Goal: Communication & Community: Answer question/provide support

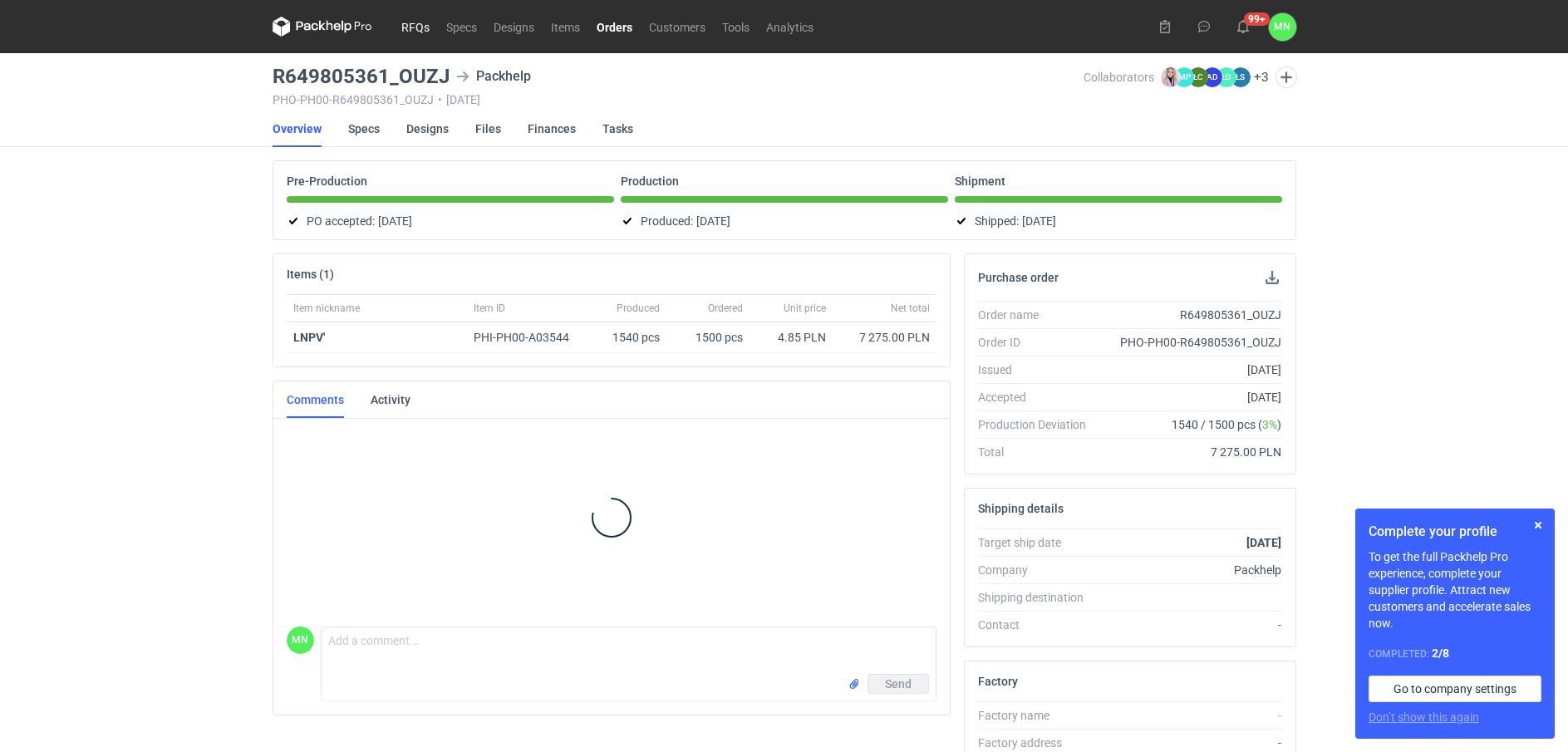
click at [403, 27] on link "RFQs" at bounding box center [415, 27] width 45 height 20
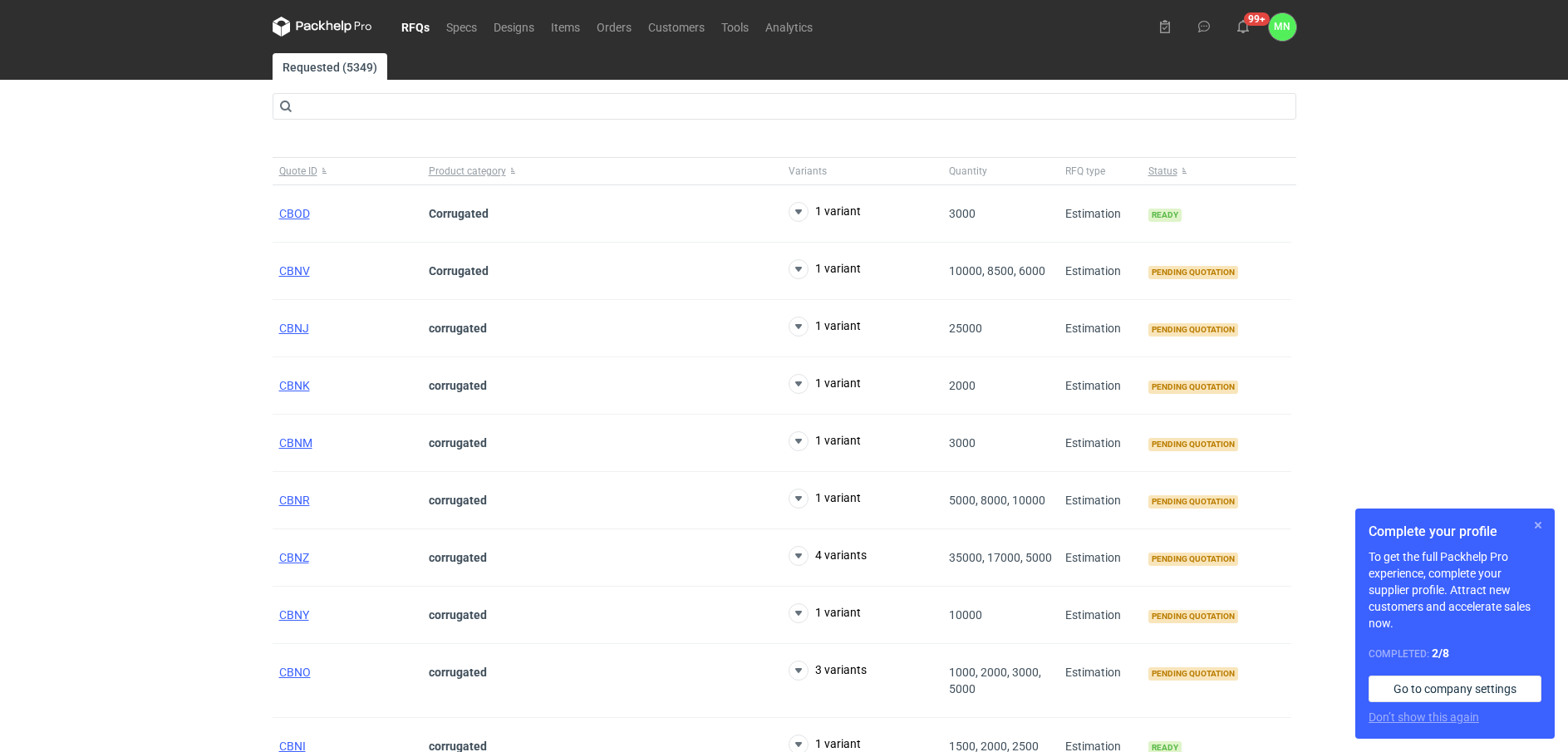
drag, startPoint x: 1534, startPoint y: 524, endPoint x: 1505, endPoint y: 514, distance: 30.7
click at [1534, 523] on button "button" at bounding box center [1539, 525] width 20 height 20
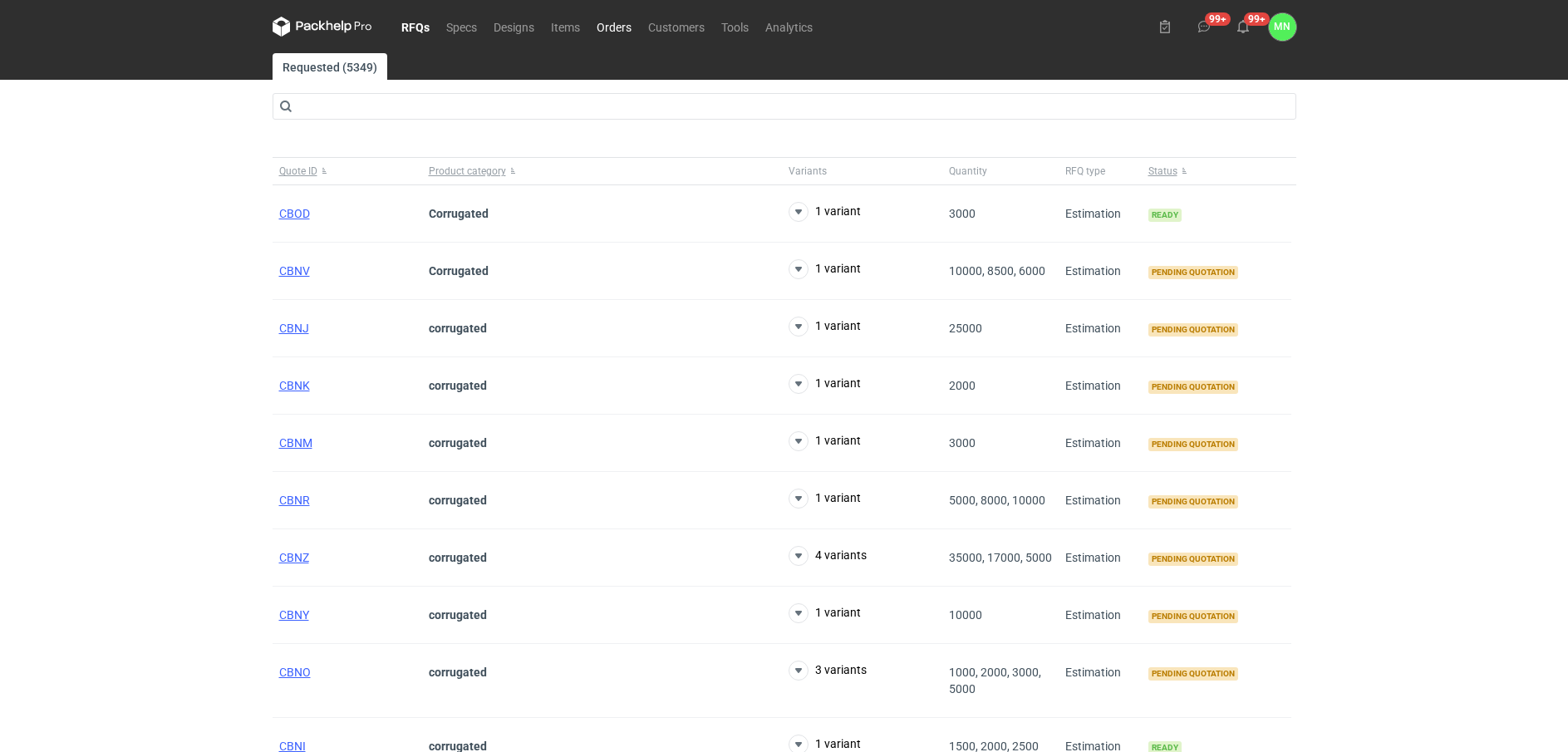
click at [628, 25] on link "Orders" at bounding box center [614, 27] width 52 height 20
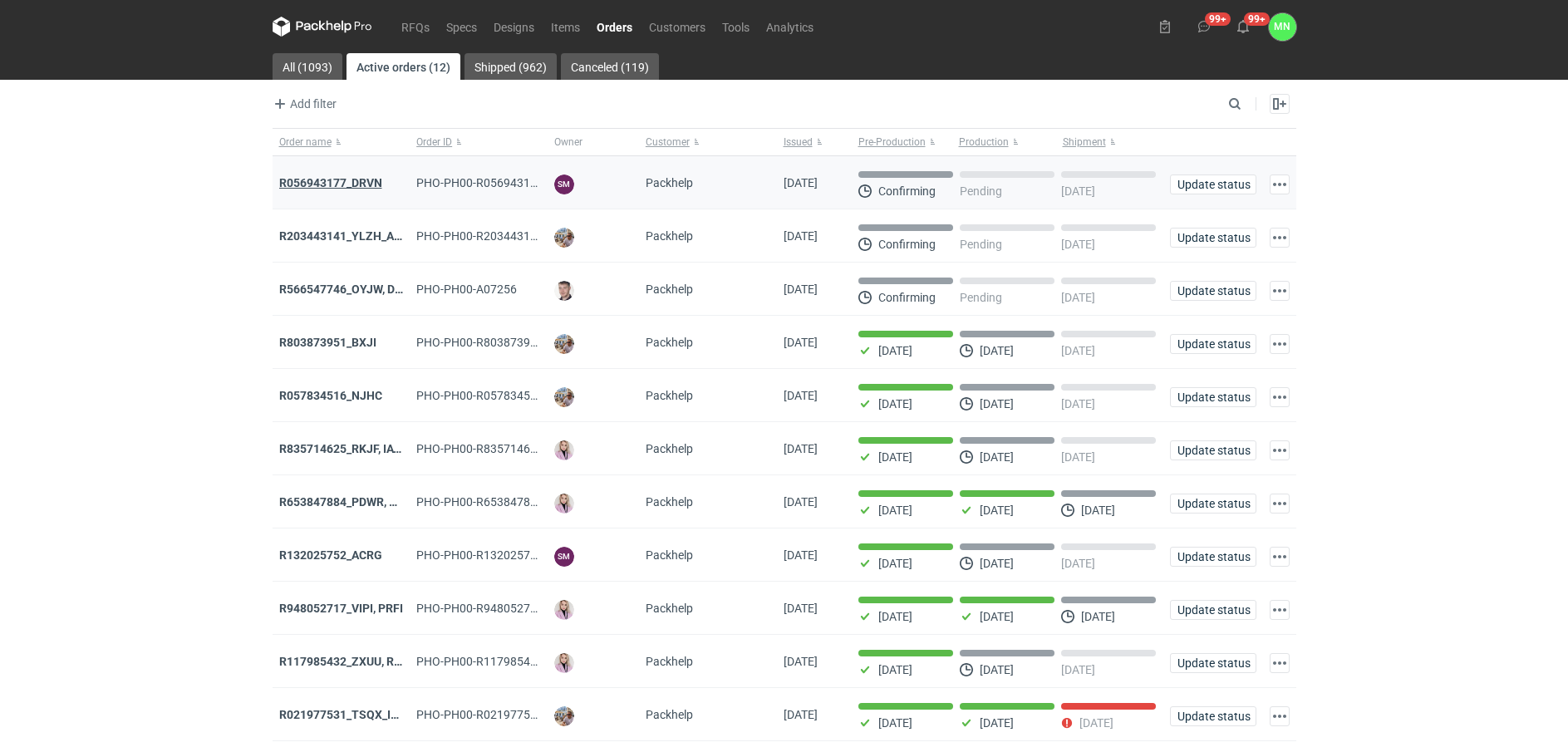
click at [329, 181] on strong "R056943177_DRVN" at bounding box center [331, 183] width 103 height 13
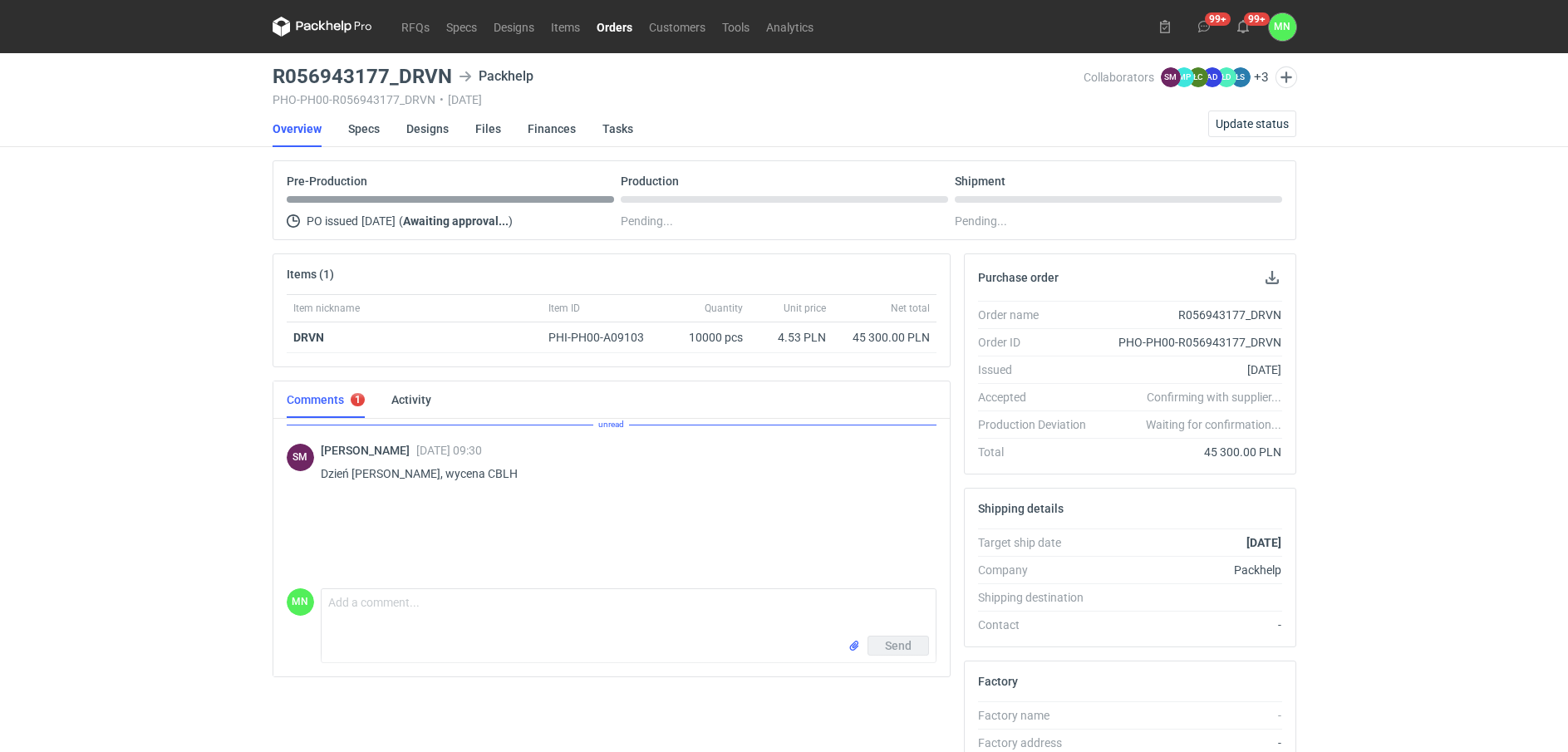
click at [452, 470] on p "Dzień dobry, wycena CBLH" at bounding box center [622, 473] width 602 height 20
click at [451, 455] on p "Dzień dobry, wycena CBLH" at bounding box center [622, 461] width 602 height 20
copy p "CBLH"
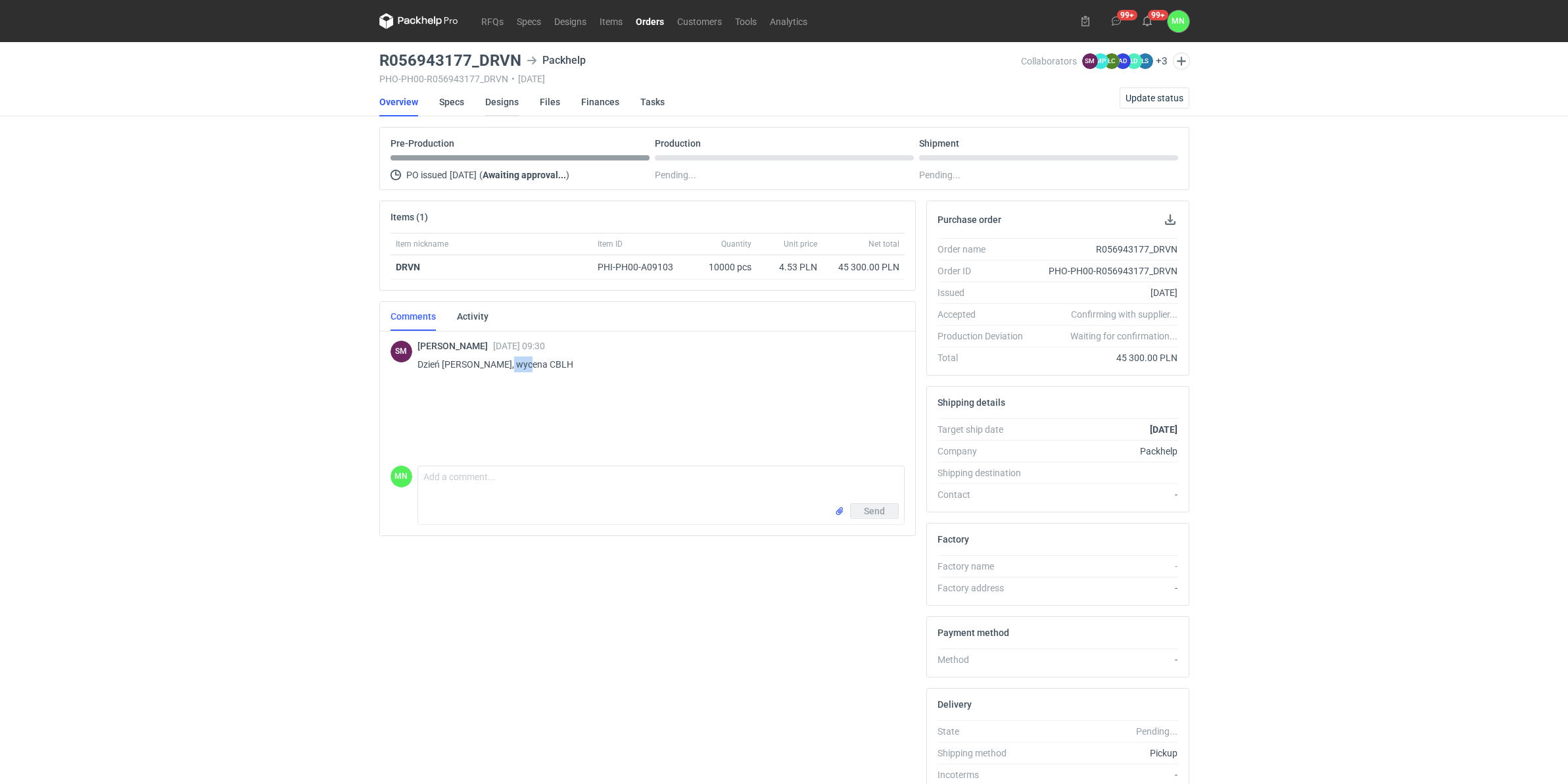
click at [504, 106] on link "Designs" at bounding box center [502, 102] width 33 height 29
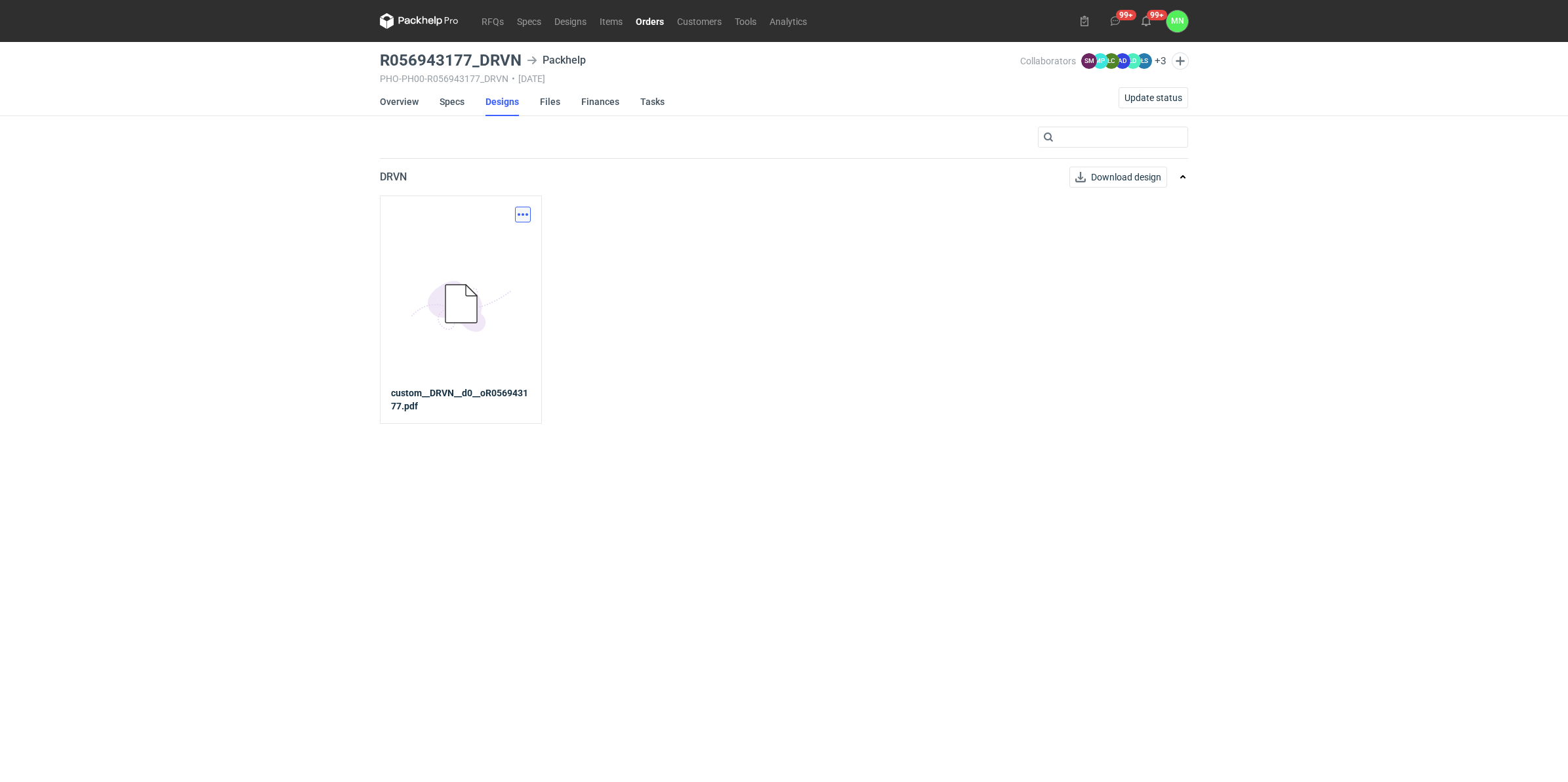
click at [522, 213] on button "button" at bounding box center [523, 215] width 16 height 16
click at [483, 246] on link "Download design part" at bounding box center [465, 243] width 121 height 21
click at [458, 99] on link "Specs" at bounding box center [452, 102] width 25 height 29
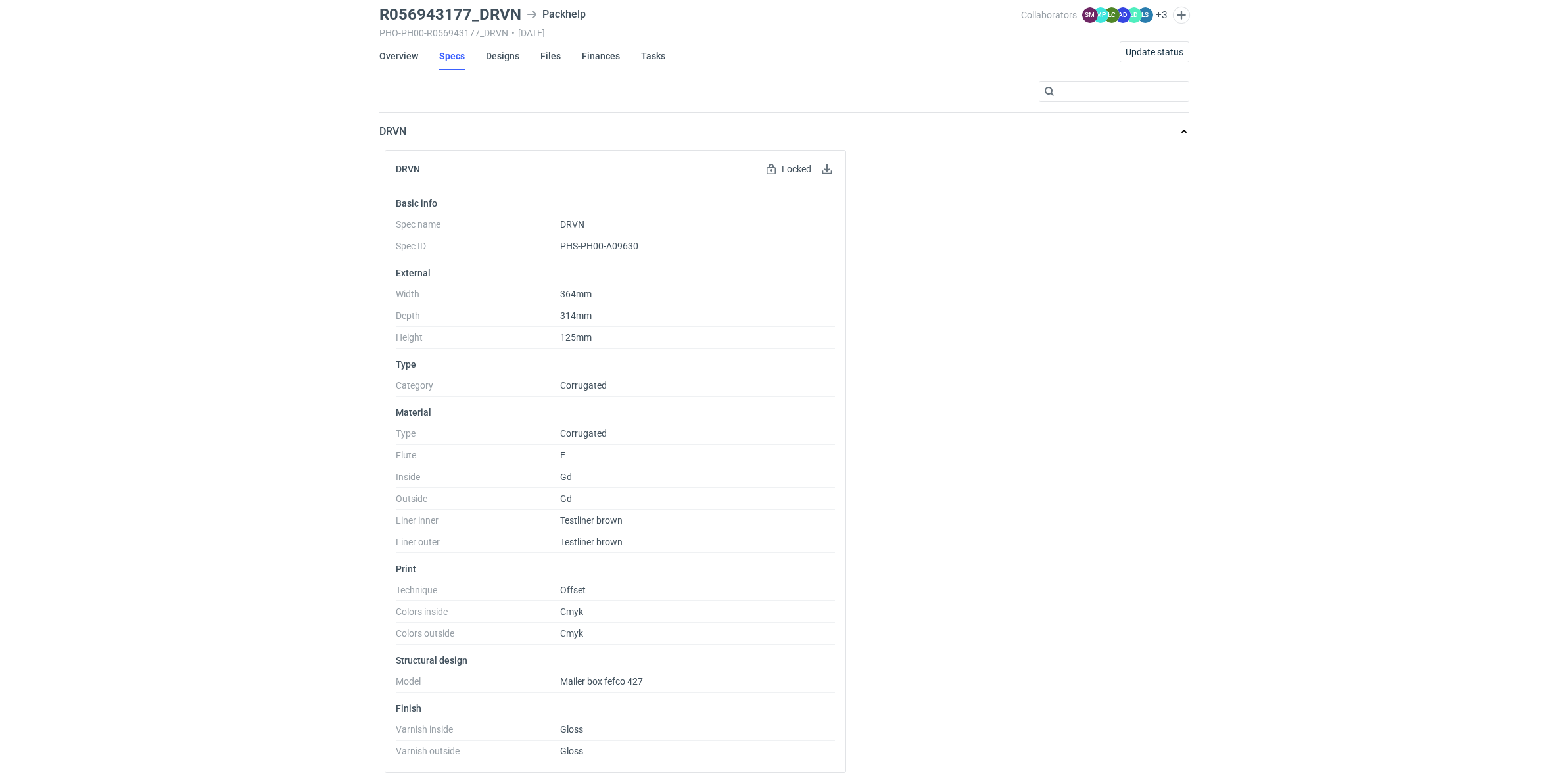
scroll to position [48, 0]
drag, startPoint x: 218, startPoint y: 373, endPoint x: 226, endPoint y: 373, distance: 8.0
click at [218, 373] on div "RFQs Specs Designs Items Orders Customers Tools Analytics 99+ 99+ MN Małgorzata…" at bounding box center [784, 346] width 1568 height 784
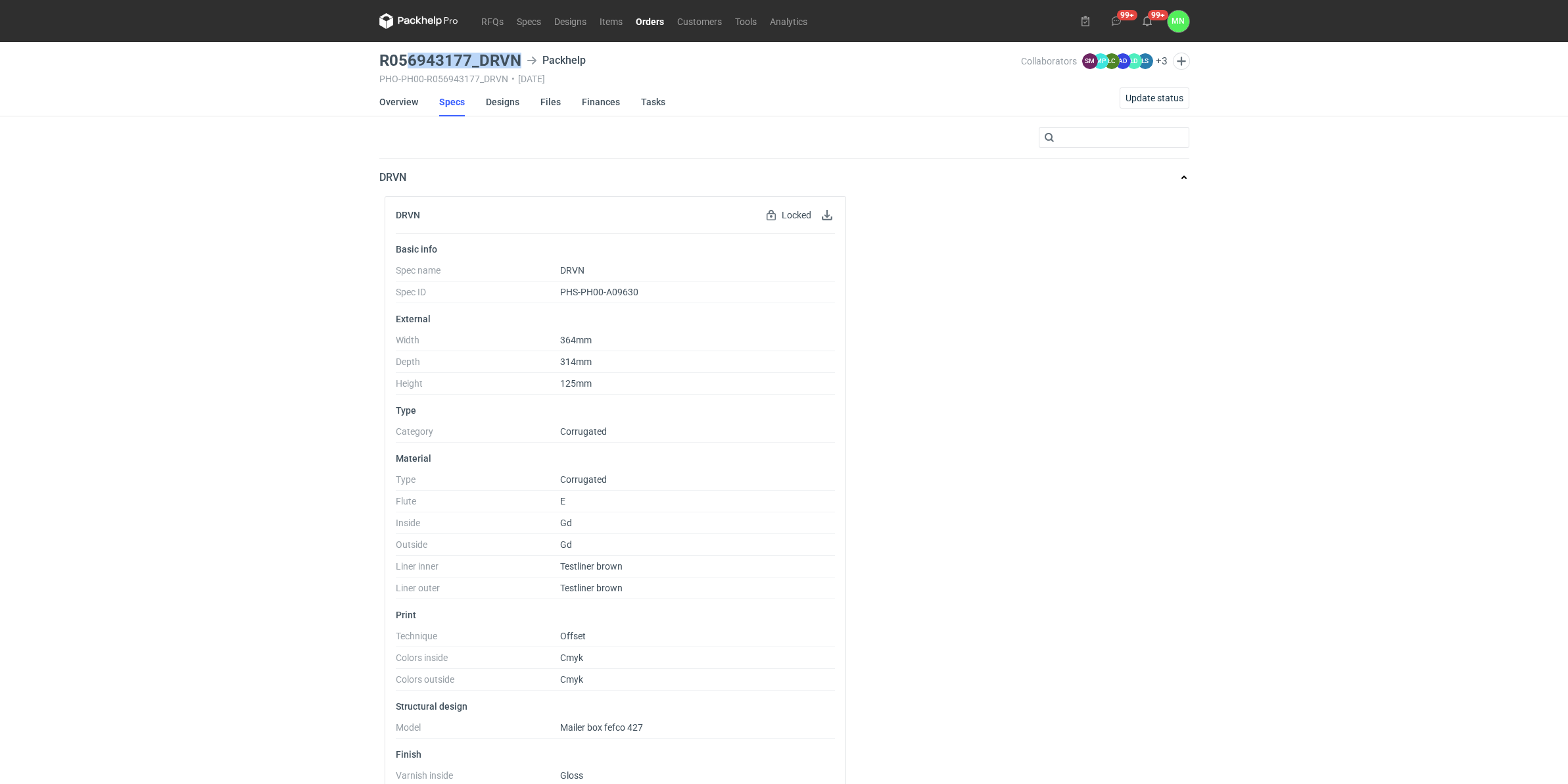
drag, startPoint x: 517, startPoint y: 7, endPoint x: 402, endPoint y: 44, distance: 120.8
click at [402, 44] on main "R056943177_DRVN Packhelp PHO-PH00-R056943177_DRVN • 25/09/2025 Collaborators SM…" at bounding box center [784, 436] width 821 height 788
drag, startPoint x: 402, startPoint y: 44, endPoint x: 354, endPoint y: 58, distance: 50.0
click at [344, 58] on div "RFQs Specs Designs Items Orders Customers Tools Analytics 99+ 99+ MN Małgorzata…" at bounding box center [784, 392] width 1568 height 784
drag, startPoint x: 377, startPoint y: 58, endPoint x: 518, endPoint y: 63, distance: 141.1
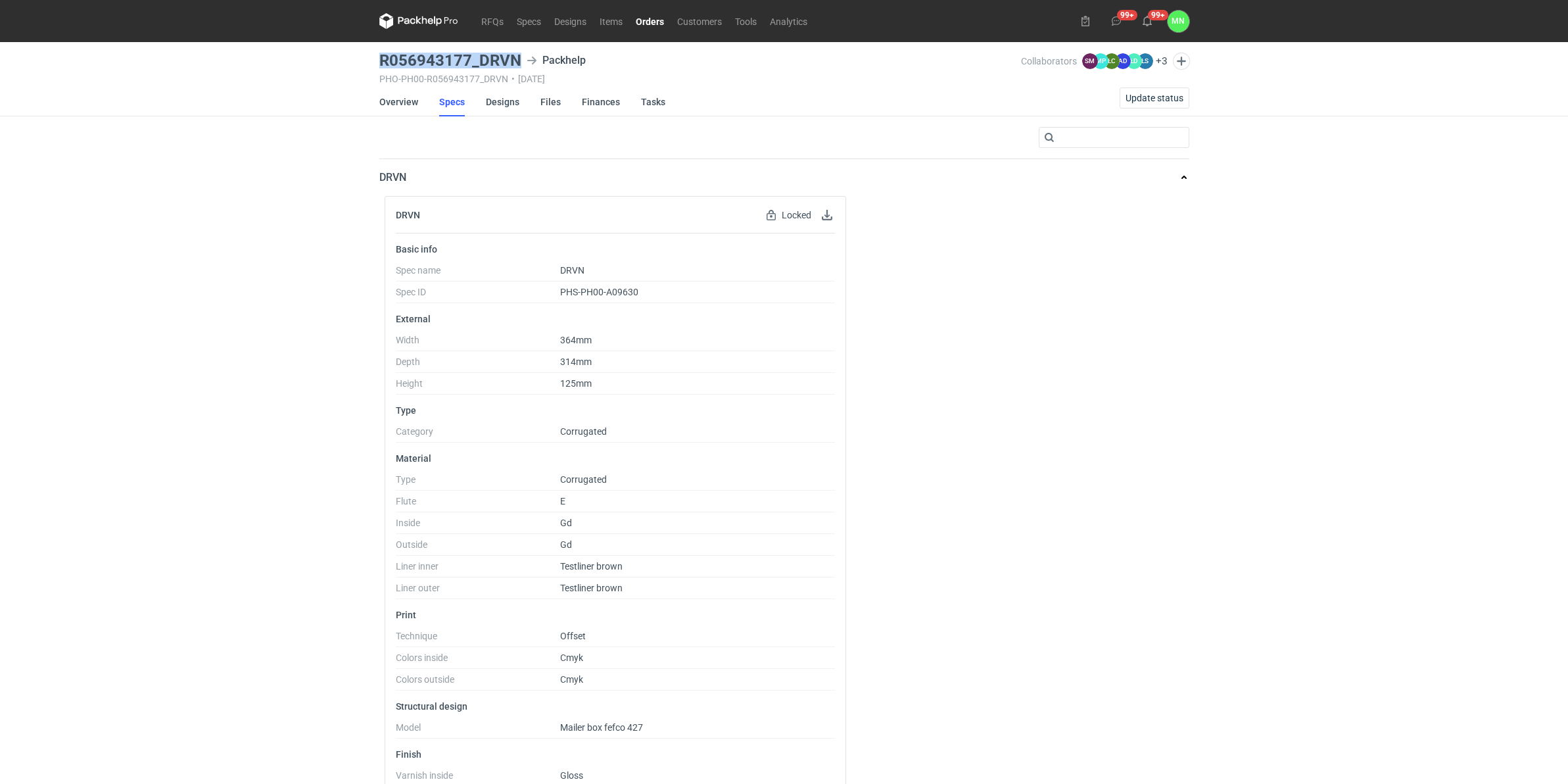
click at [518, 63] on main "R056943177_DRVN Packhelp PHO-PH00-R056943177_DRVN • 25/09/2025 Collaborators SM…" at bounding box center [784, 436] width 821 height 788
copy h3 "R056943177_DRVN"
click at [658, 20] on link "Orders" at bounding box center [650, 21] width 41 height 16
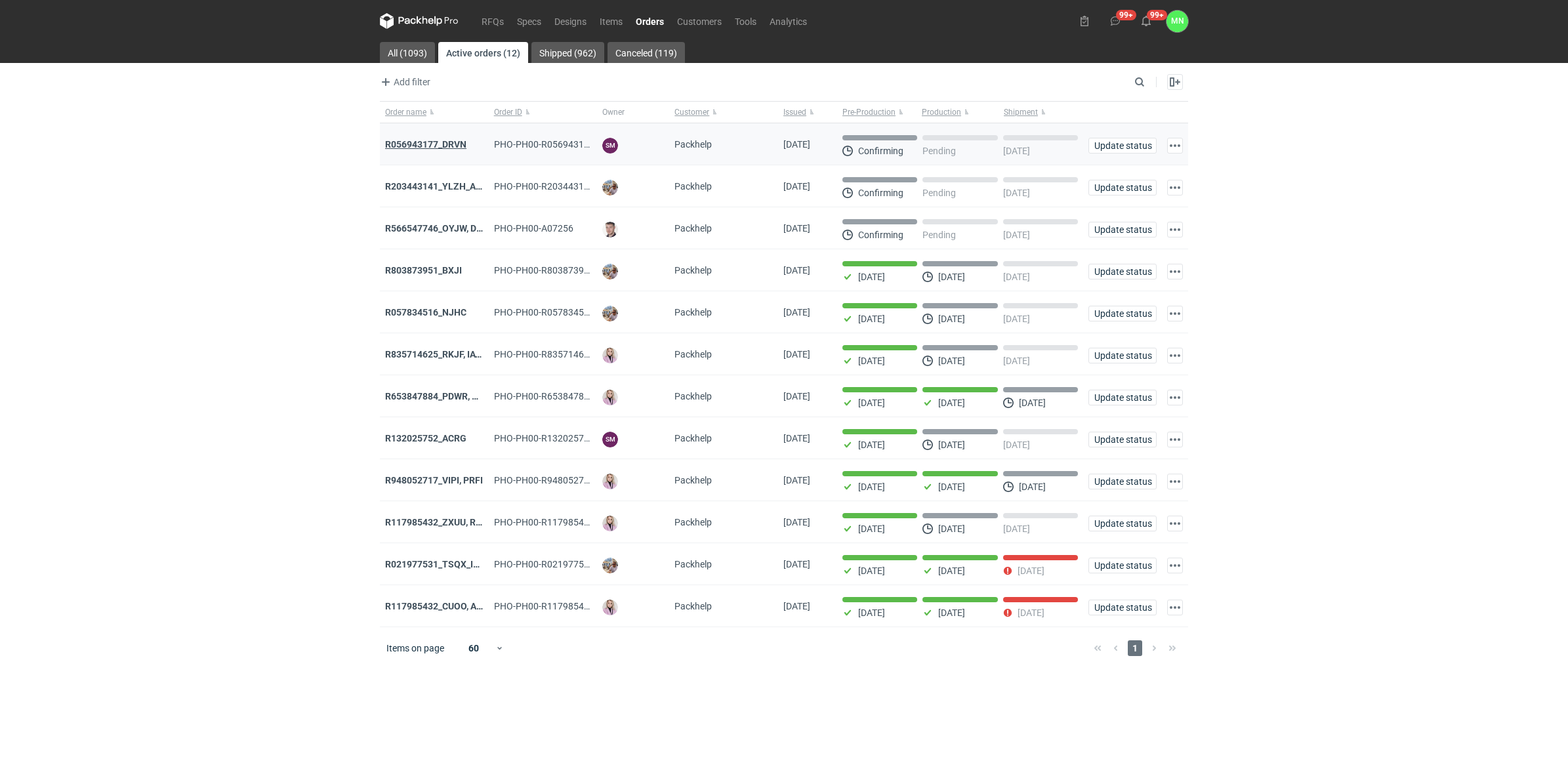
click at [454, 146] on strong "R056943177_DRVN" at bounding box center [425, 144] width 81 height 10
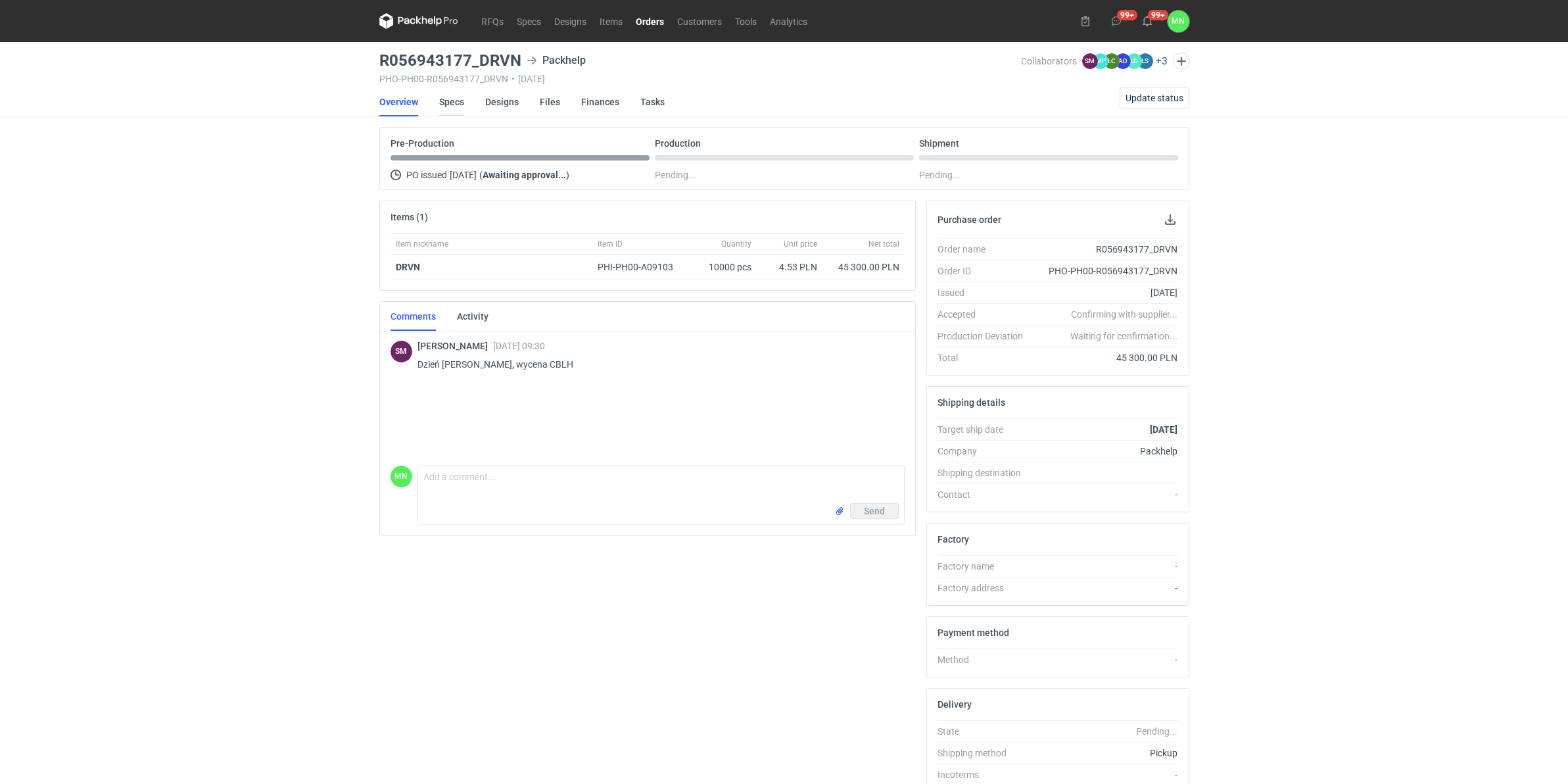
click at [462, 100] on link "Specs" at bounding box center [452, 102] width 25 height 29
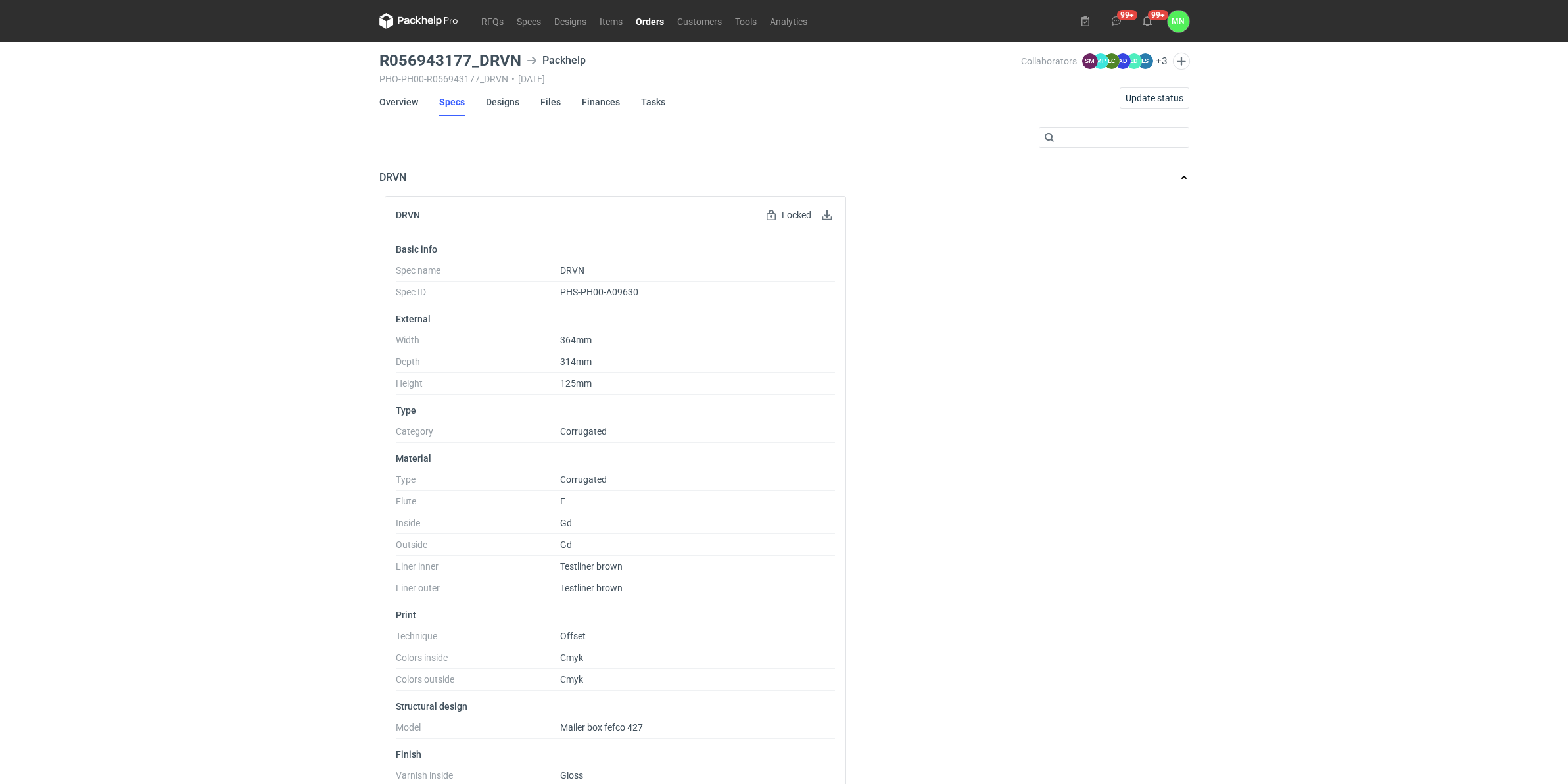
click at [640, 17] on link "Orders" at bounding box center [650, 21] width 41 height 16
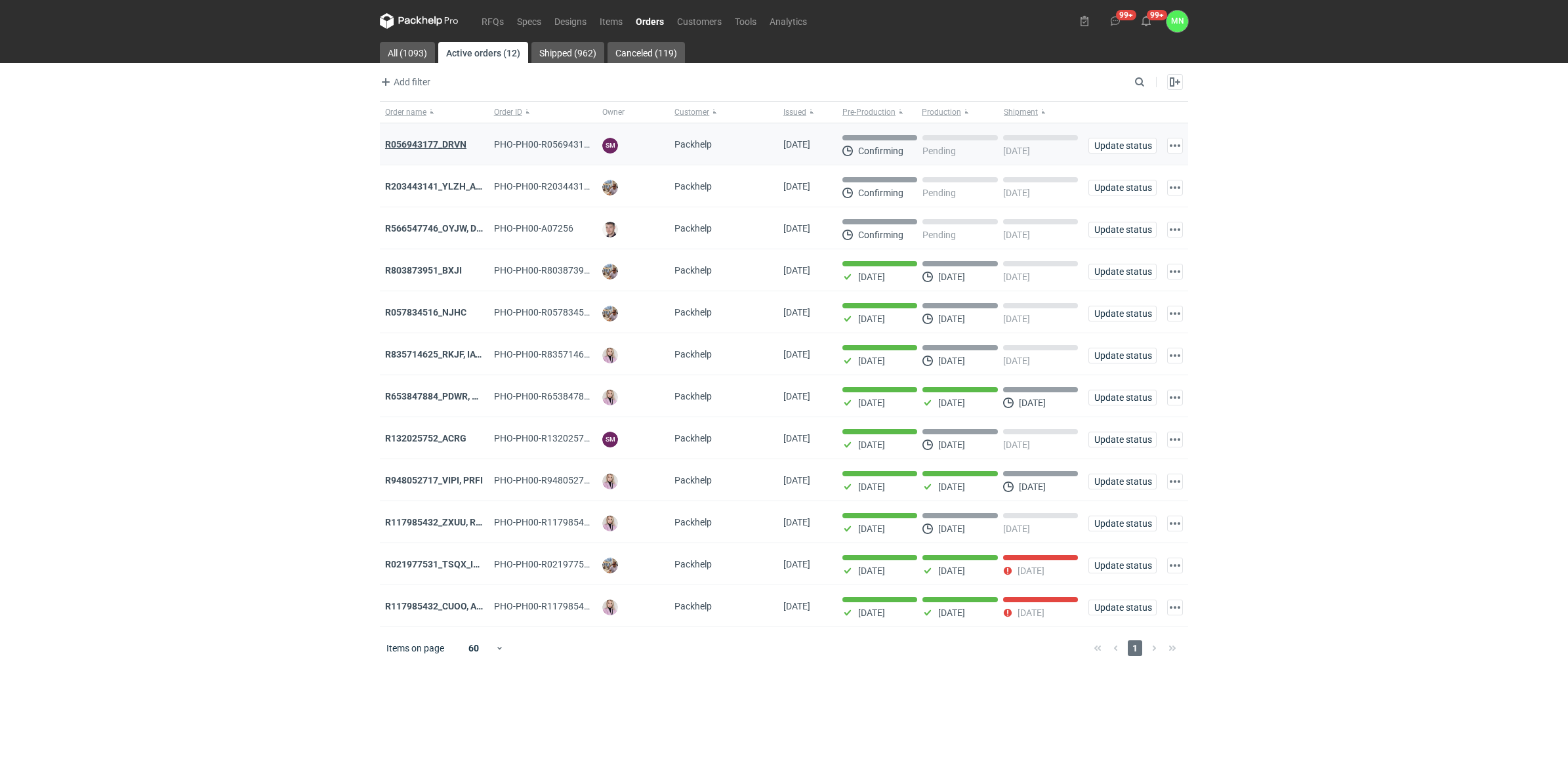
click at [432, 147] on strong "R056943177_DRVN" at bounding box center [425, 144] width 81 height 10
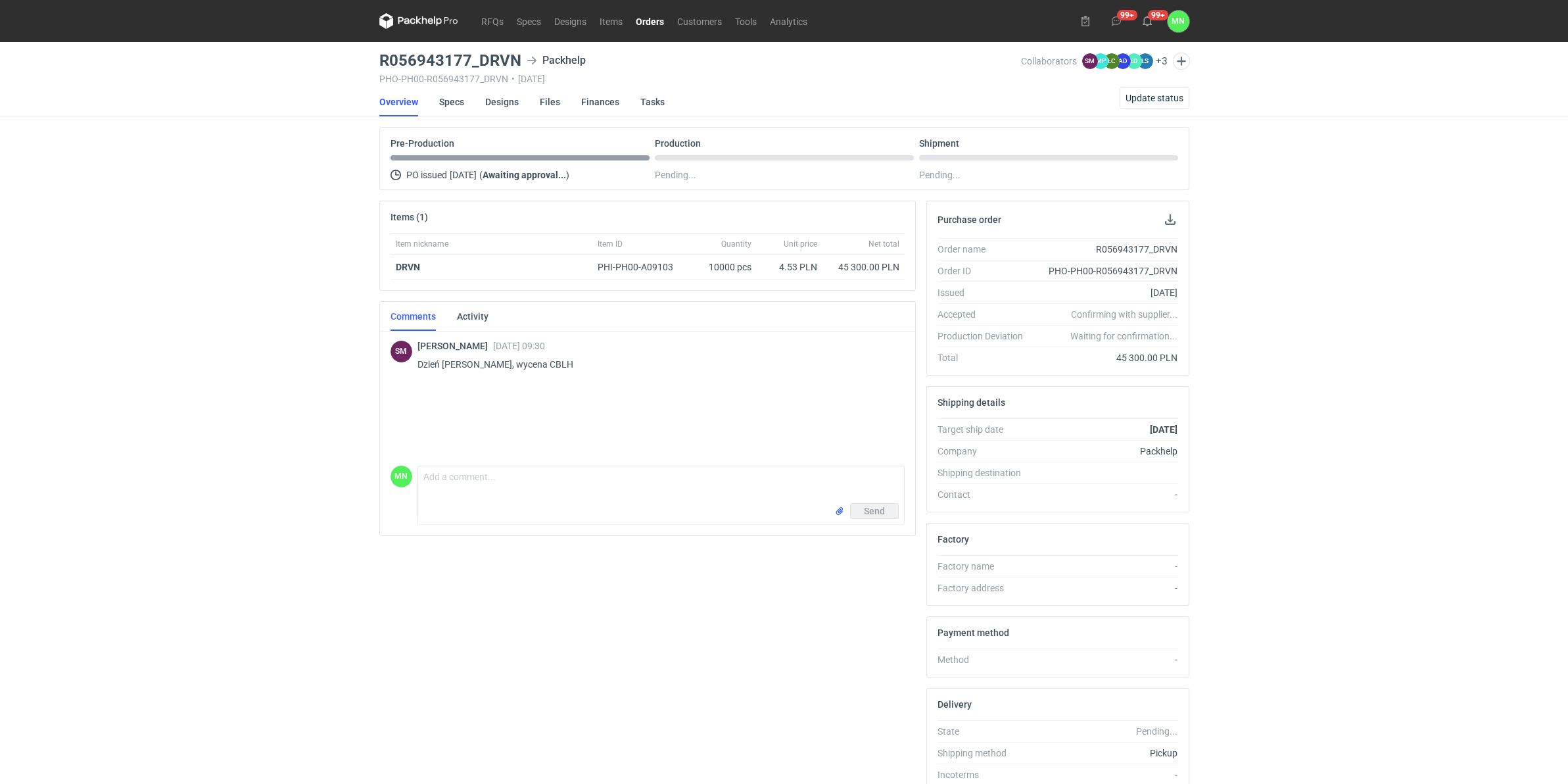
click at [521, 365] on p "Dzień dobry, wycena CBLH" at bounding box center [656, 365] width 477 height 16
copy p "CBLH"
click at [493, 23] on link "RFQs" at bounding box center [492, 21] width 36 height 16
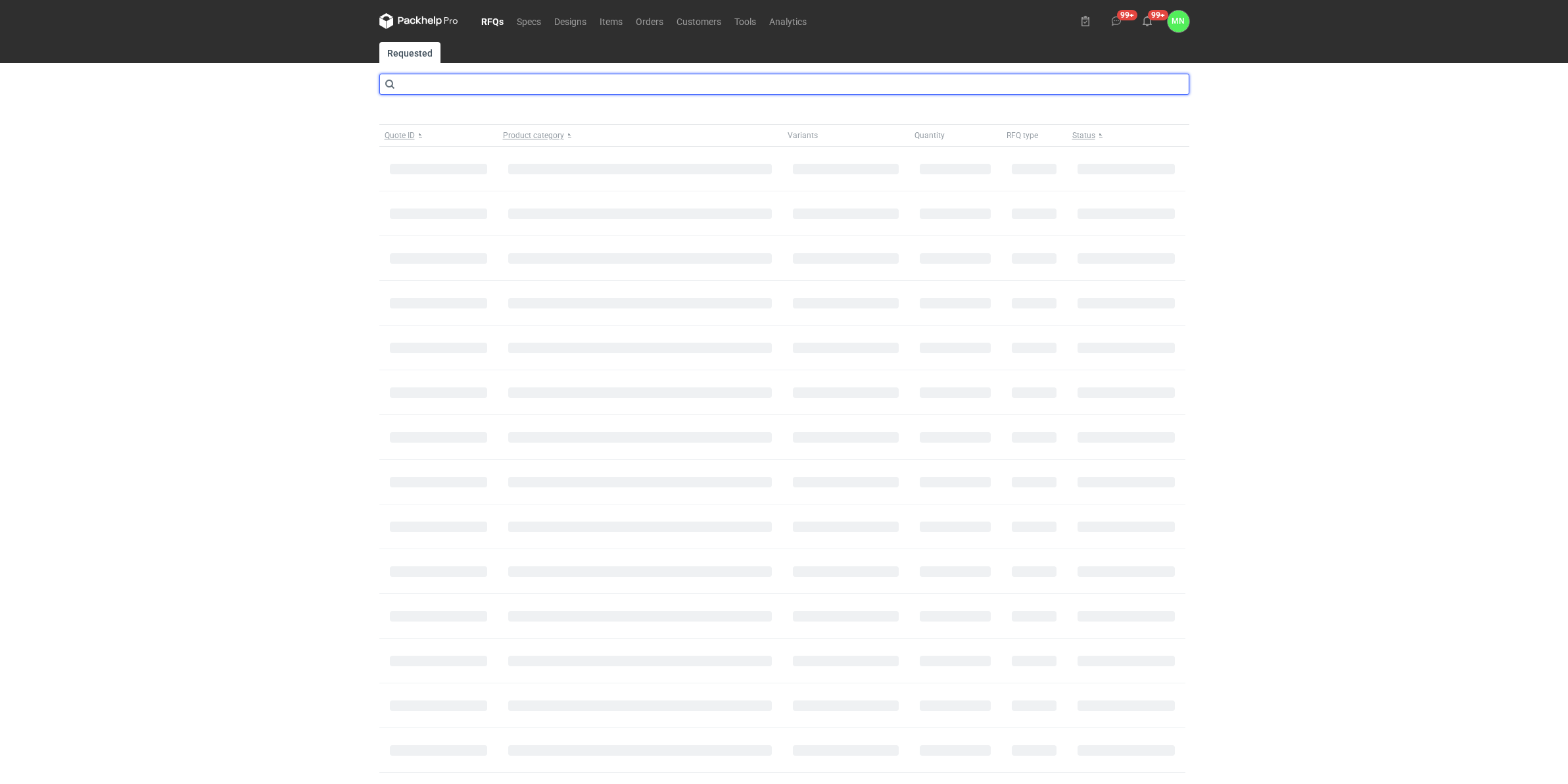
click at [477, 83] on input "text" at bounding box center [784, 84] width 810 height 21
type input "CBLH"
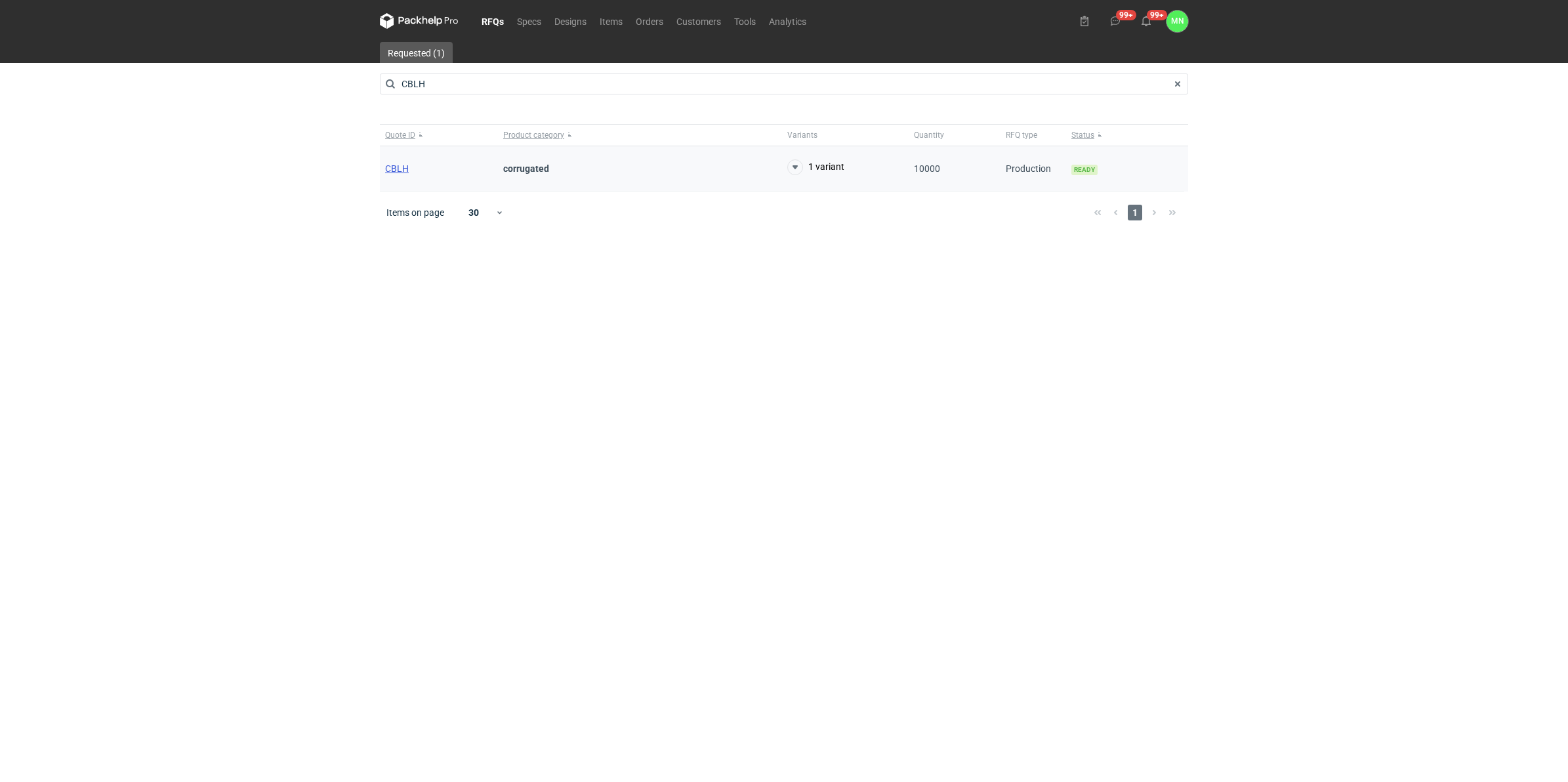
click at [385, 174] on span "CBLH" at bounding box center [396, 168] width 24 height 10
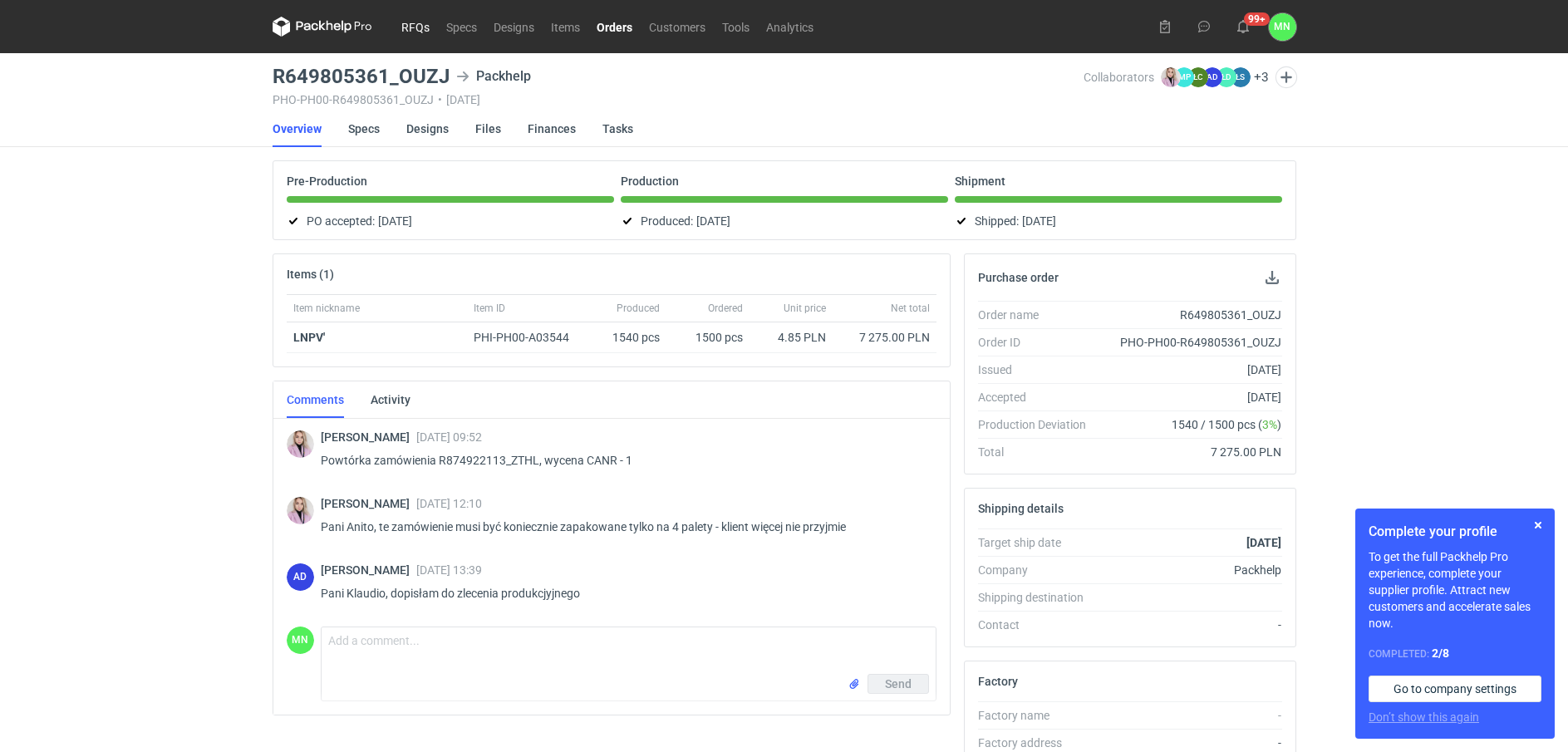
click at [426, 21] on link "RFQs" at bounding box center [415, 27] width 45 height 20
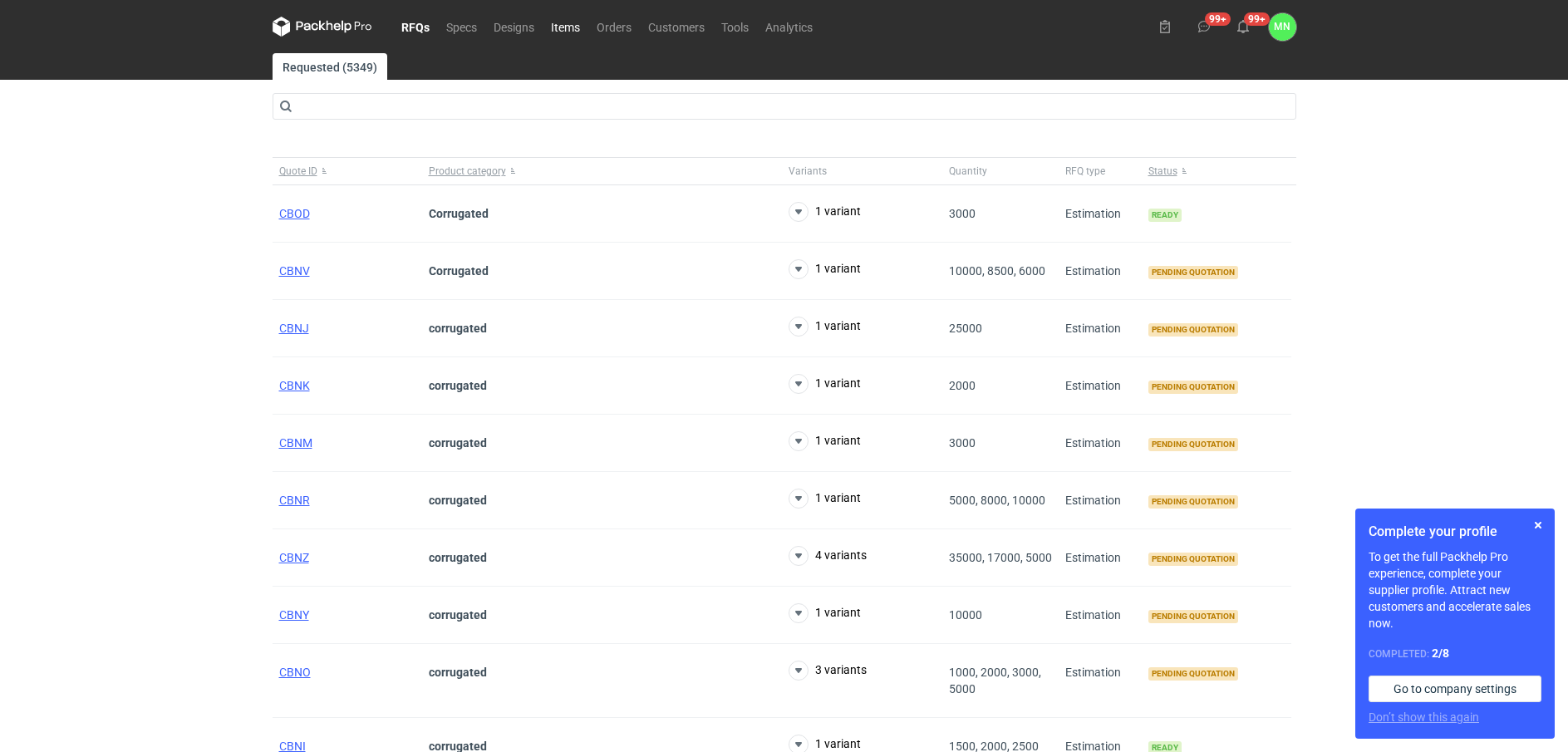
click at [577, 25] on link "Items" at bounding box center [566, 27] width 46 height 20
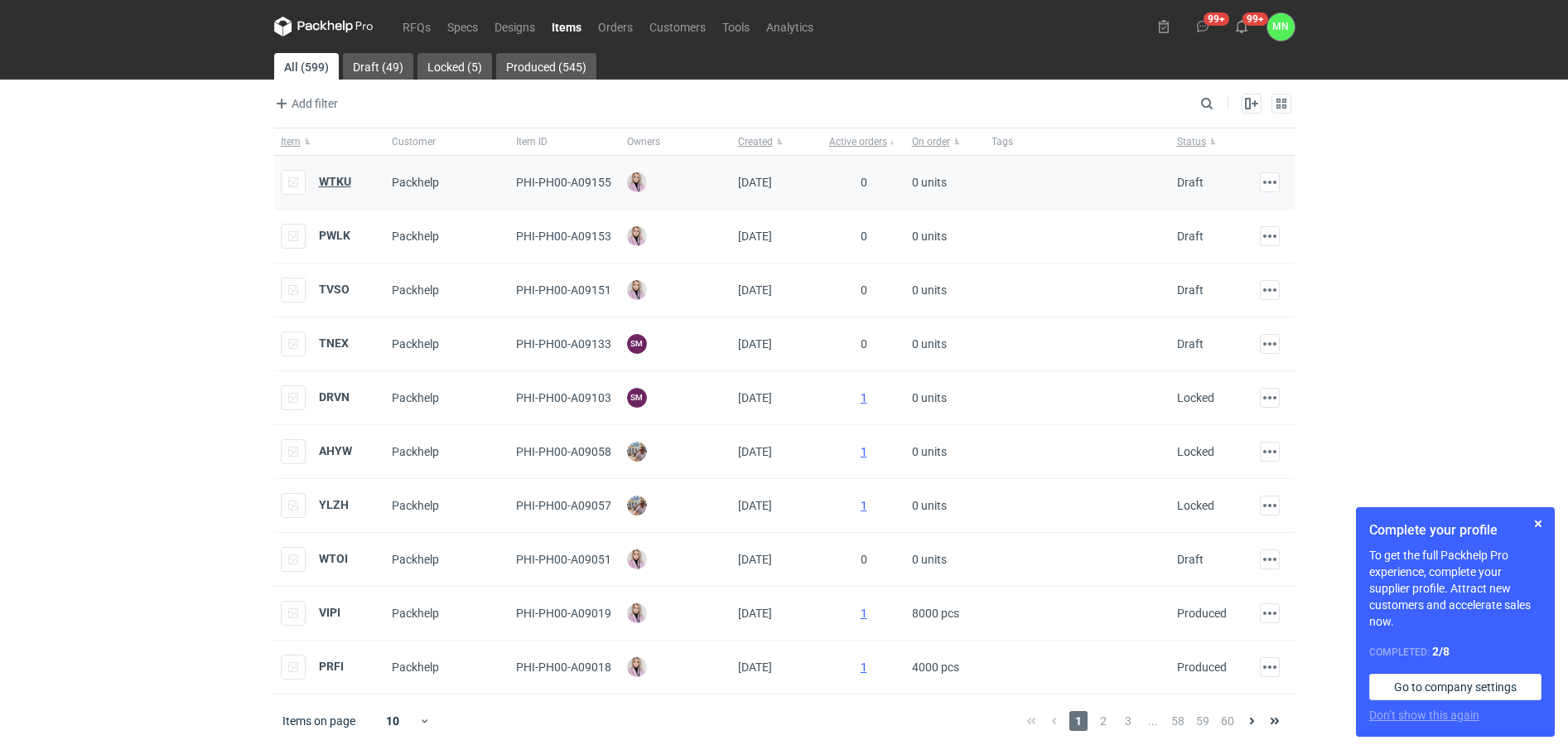
click at [343, 175] on strong "WTKU" at bounding box center [334, 182] width 32 height 13
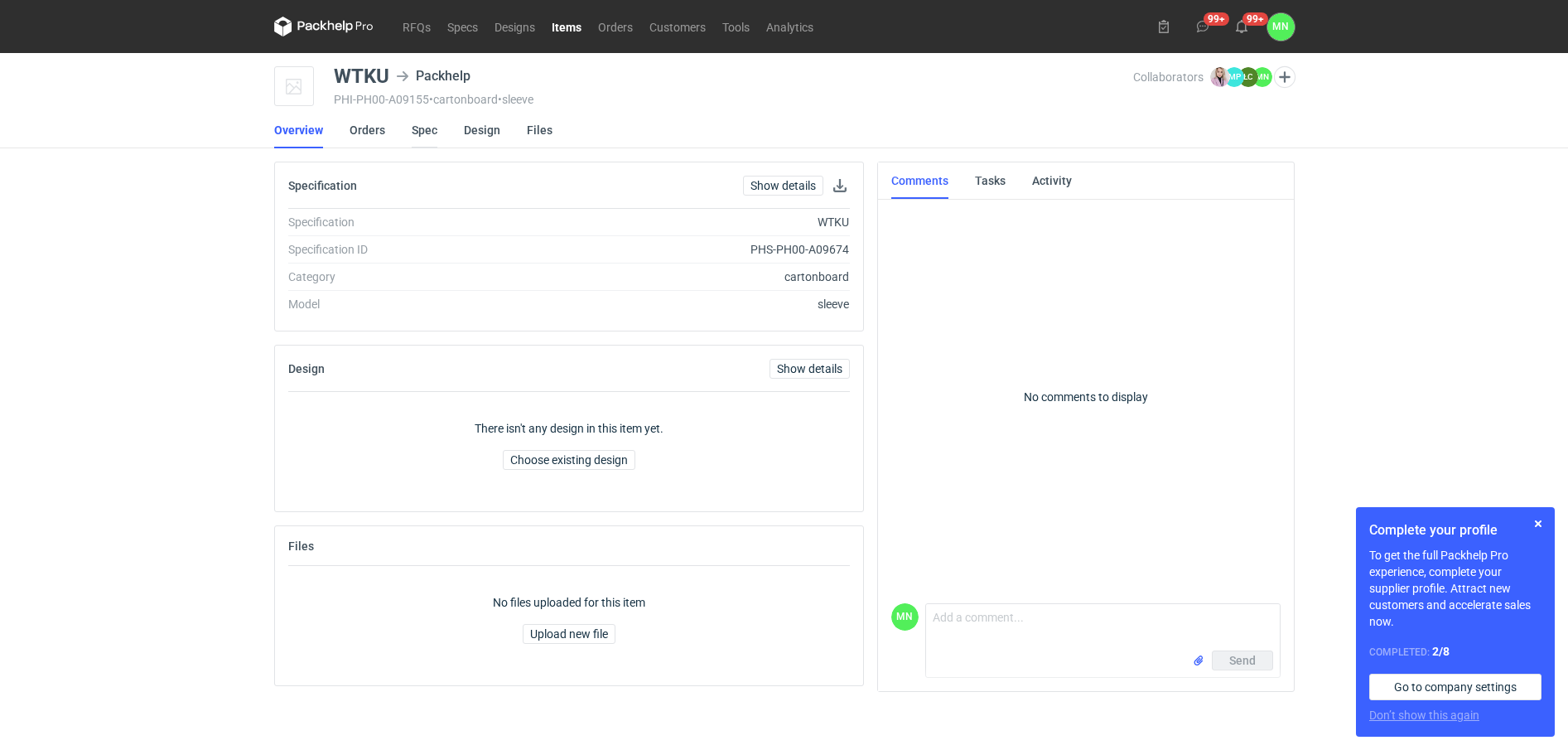
click at [422, 129] on link "Spec" at bounding box center [424, 130] width 26 height 37
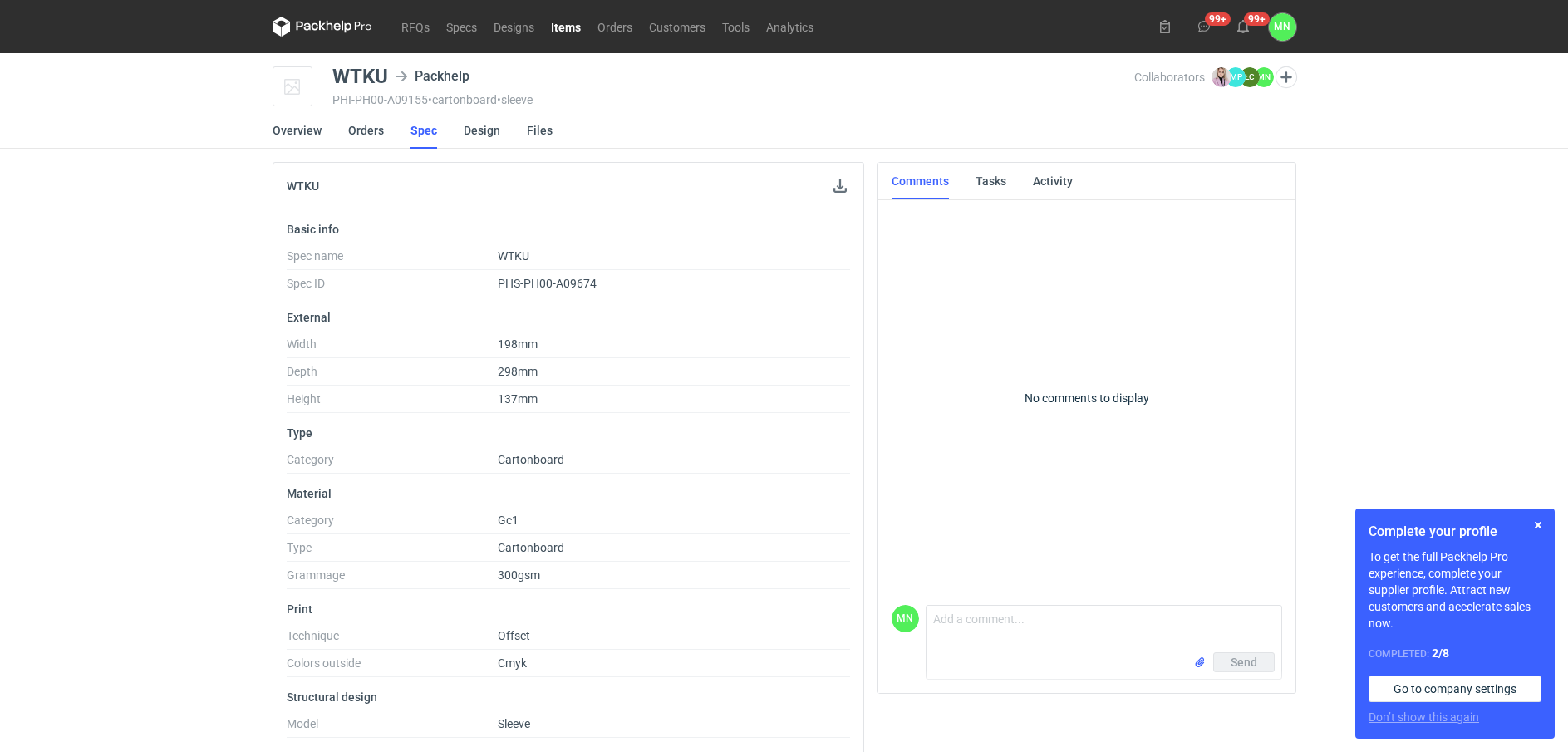
click at [567, 32] on link "Items" at bounding box center [566, 27] width 47 height 20
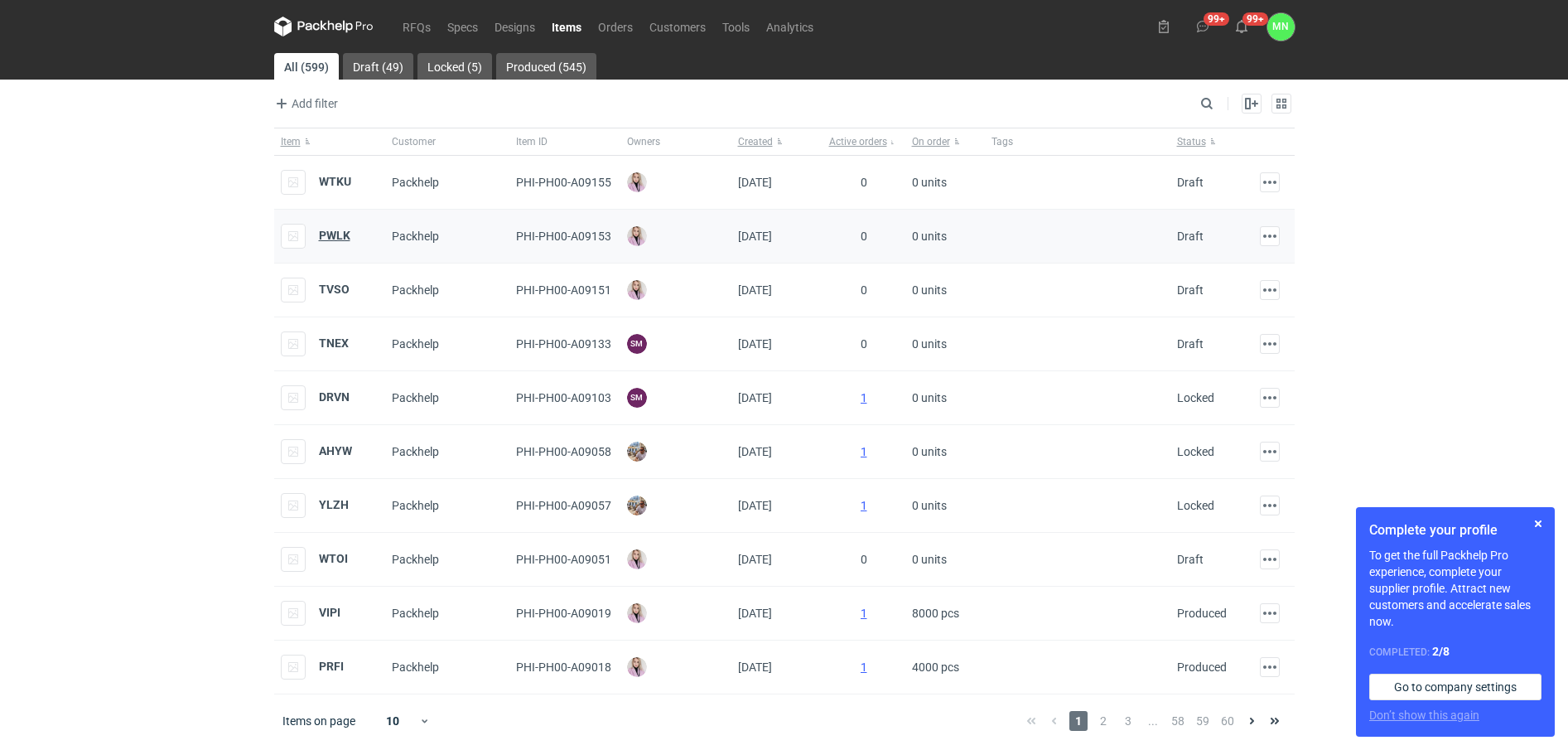
click at [327, 239] on strong "PWLK" at bounding box center [334, 235] width 31 height 13
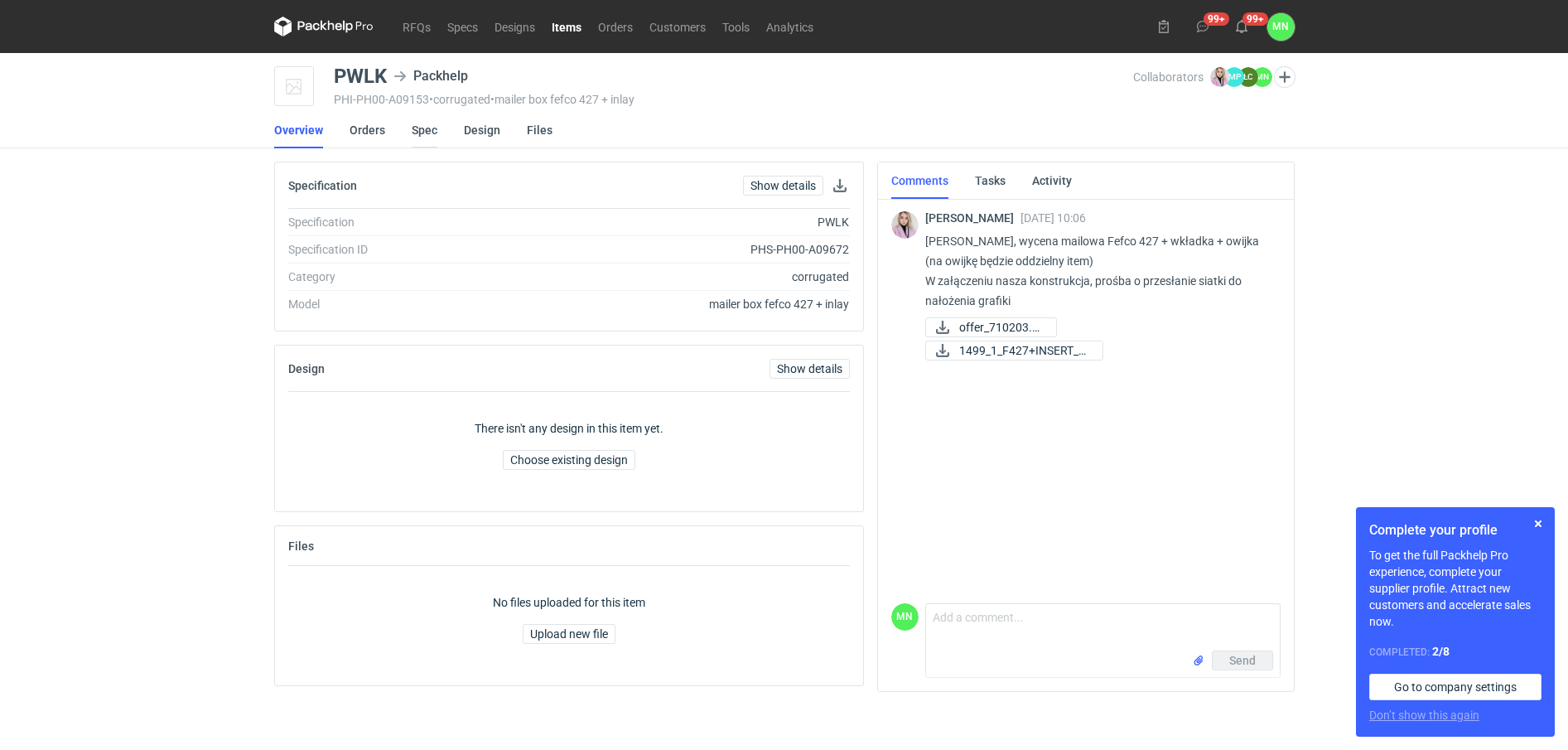
click at [431, 130] on link "Spec" at bounding box center [424, 130] width 26 height 37
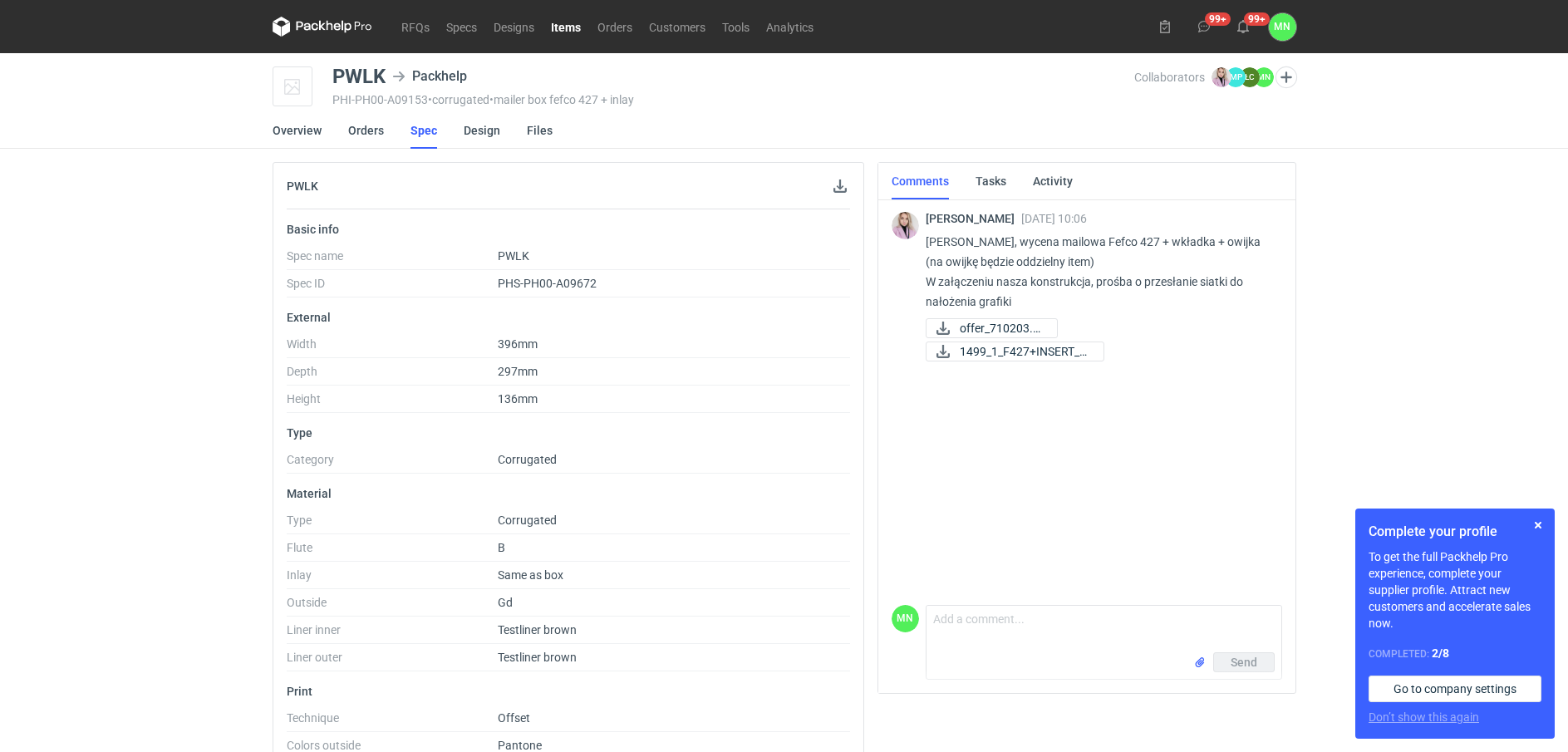
drag, startPoint x: 560, startPoint y: 27, endPoint x: 585, endPoint y: 48, distance: 32.6
click at [560, 27] on link "Items" at bounding box center [566, 27] width 47 height 20
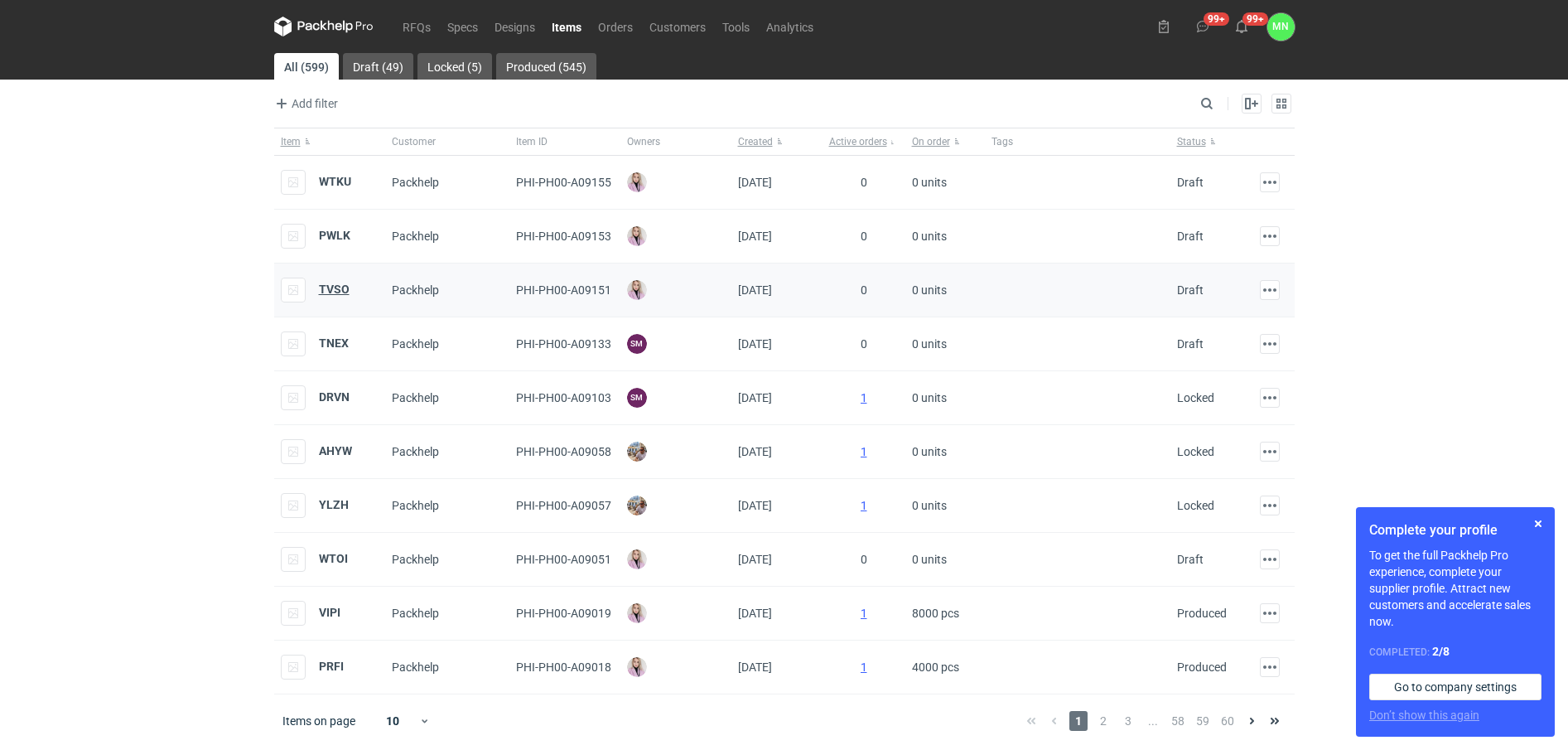
click at [336, 292] on strong "TVSO" at bounding box center [334, 289] width 30 height 13
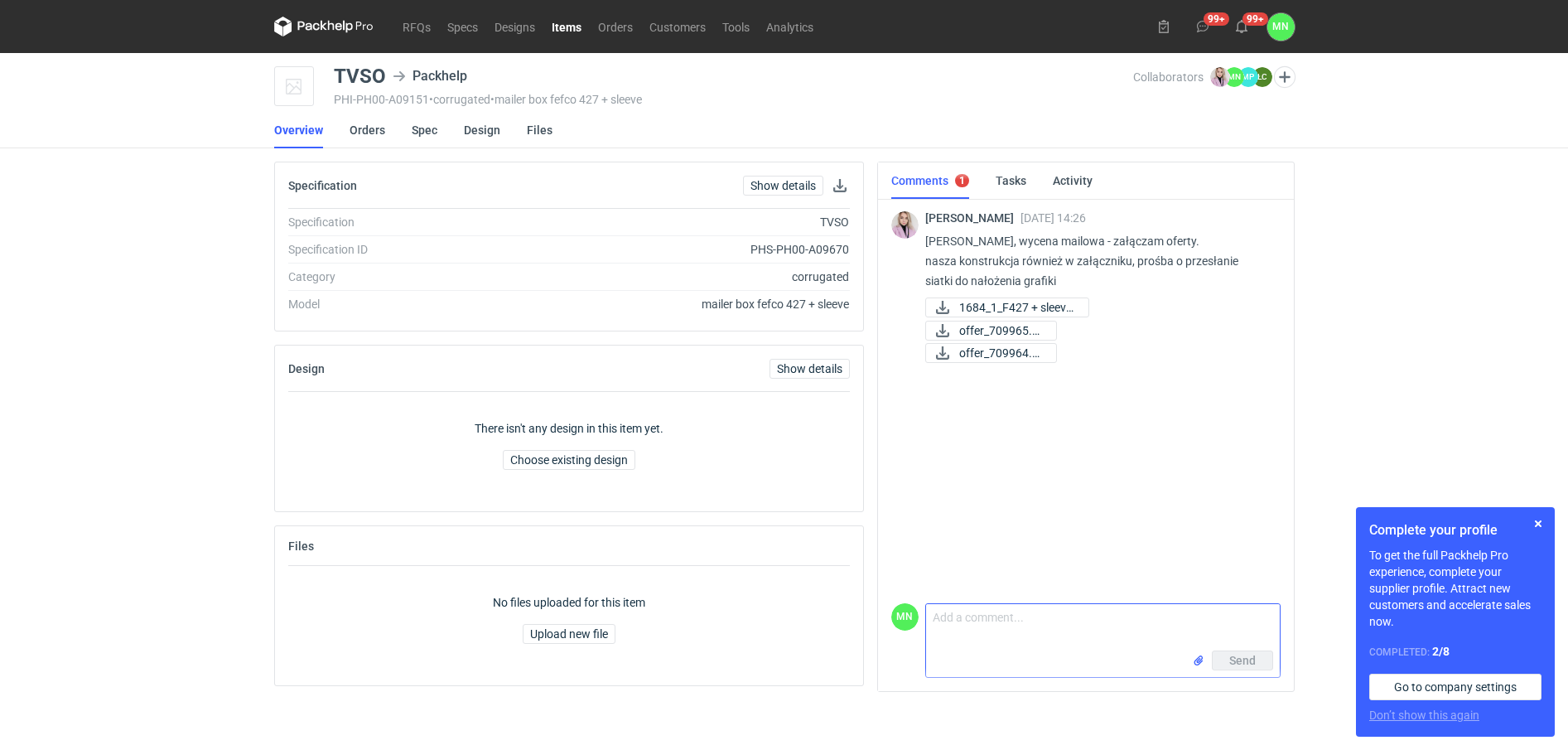
click at [961, 649] on textarea "Comment message" at bounding box center [1102, 627] width 354 height 47
type textarea "Pani Klaudio, zlecone do działu projektowego"
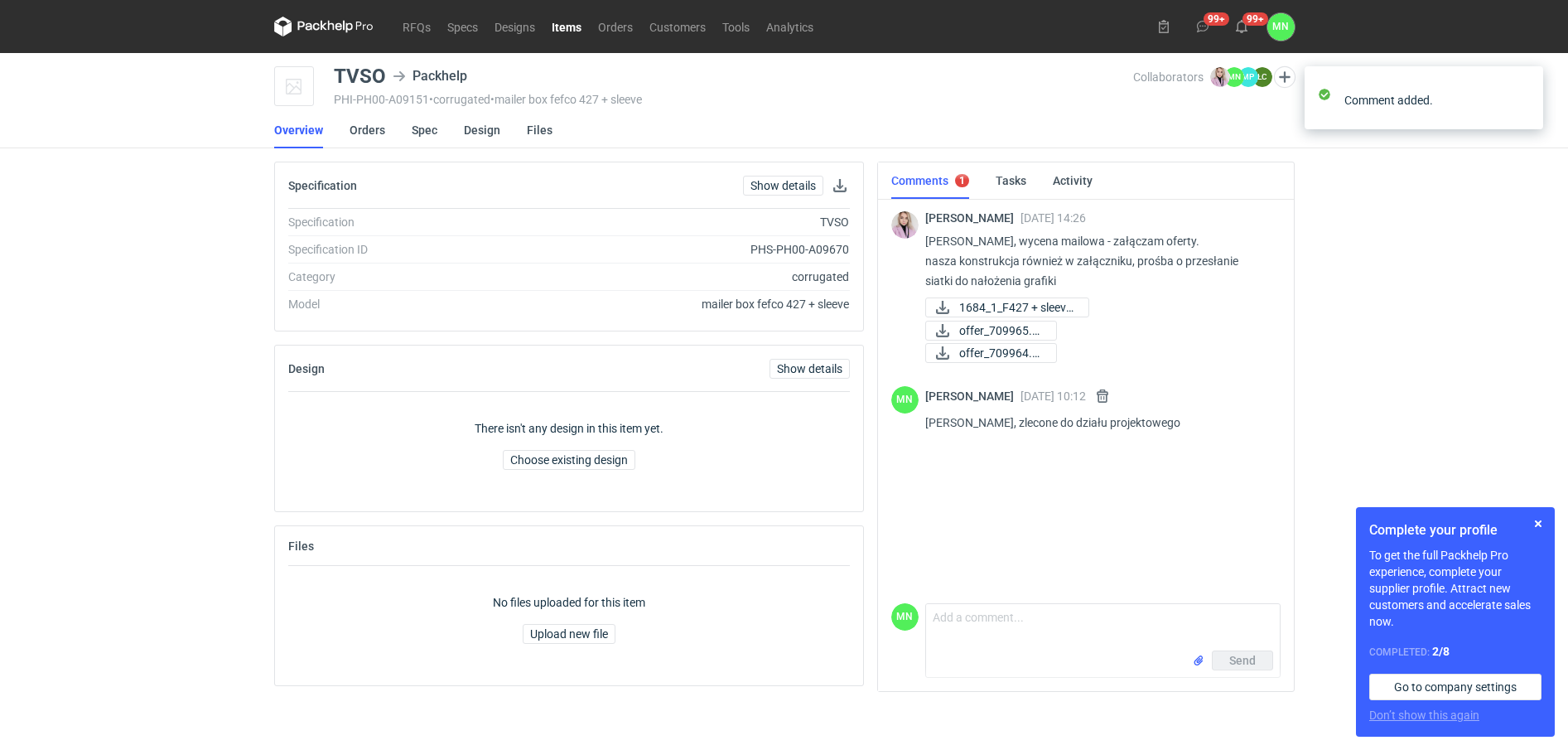
click at [1146, 408] on div "Małgorzata Nowotna 25 Sep 2025 10:12 Pani Klaudio, zlecone do działu projektowe…" at bounding box center [1095, 413] width 342 height 53
drag, startPoint x: 1164, startPoint y: 421, endPoint x: 996, endPoint y: 436, distance: 168.7
click at [996, 436] on div "Małgorzata Nowotna 25 Sep 2025 10:12 Pani Klaudio, zlecone do działu projektowe…" at bounding box center [1095, 413] width 342 height 53
copy p "zlecone do działu projektowego"
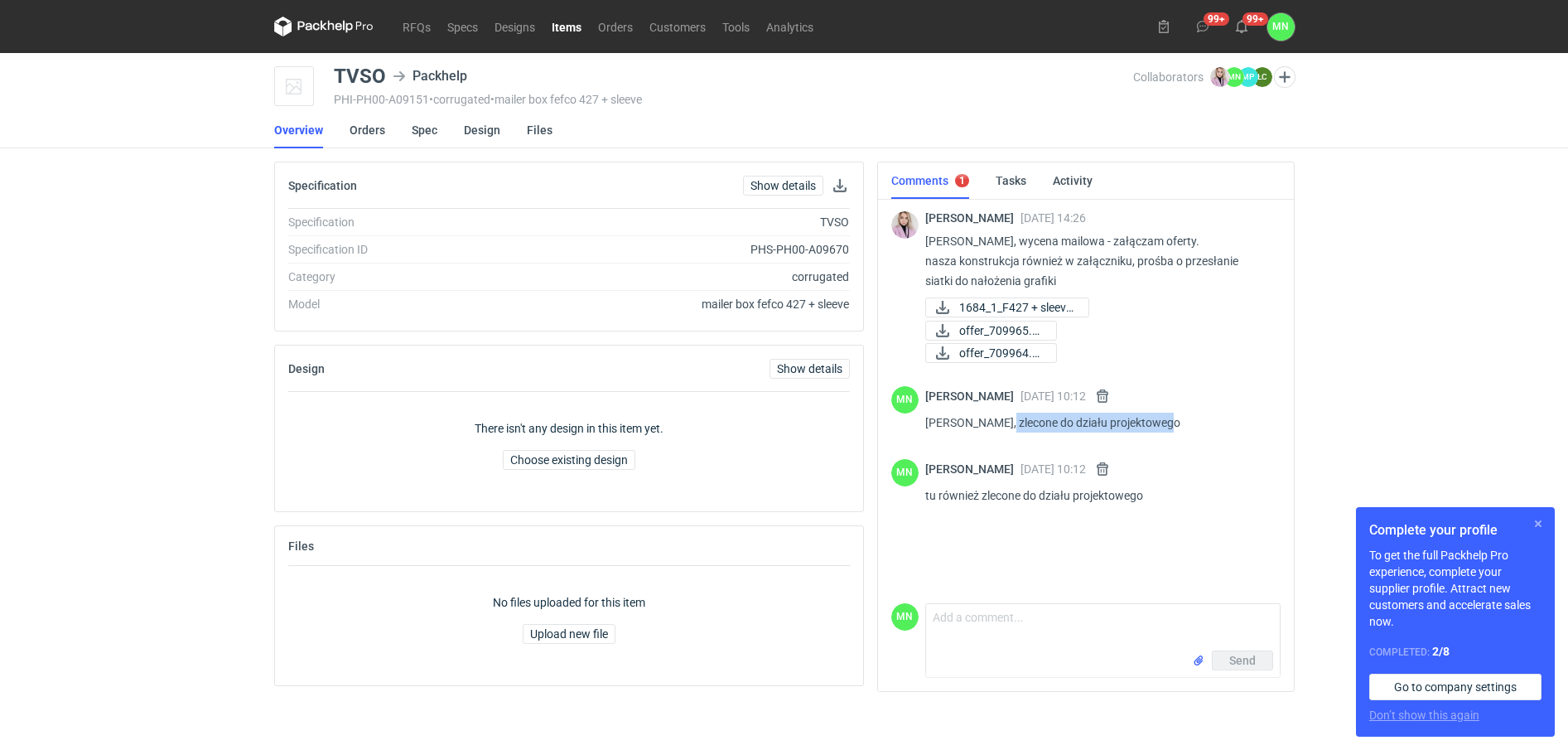
click at [1537, 520] on button "button" at bounding box center [1538, 524] width 20 height 20
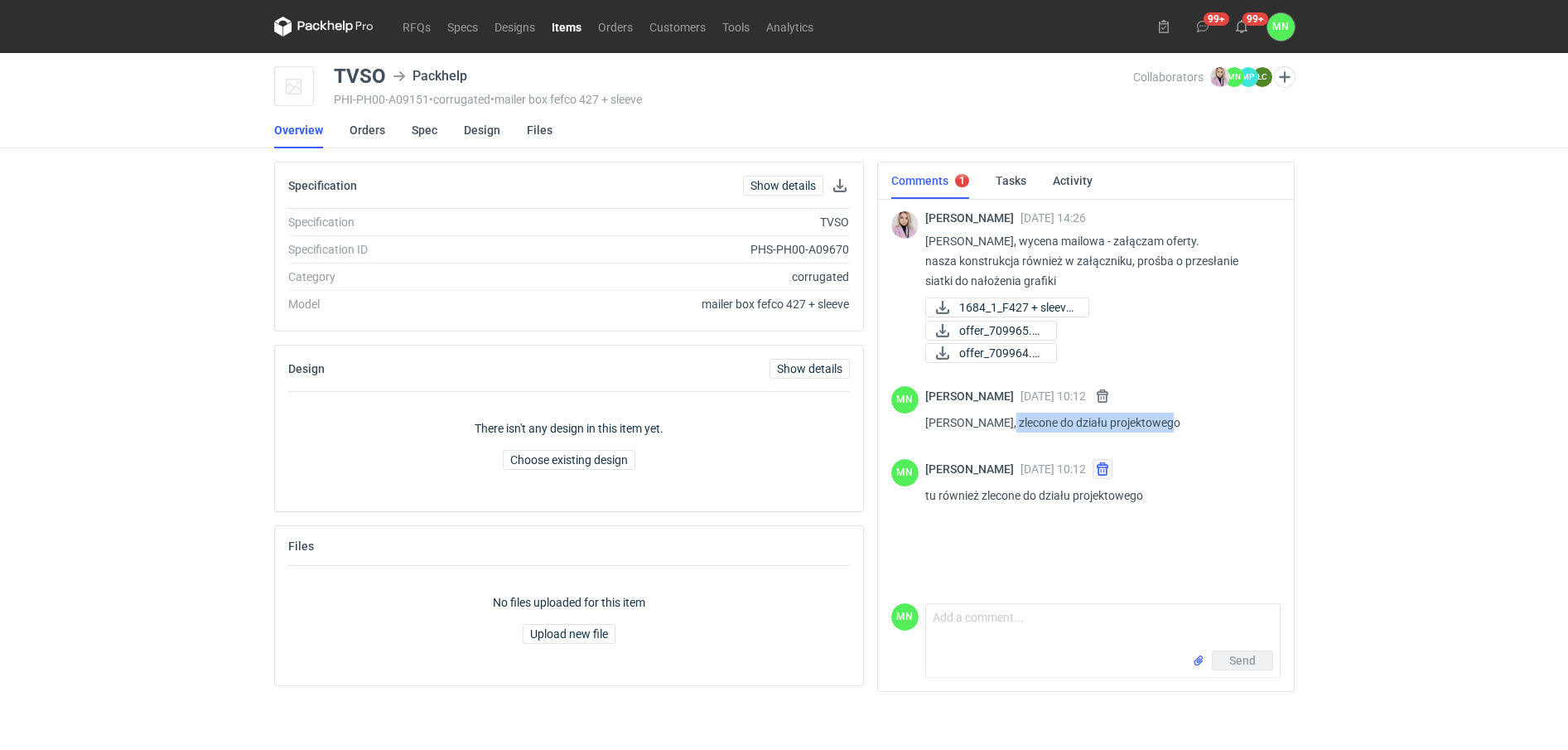
click at [1113, 469] on button "button" at bounding box center [1102, 469] width 20 height 20
click at [1113, 473] on button "button" at bounding box center [1102, 469] width 20 height 20
click at [565, 34] on link "Items" at bounding box center [566, 27] width 47 height 20
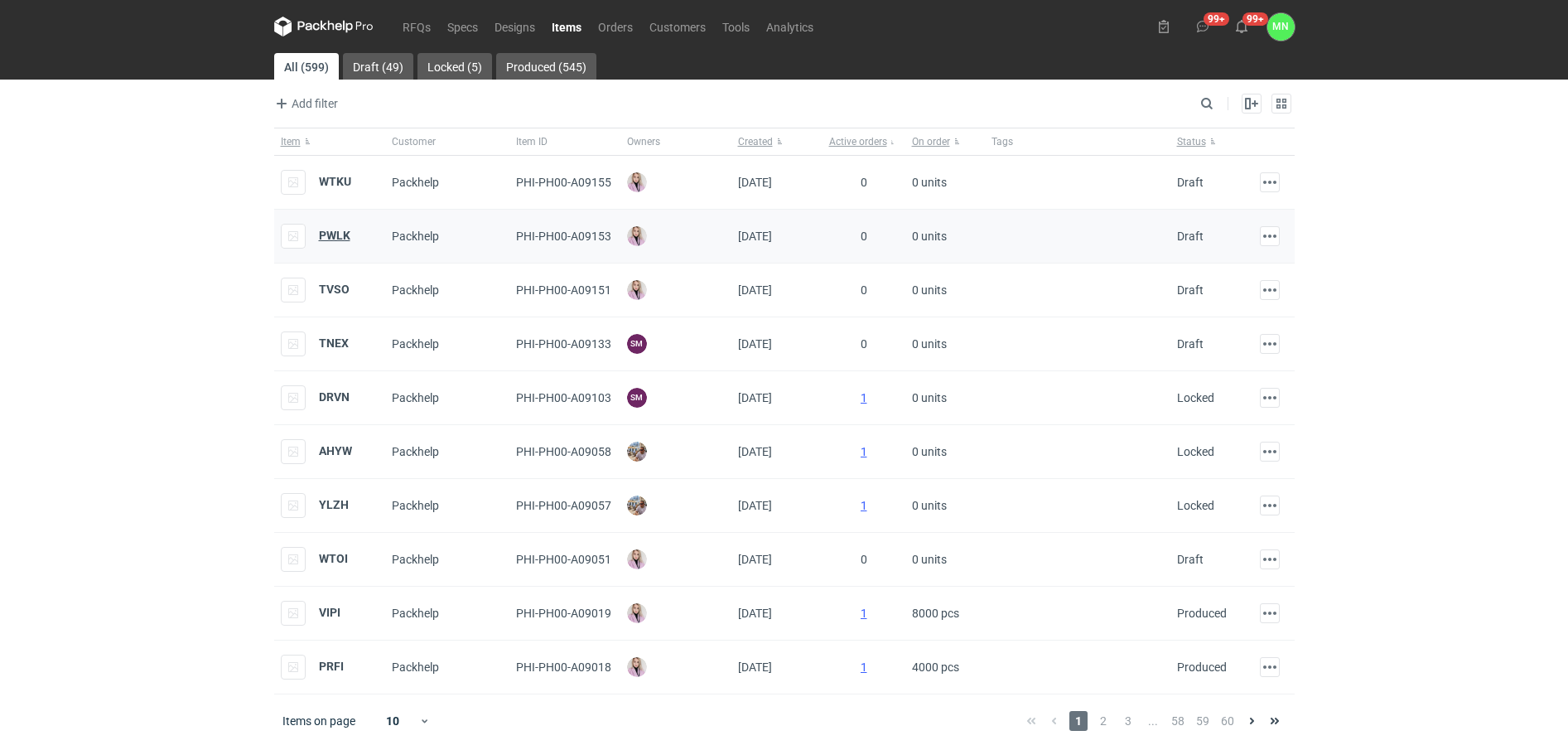
click at [339, 228] on strong "PWLK" at bounding box center [334, 235] width 31 height 13
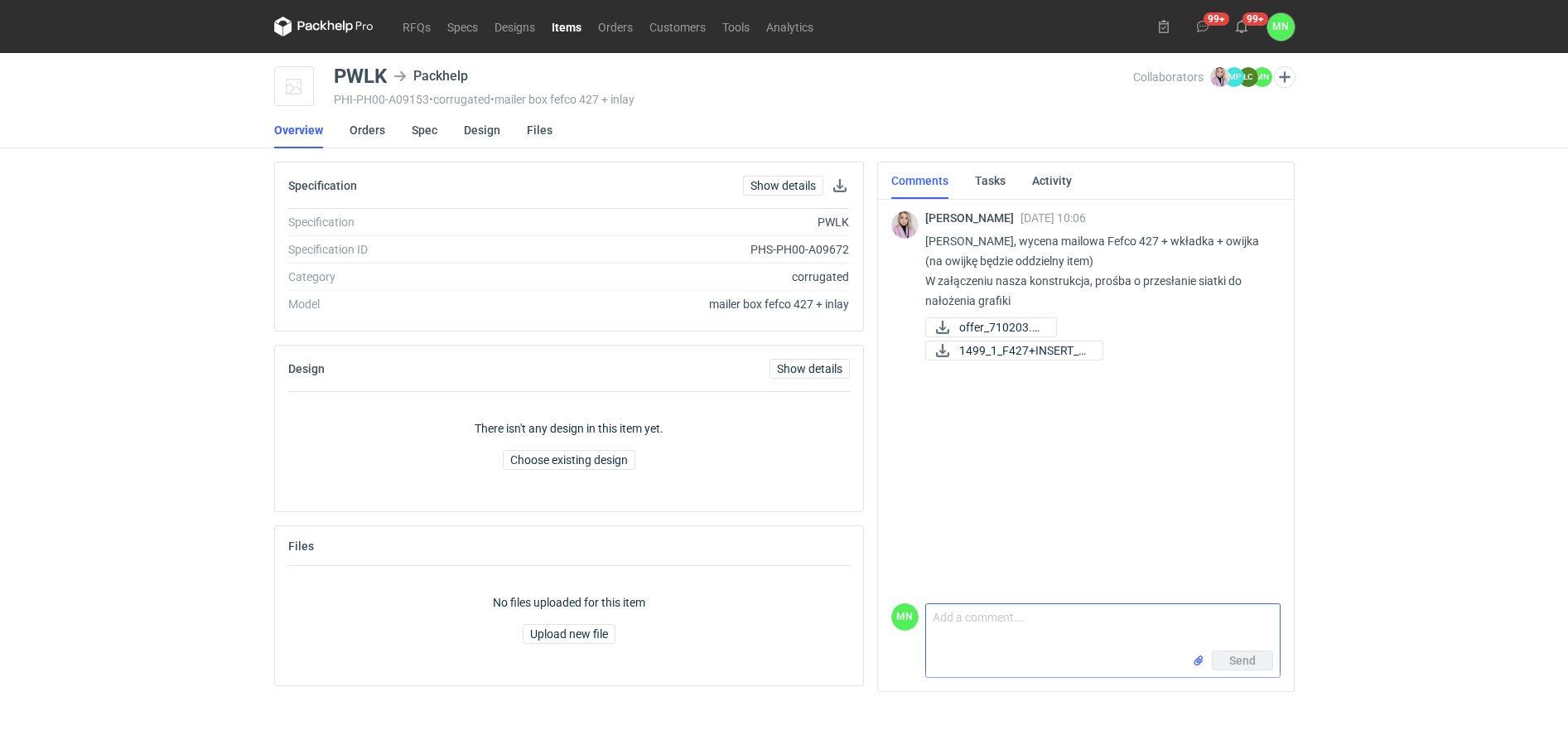
click at [1031, 618] on textarea "Comment message" at bounding box center [1102, 627] width 354 height 47
paste textarea "zlecone do działu projektowego"
click at [929, 616] on textarea "zlecone do działu projektowego" at bounding box center [1102, 627] width 354 height 47
type textarea "tu również zlecone do działu projektowego"
click at [1225, 664] on button "Send" at bounding box center [1242, 660] width 61 height 20
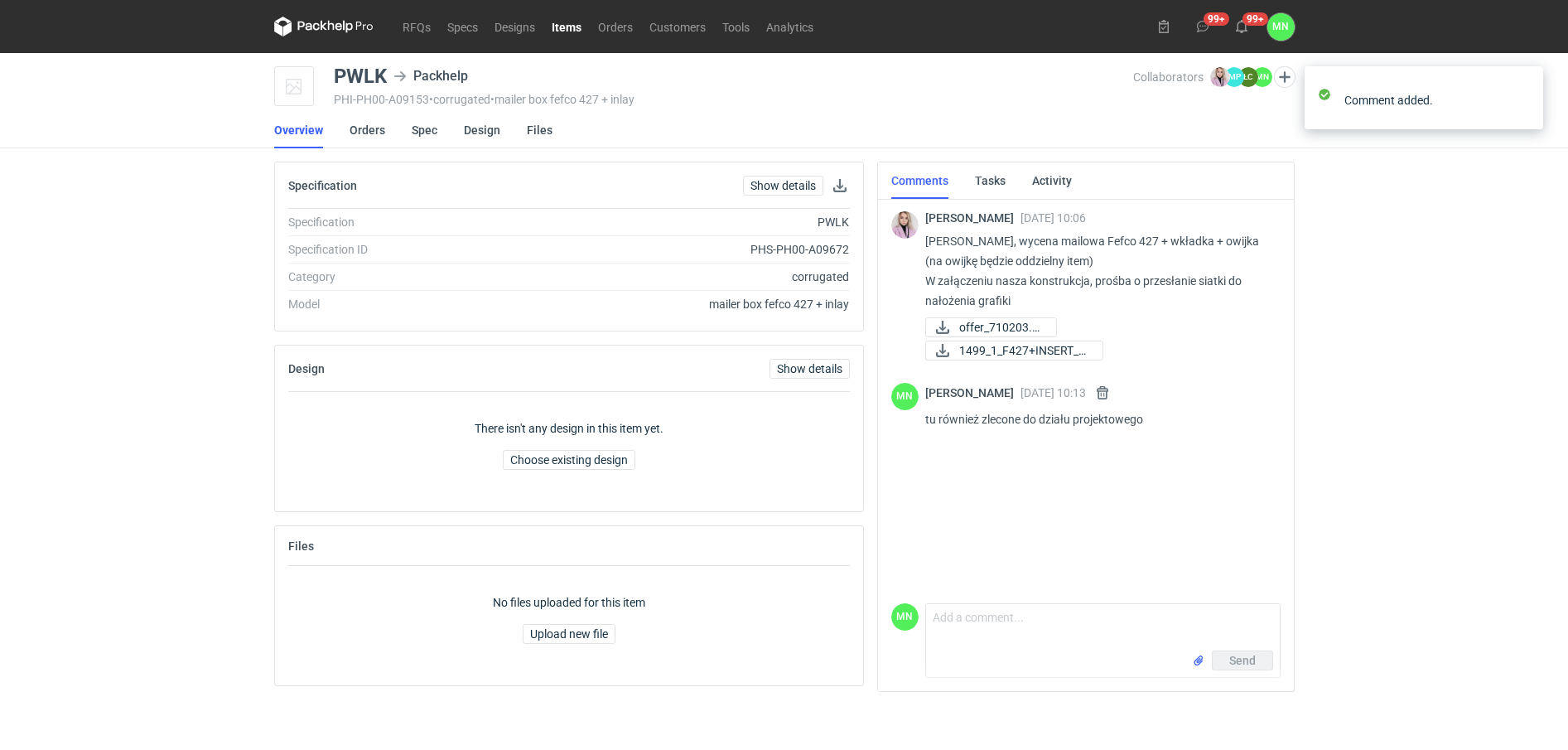
click at [567, 28] on link "Items" at bounding box center [566, 27] width 47 height 20
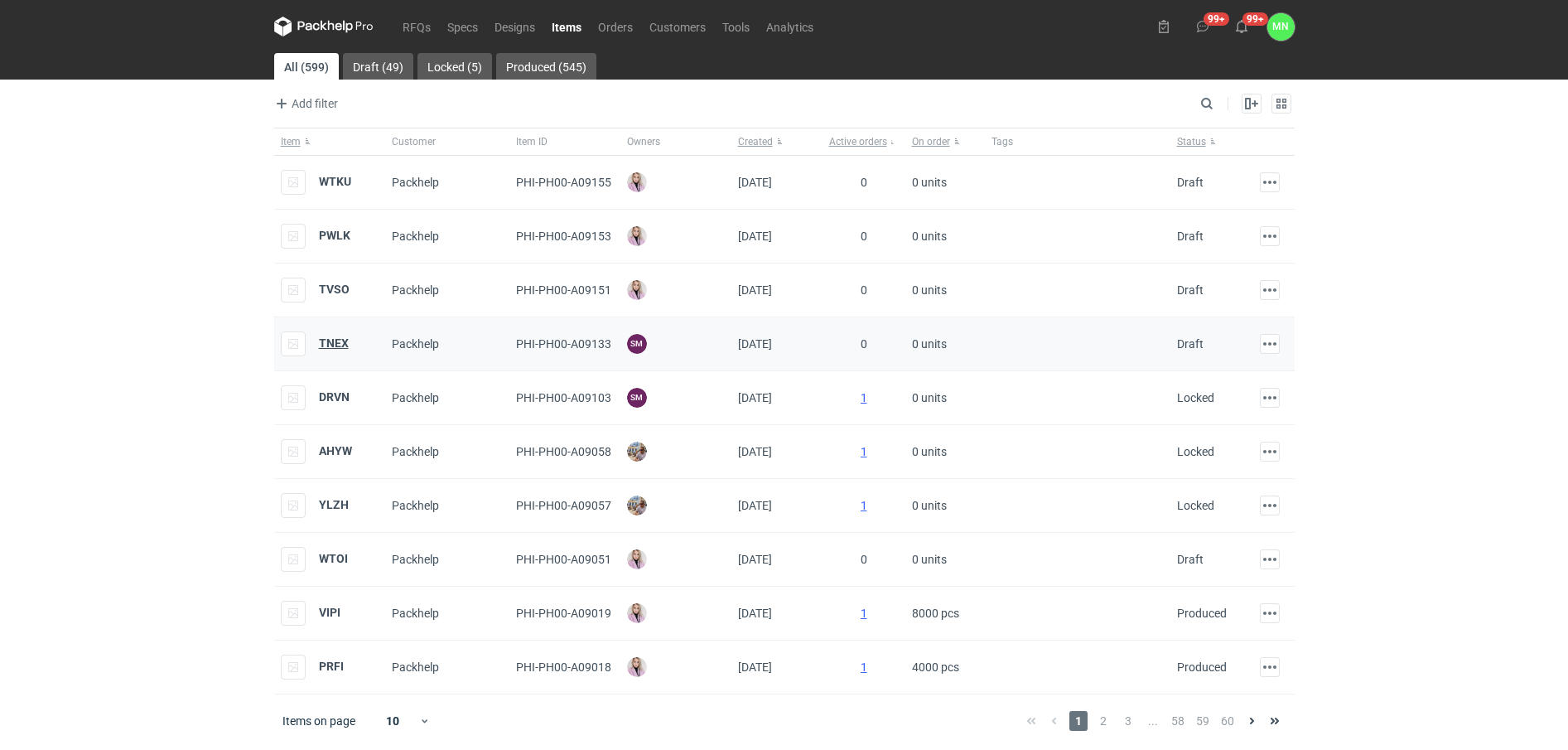
click at [341, 339] on strong "TNEX" at bounding box center [334, 343] width 30 height 13
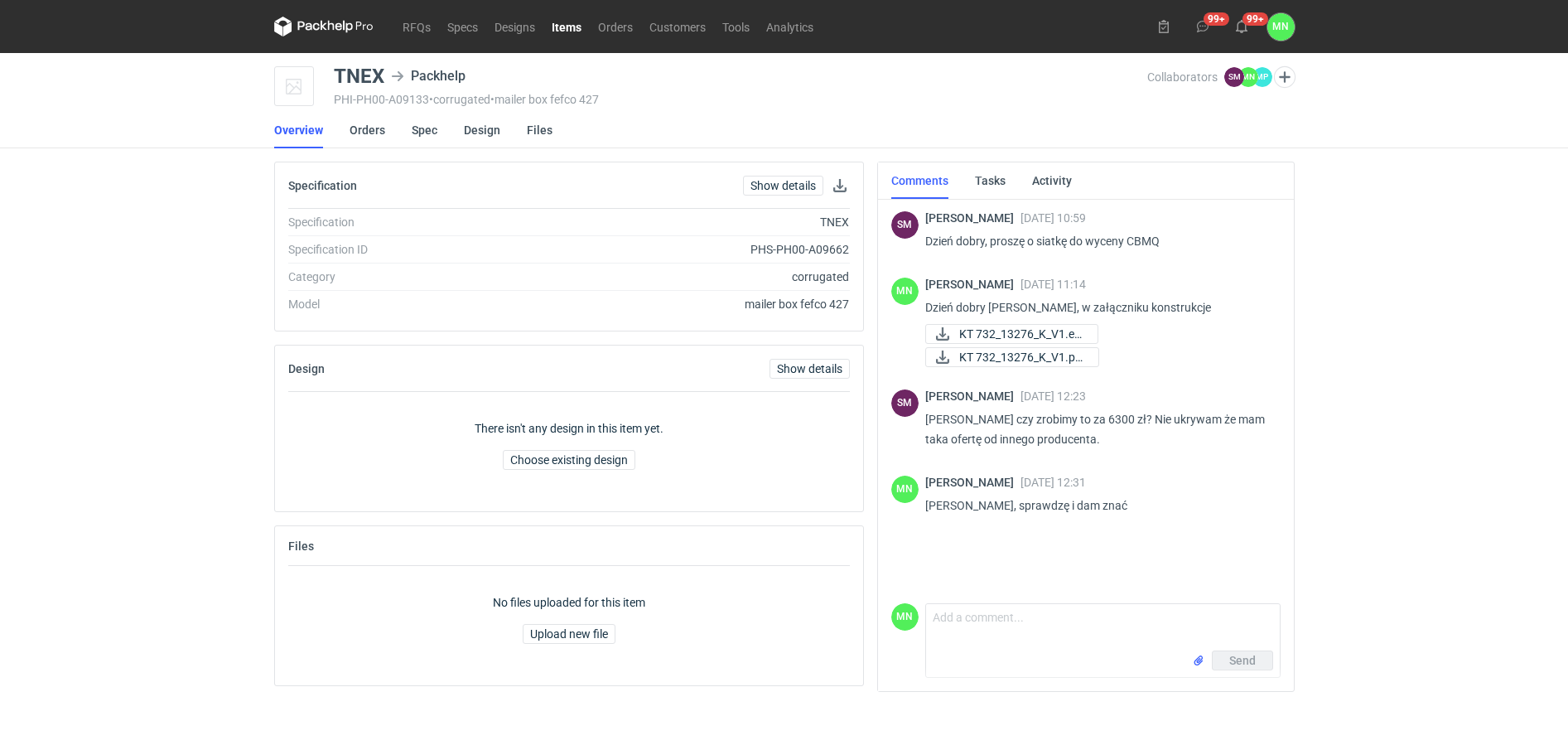
click at [372, 70] on div "TNEX" at bounding box center [358, 76] width 50 height 20
copy div "TNEX"
click at [1146, 237] on p "Dzień dobry, proszę o siatkę do wyceny CBMQ" at bounding box center [1095, 241] width 342 height 20
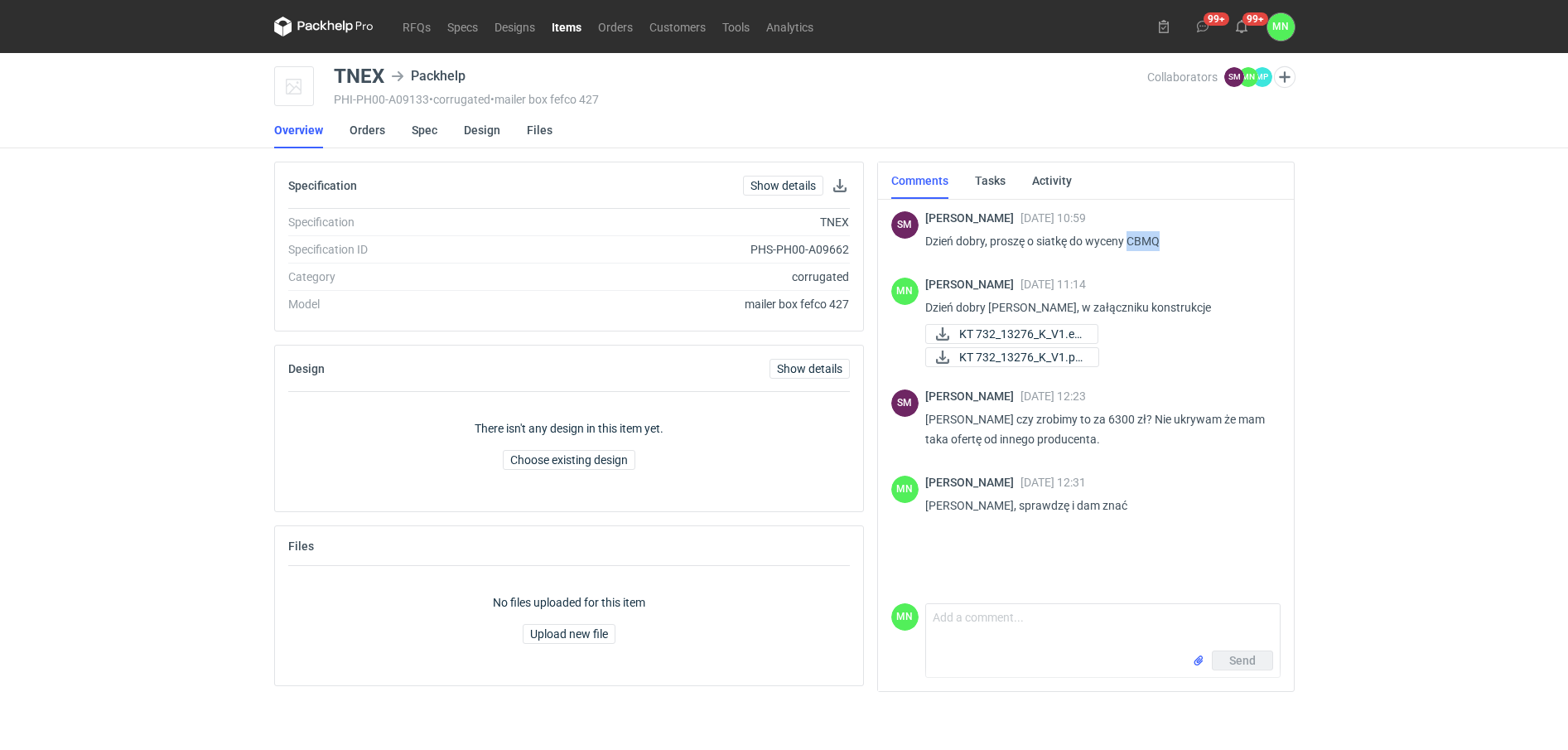
copy p "CBMQ"
click at [991, 636] on textarea "Comment message" at bounding box center [1102, 627] width 354 height 47
drag, startPoint x: 1203, startPoint y: 614, endPoint x: 1297, endPoint y: 607, distance: 94.3
click at [1294, 609] on div "Comments Tasks Activity SM Sebastian Markut 23 Sep 2025 10:59 Dzień dobry, pros…" at bounding box center [1085, 433] width 431 height 544
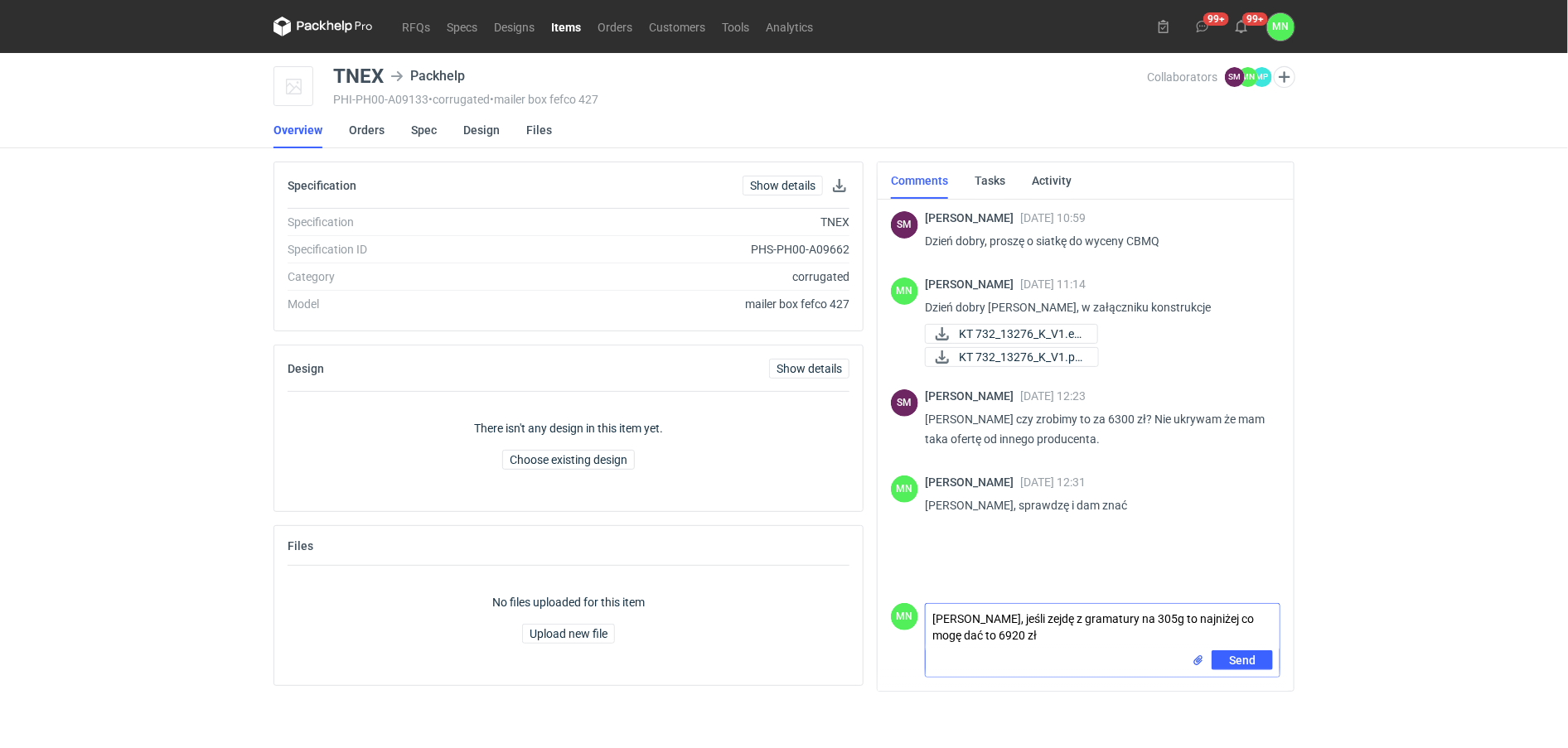
drag, startPoint x: 1030, startPoint y: 615, endPoint x: 1121, endPoint y: 661, distance: 102.0
click at [1137, 667] on form "Comment message Panie Sebastianie, jeśli zejdę z gramatury na 305g to najniżej …" at bounding box center [1102, 640] width 356 height 74
click at [1002, 633] on textarea "Panie Sebastianie, czy udało się Panu ustalić na jakiej gramaturze ma wyceniona…" at bounding box center [1102, 627] width 354 height 47
type textarea "Panie Sebastianie, czy udało się Panu ustalić na jakiej gramaturze ma wycenione…"
click at [1231, 656] on span "Send" at bounding box center [1242, 660] width 27 height 12
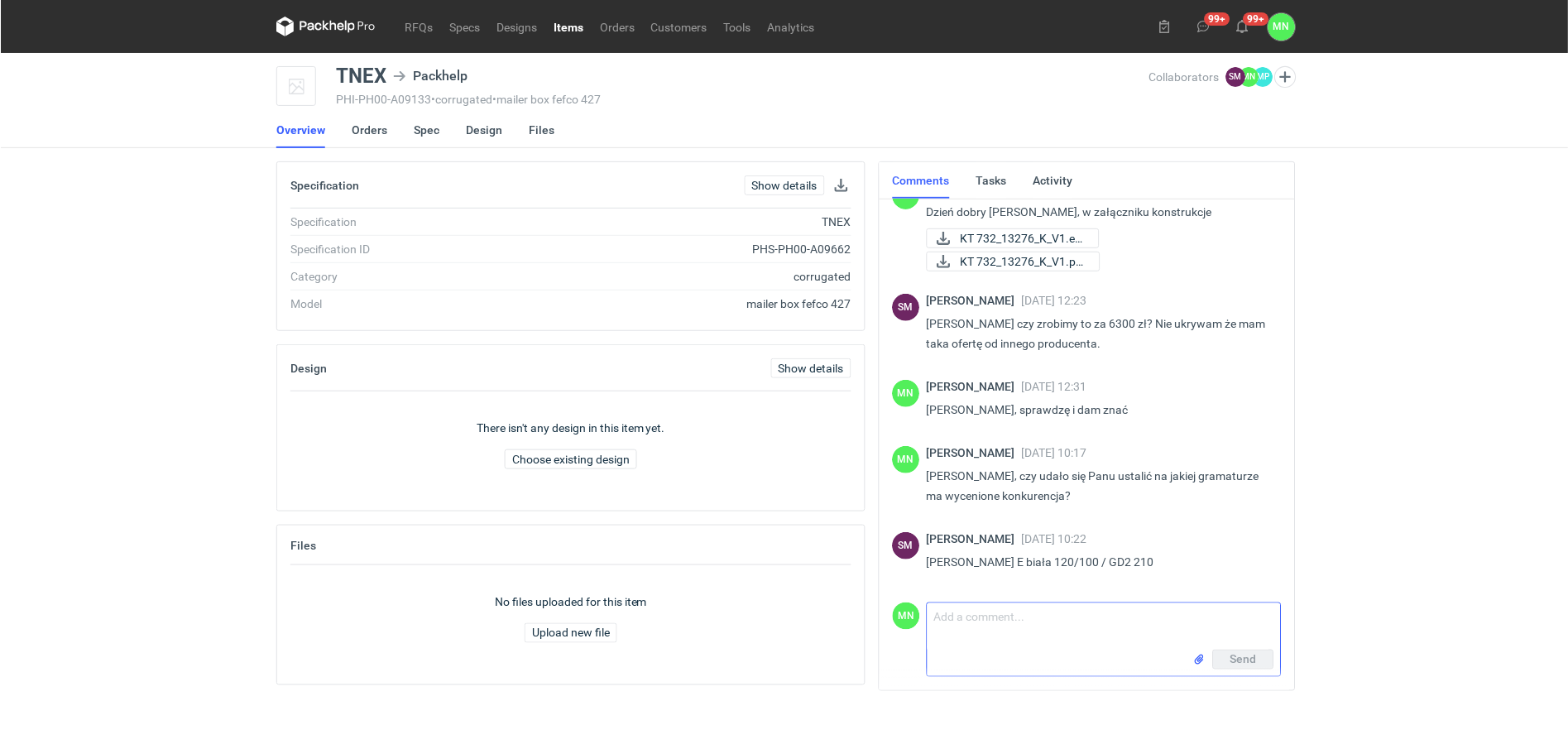
scroll to position [95, 0]
drag, startPoint x: 1394, startPoint y: 18, endPoint x: 1395, endPoint y: 60, distance: 42.0
click at [1395, 60] on div "RFQs Specs Designs Items Orders Customers Tools Analytics 99+ 99+ MN Małgorzata…" at bounding box center [784, 374] width 1568 height 749
click at [251, 398] on div "RFQs Specs Designs Items Orders Customers Tools Analytics 99+ 99+ MN Małgorzata…" at bounding box center [784, 374] width 1568 height 749
click at [1043, 654] on div "Send" at bounding box center [1103, 662] width 354 height 27
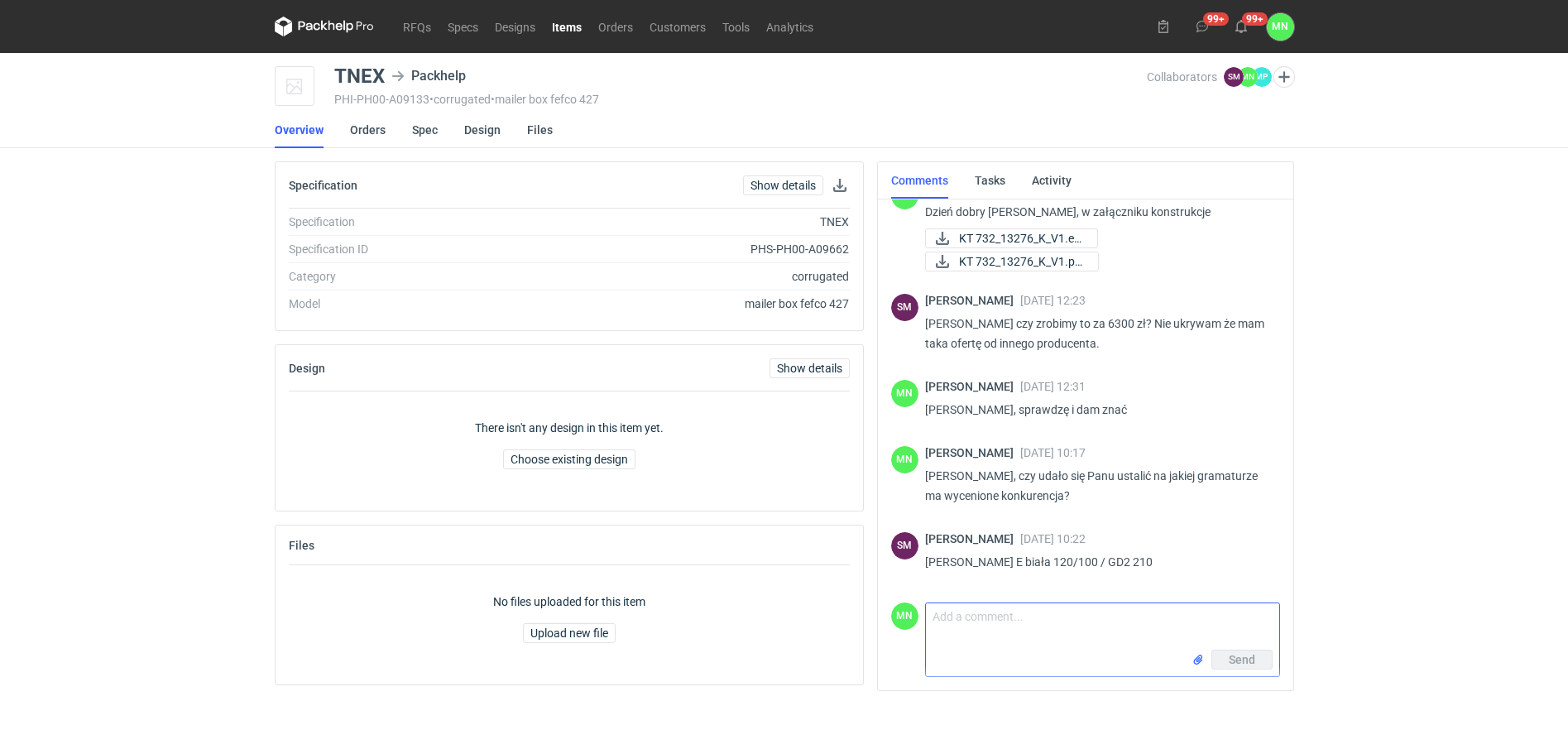
click at [1038, 631] on textarea "Comment message" at bounding box center [1103, 626] width 354 height 47
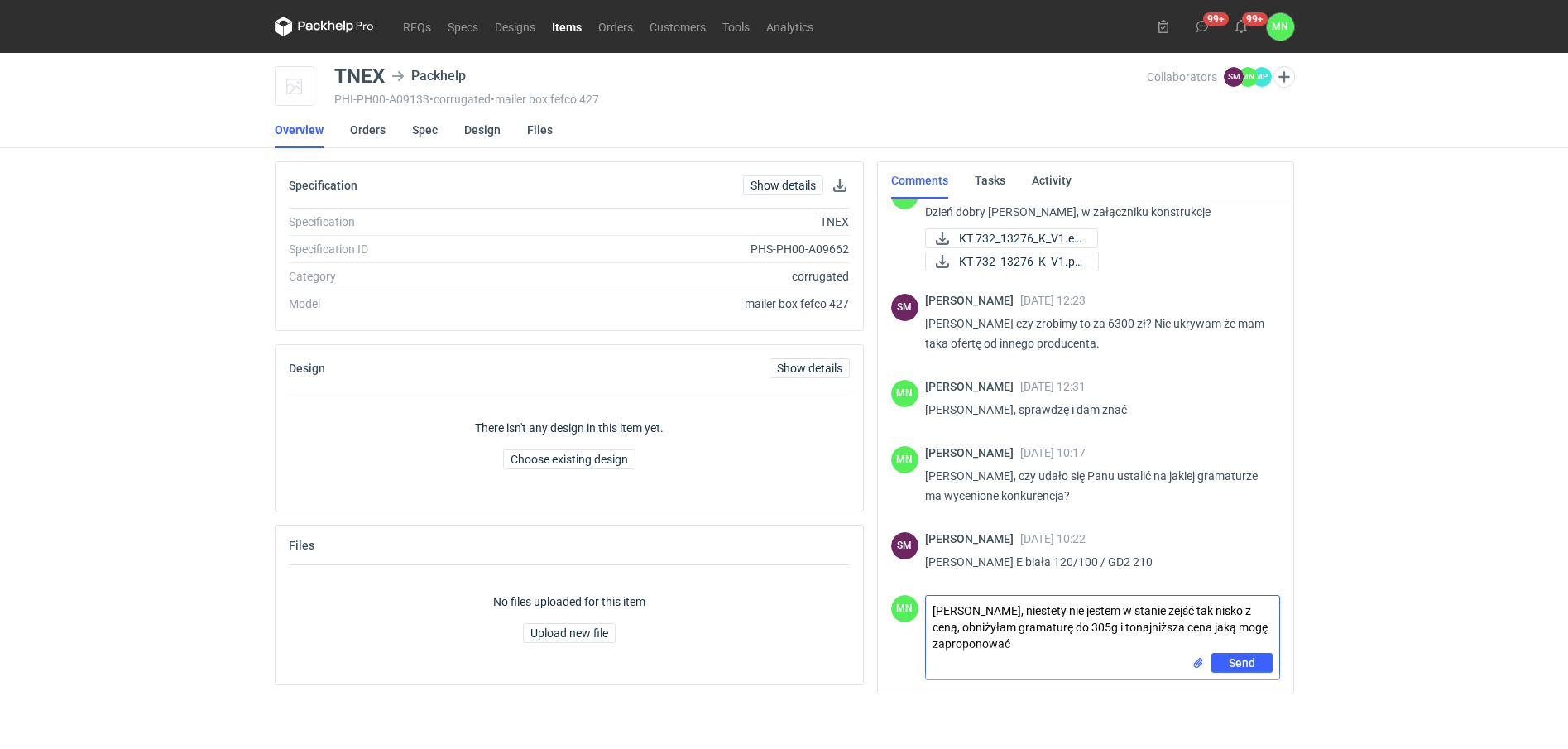
click at [1131, 624] on textarea "Panie Sebastianie, niestety nie jestem w stanie zejść tak nisko z ceną, obniżył…" at bounding box center [1103, 624] width 354 height 57
click at [1137, 624] on textarea "Panie Sebastianie, niestety nie jestem w stanie zejść tak nisko z ceną, obniżył…" at bounding box center [1103, 624] width 354 height 57
type textarea "[PERSON_NAME], niestety nie jestem w stanie zejść tak nisko z ceną, obniżyłam g…"
click at [1198, 660] on input "file" at bounding box center [1198, 663] width 13 height 17
click at [1040, 671] on span "offer_710253.pd..." at bounding box center [1011, 669] width 90 height 18
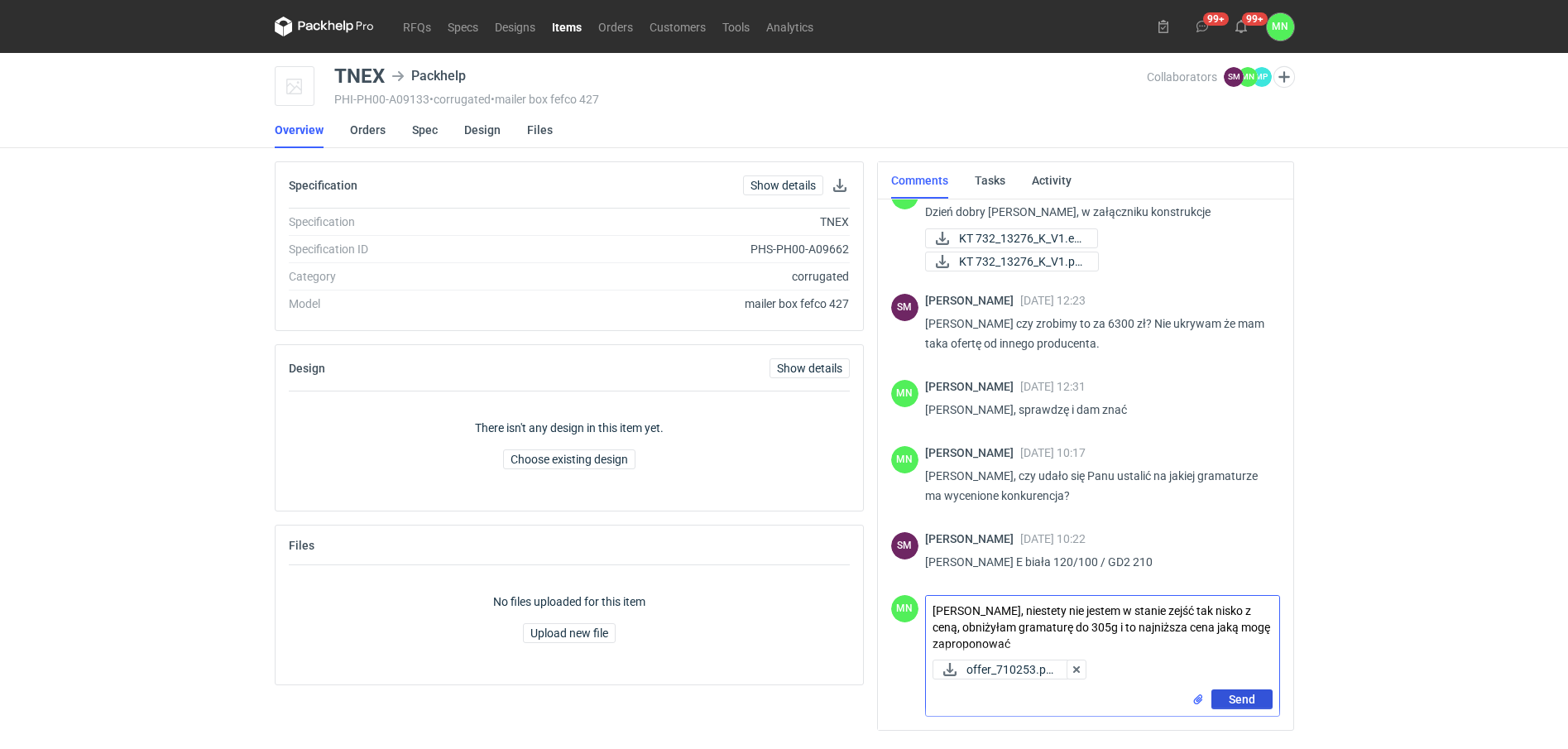
click at [1241, 690] on button "Send" at bounding box center [1242, 700] width 61 height 20
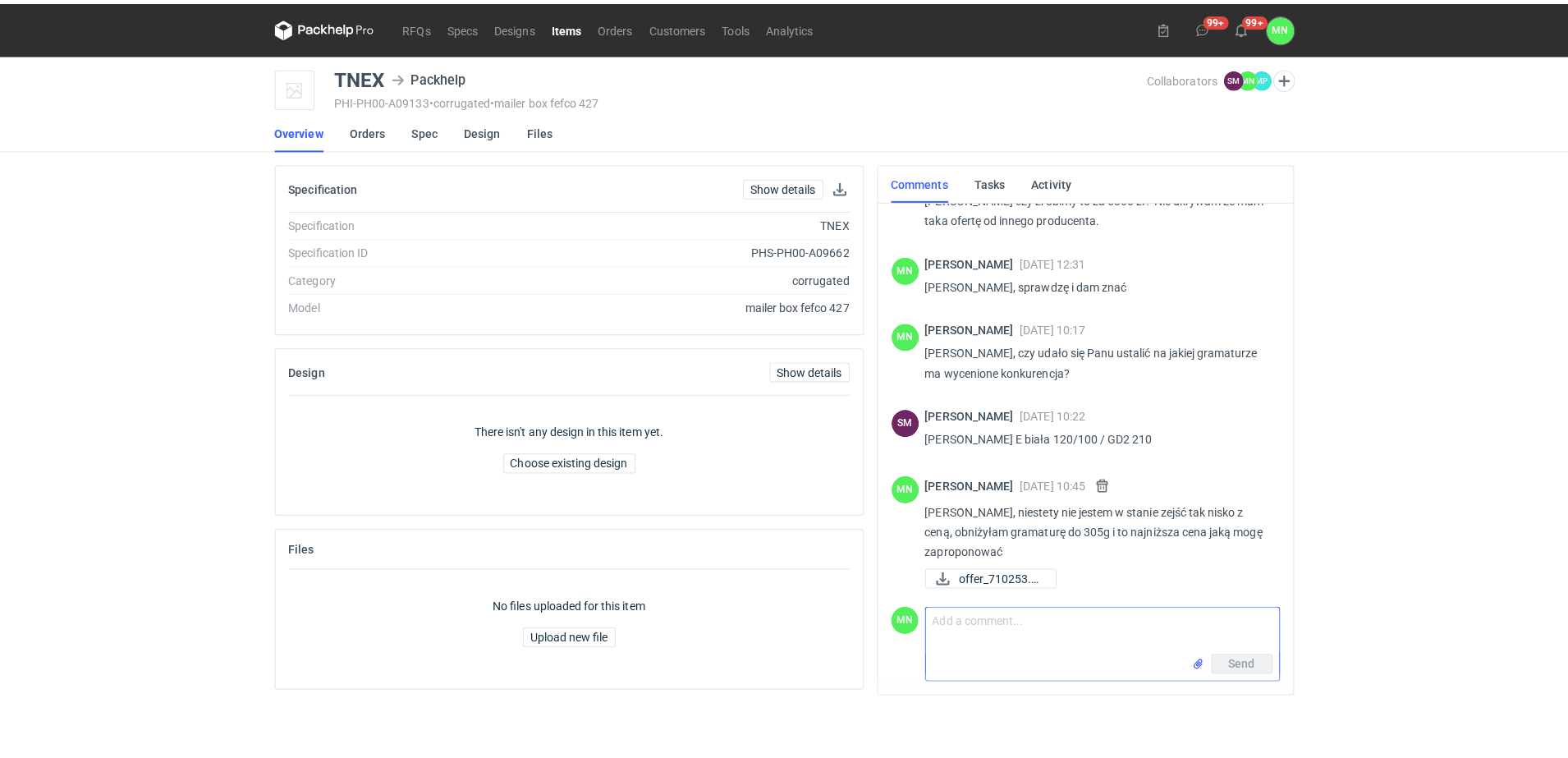
scroll to position [229, 0]
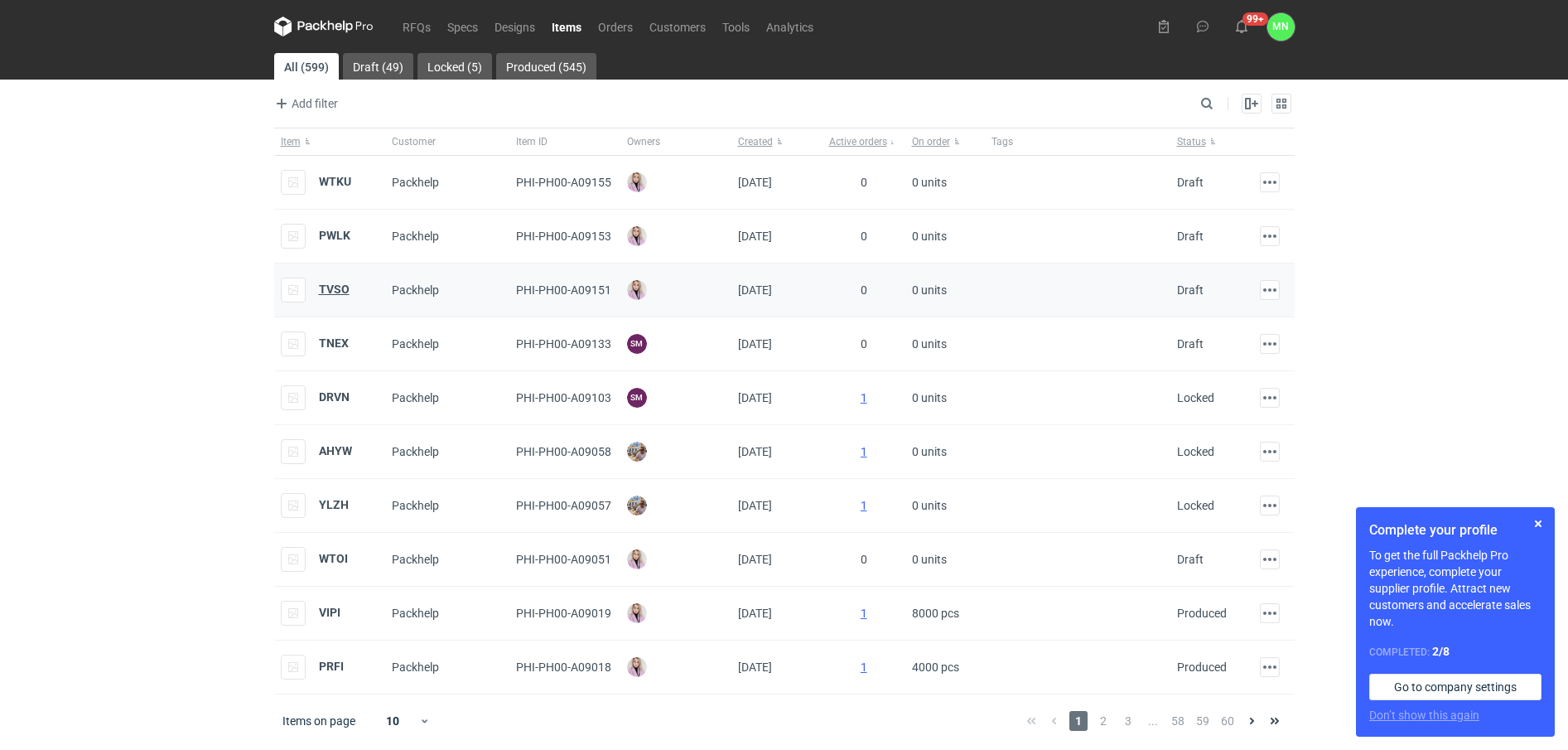
click at [335, 292] on strong "TVSO" at bounding box center [334, 289] width 30 height 13
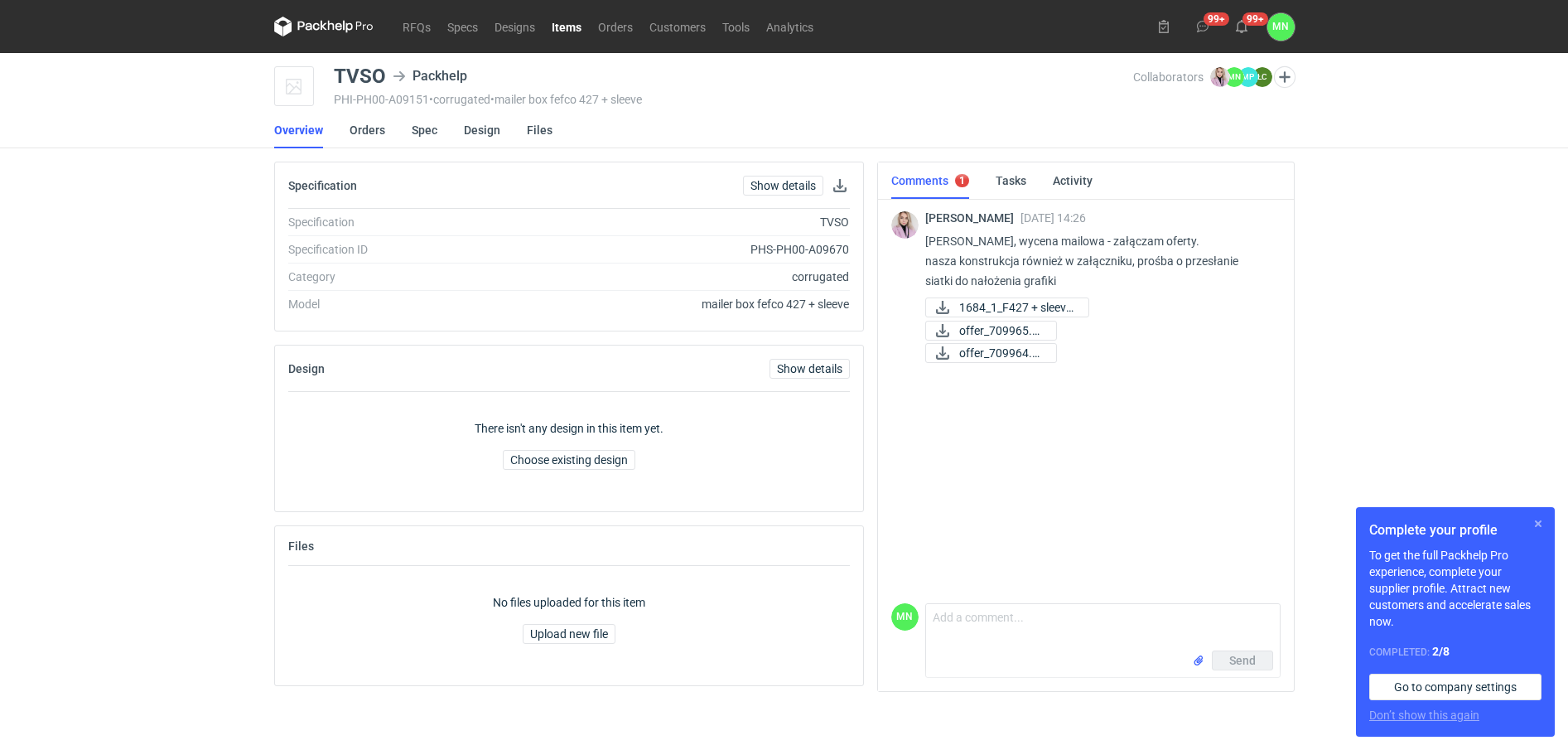
click at [1537, 519] on button "button" at bounding box center [1538, 524] width 20 height 20
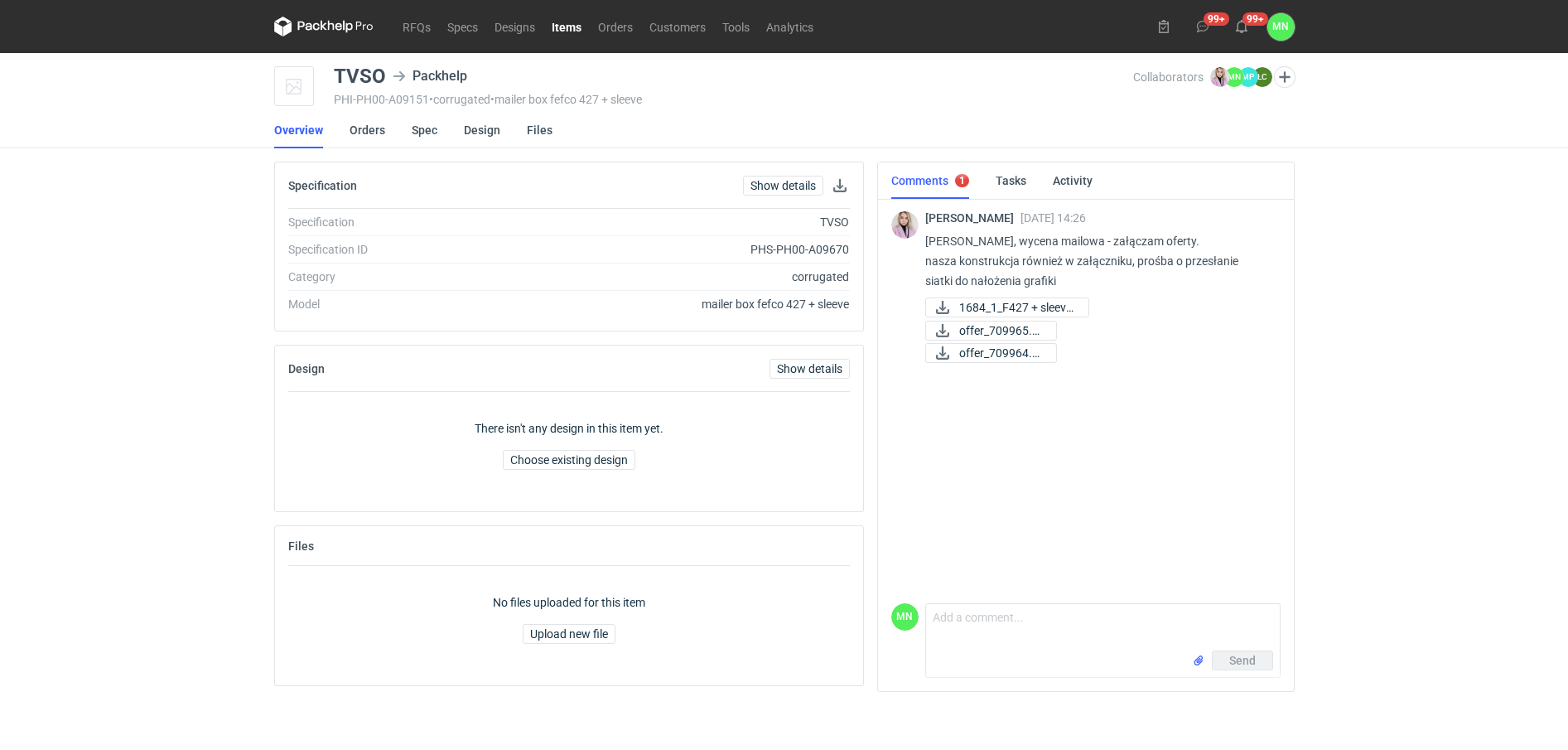
click at [339, 74] on div "TVSO" at bounding box center [359, 76] width 52 height 20
copy div "TVSO"
click at [1009, 307] on span "1684_1_F427 + sleeve..." at bounding box center [1016, 307] width 116 height 18
click at [959, 611] on textarea "Comment message" at bounding box center [1102, 627] width 354 height 47
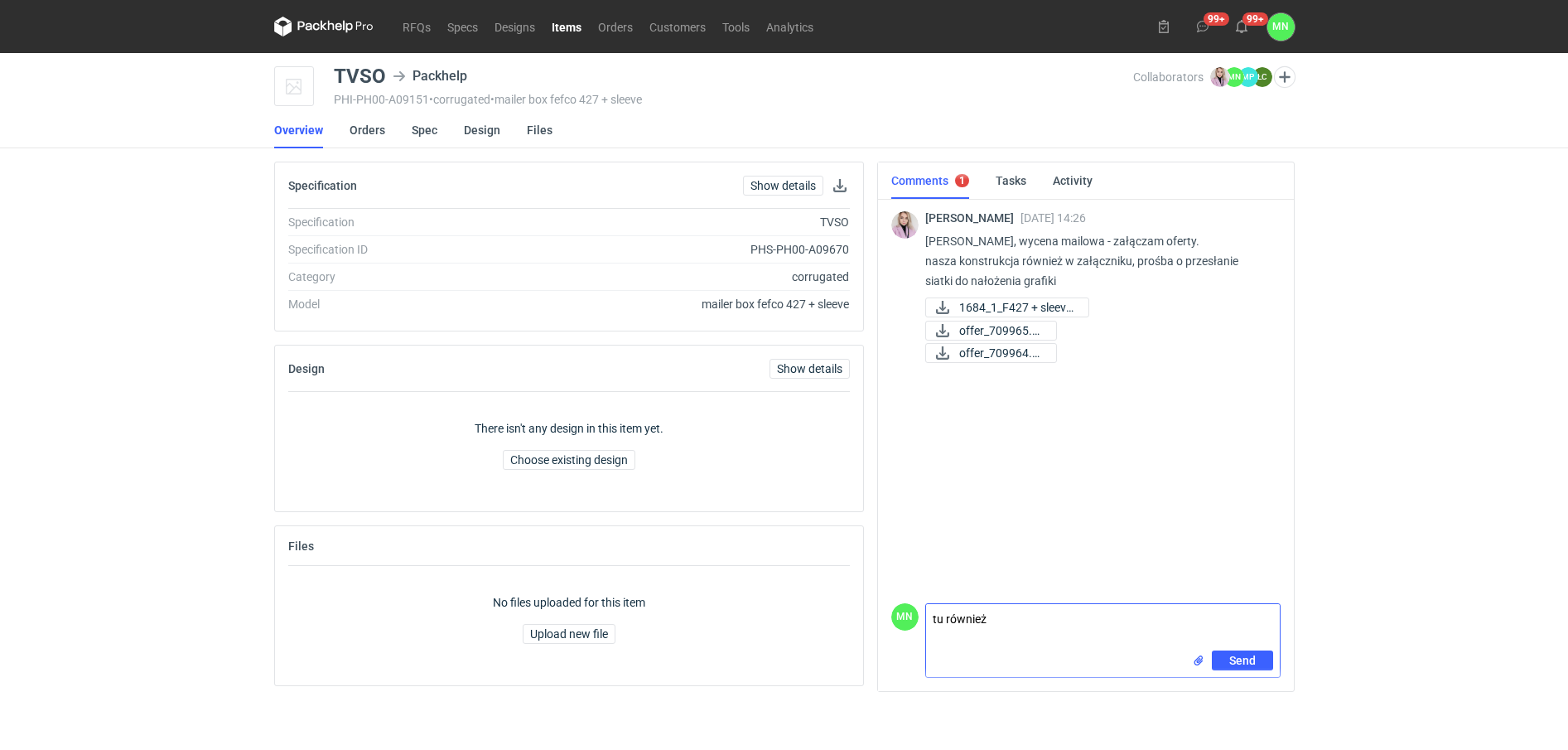
paste textarea "zlecone do działu projektowego"
type textarea "tu również zlecone do działu projektowego"
click at [1260, 657] on button "Send" at bounding box center [1242, 660] width 61 height 20
click at [549, 26] on link "Items" at bounding box center [565, 27] width 47 height 20
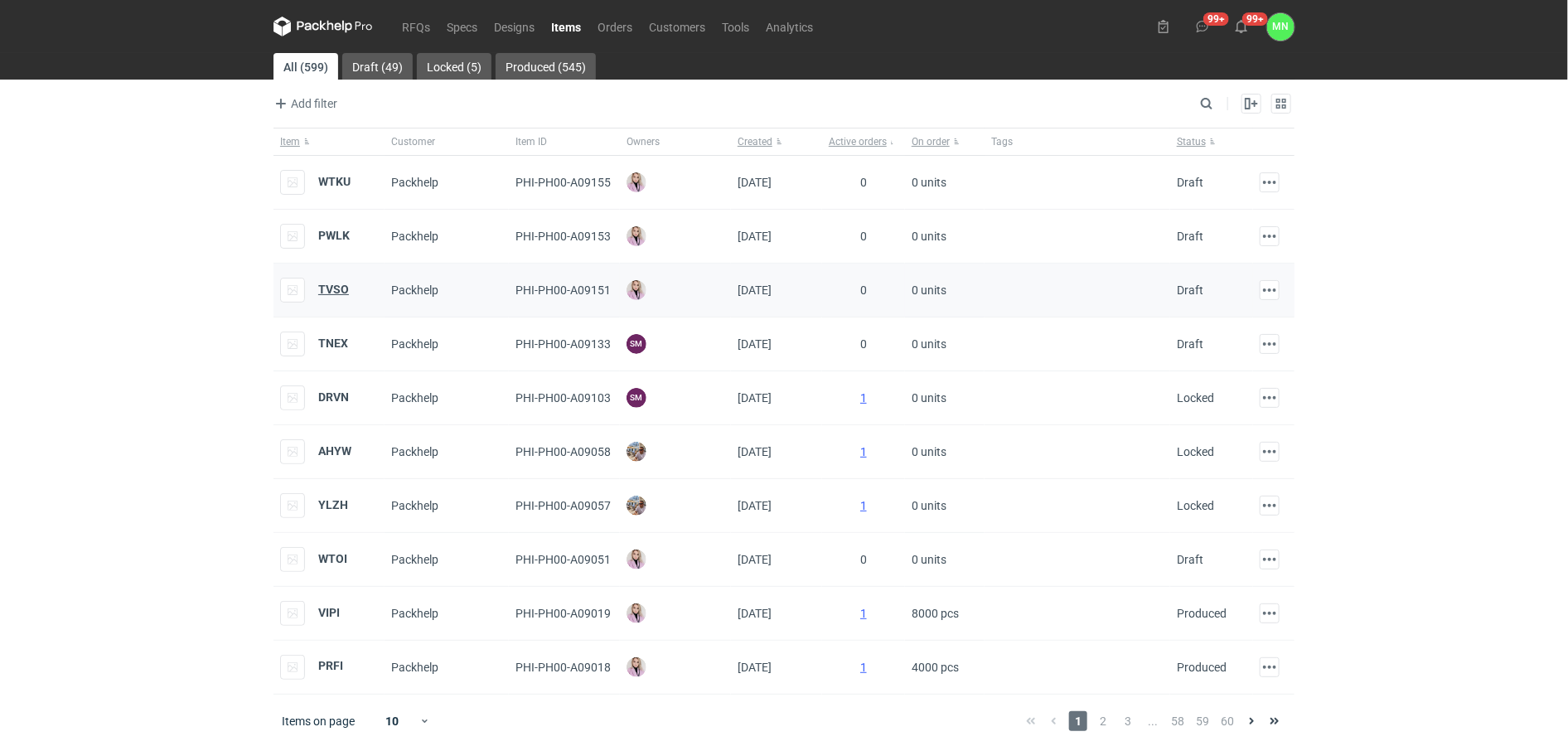
click at [336, 293] on strong "TVSO" at bounding box center [333, 289] width 30 height 13
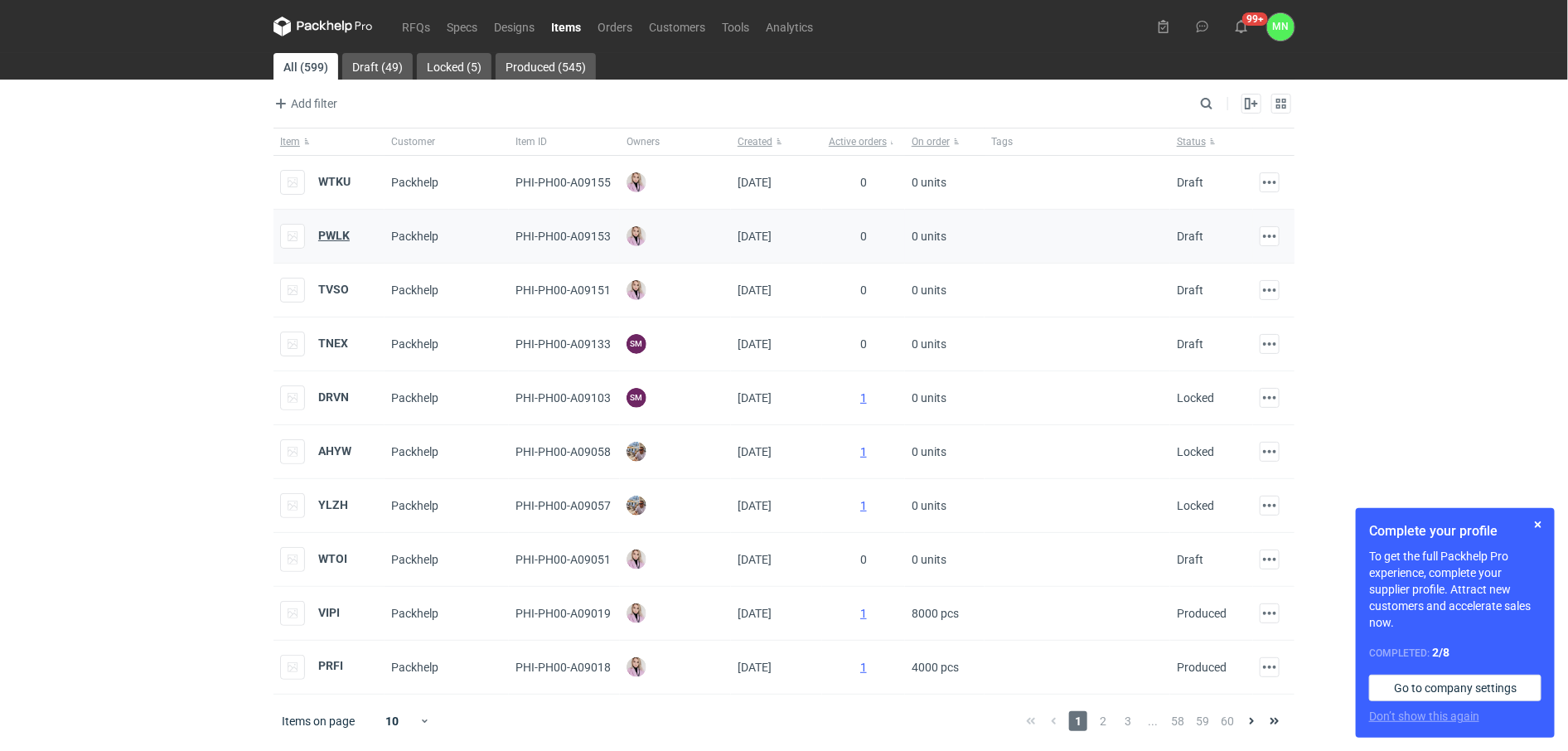
click at [336, 237] on strong "PWLK" at bounding box center [334, 235] width 31 height 13
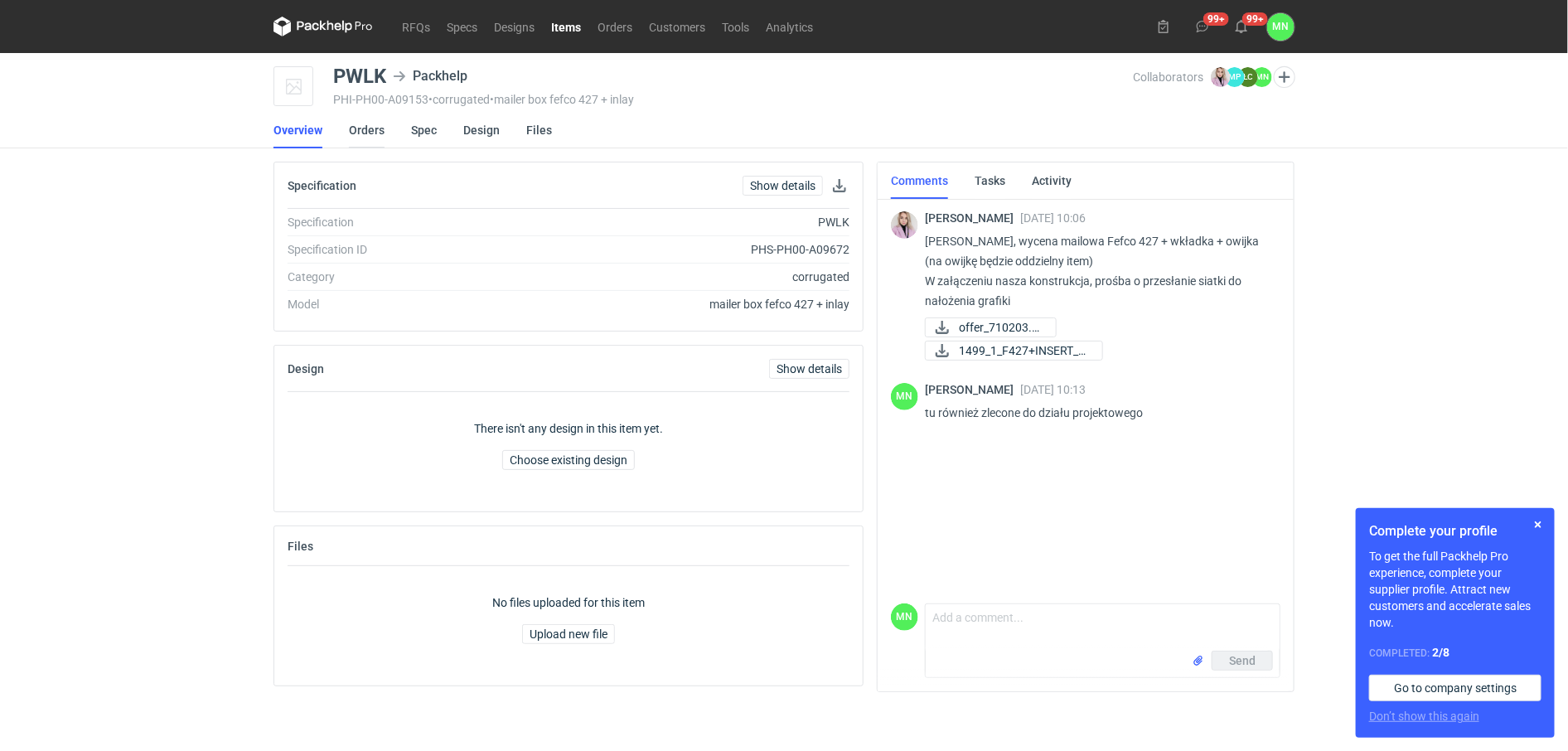
click at [370, 133] on link "Orders" at bounding box center [366, 130] width 36 height 37
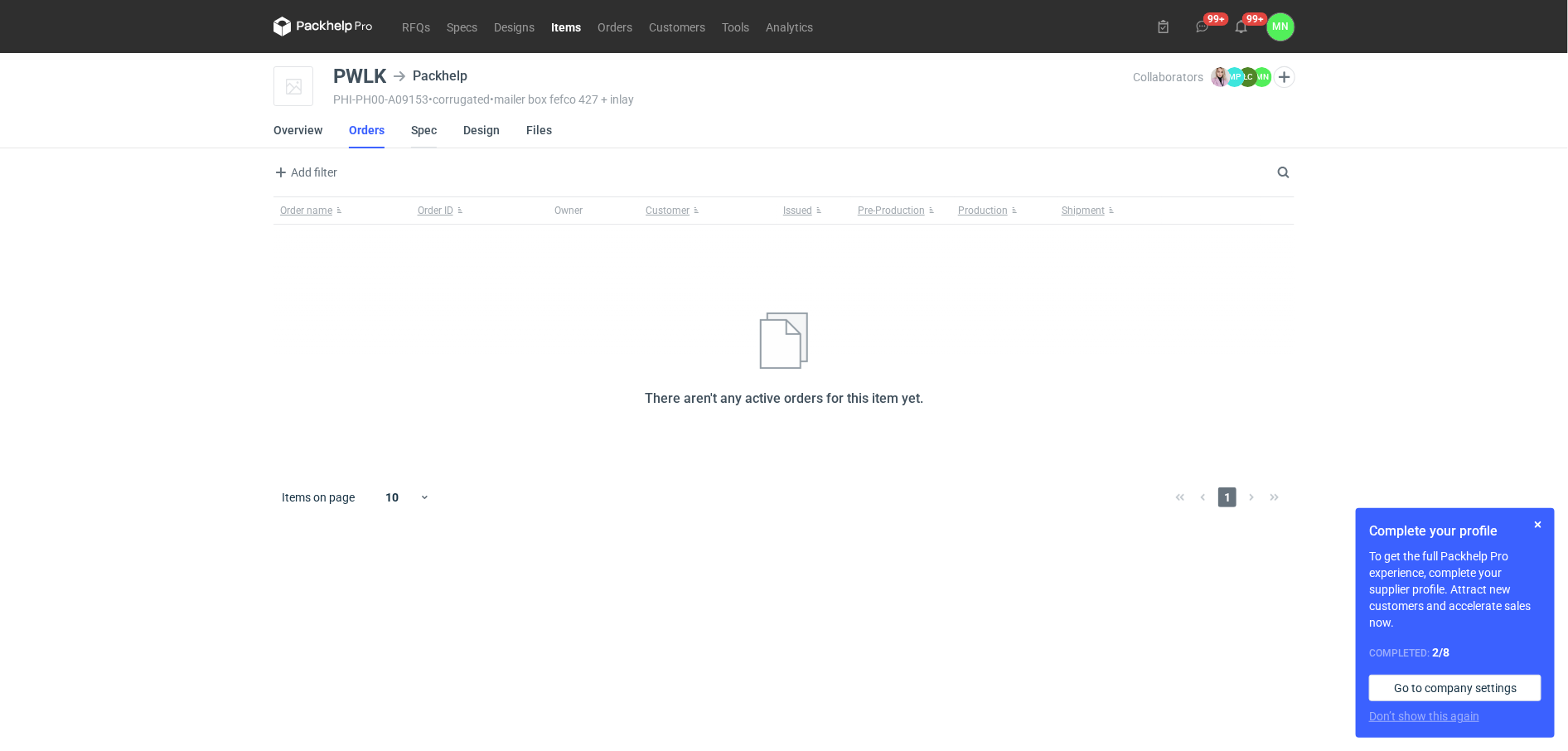
click at [429, 126] on link "Spec" at bounding box center [424, 130] width 26 height 37
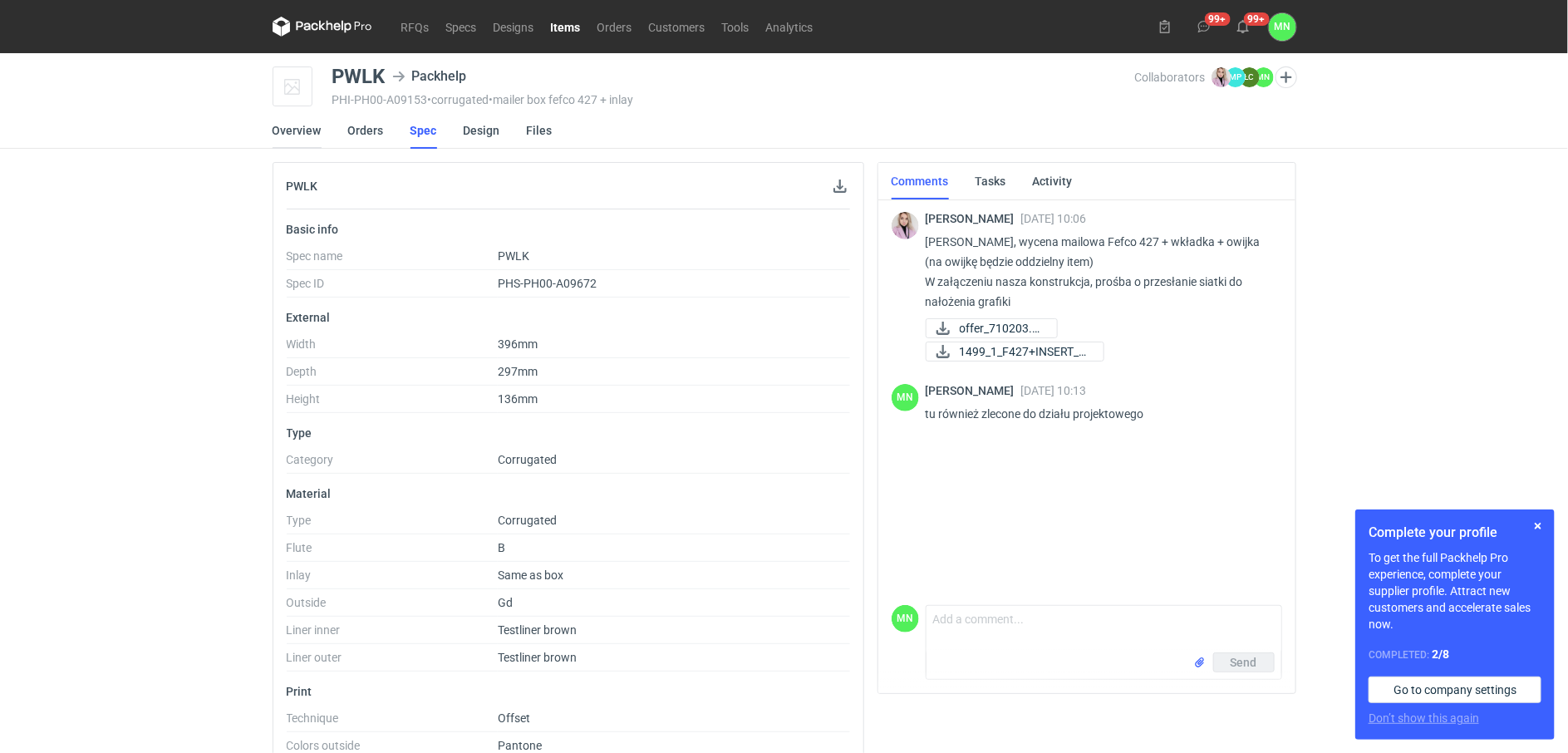
click at [306, 125] on link "Overview" at bounding box center [296, 131] width 49 height 37
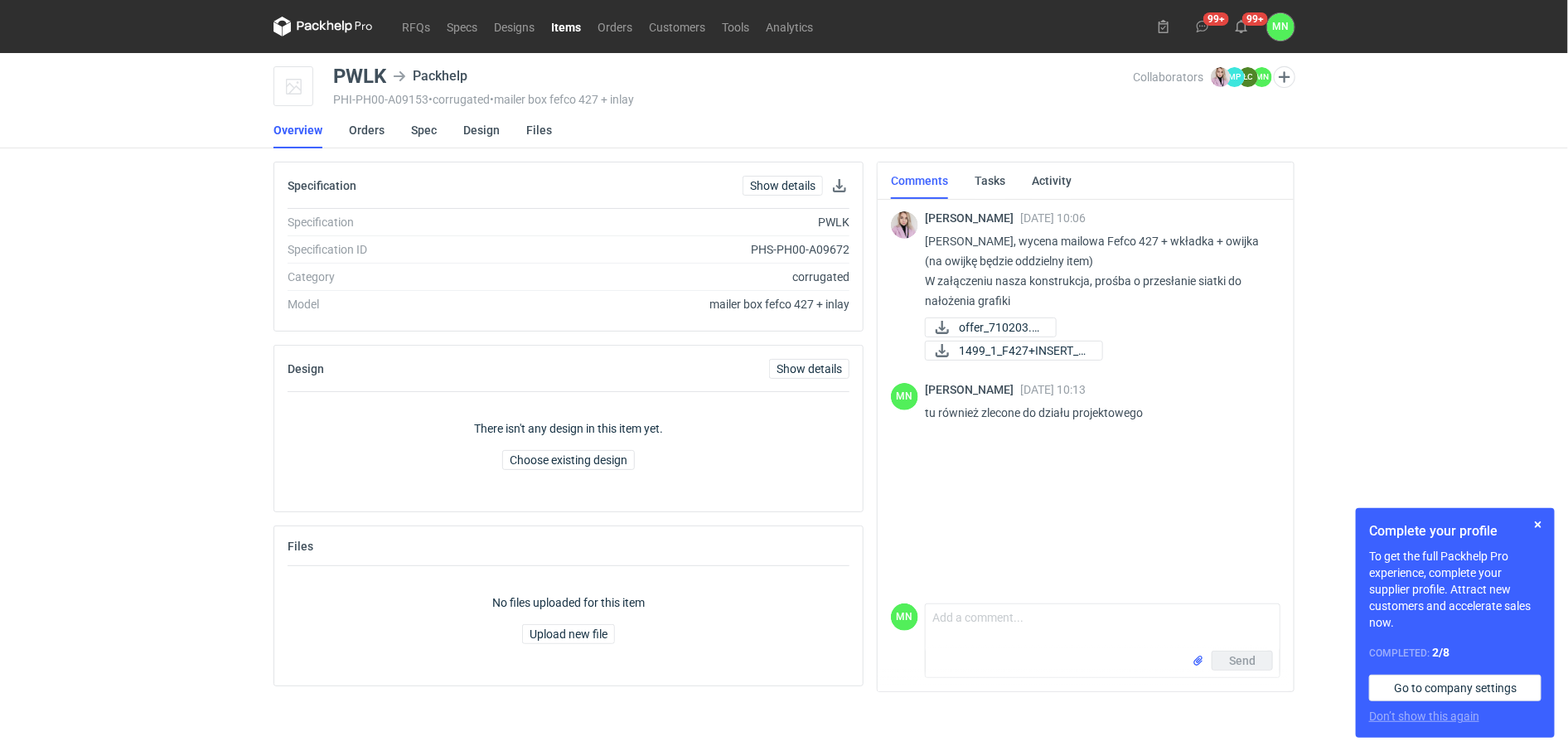
click at [357, 58] on main "PWLK Packhelp PHI-PH00-A09153 • corrugated • mailer box fefco 427 + inlay Colla…" at bounding box center [784, 402] width 1034 height 698
copy div "PWLK"
click at [1042, 349] on span "1499_1_F427+INSERT_B..." at bounding box center [1023, 350] width 130 height 18
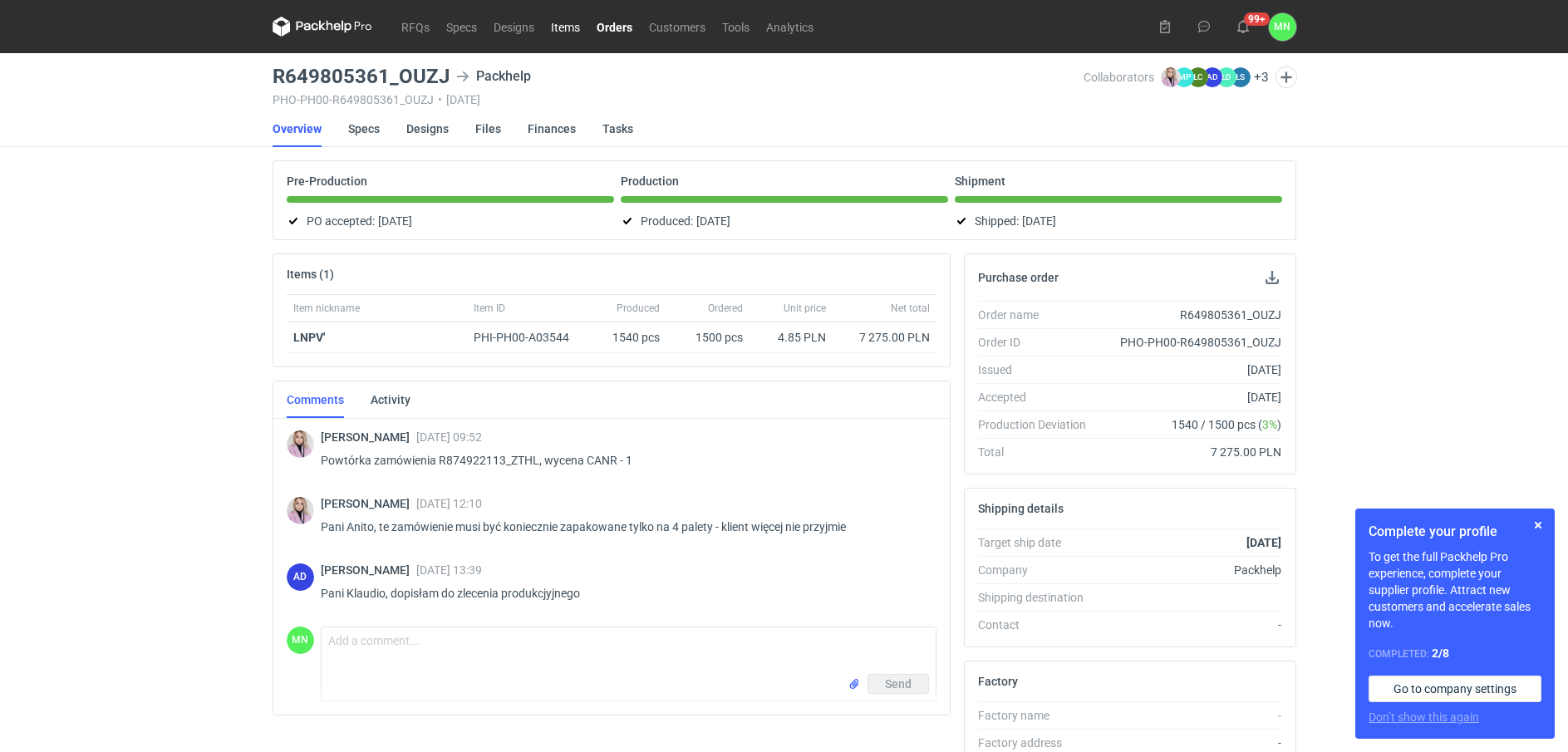
click at [562, 30] on link "Items" at bounding box center [566, 27] width 46 height 20
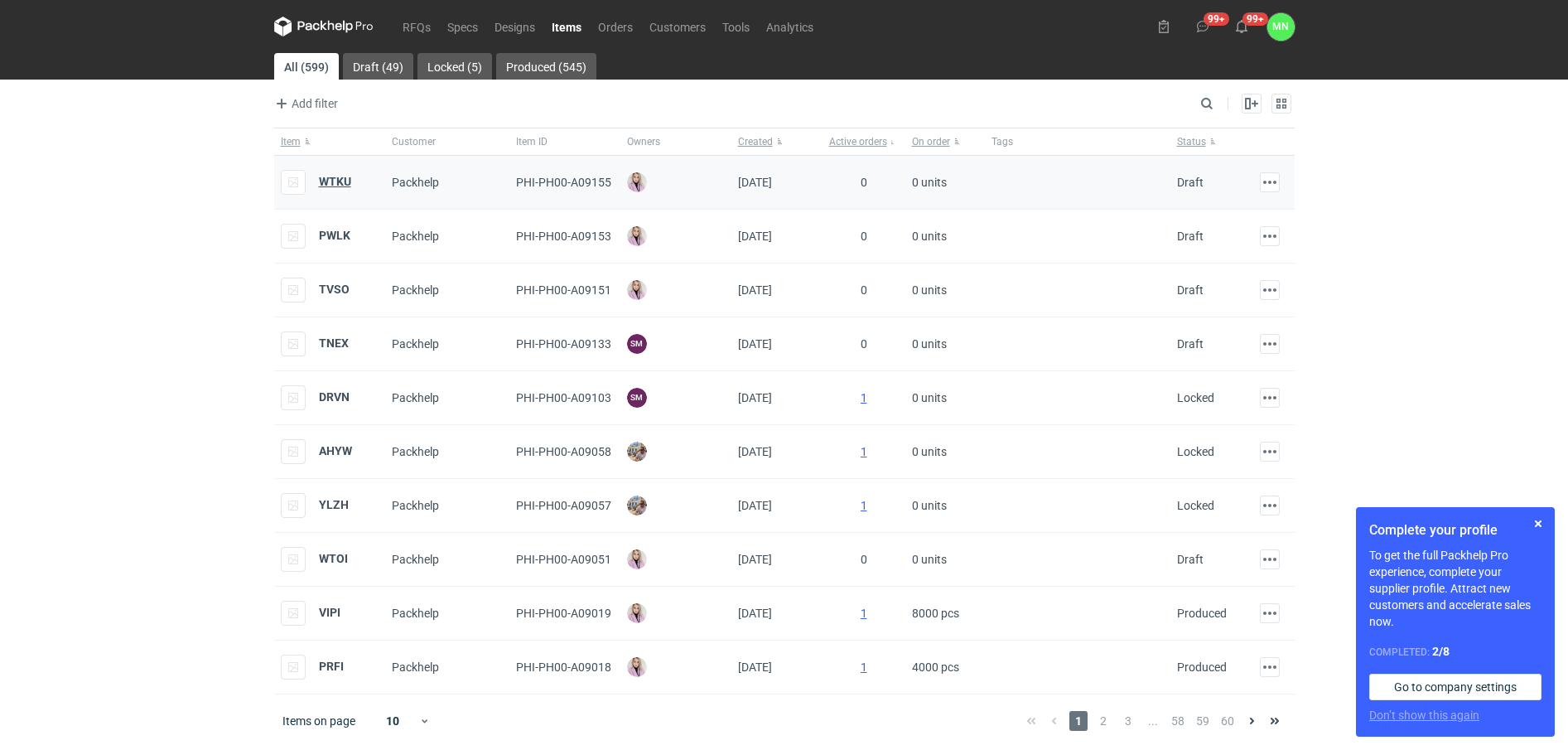
click at [334, 183] on strong "WTKU" at bounding box center [334, 182] width 32 height 13
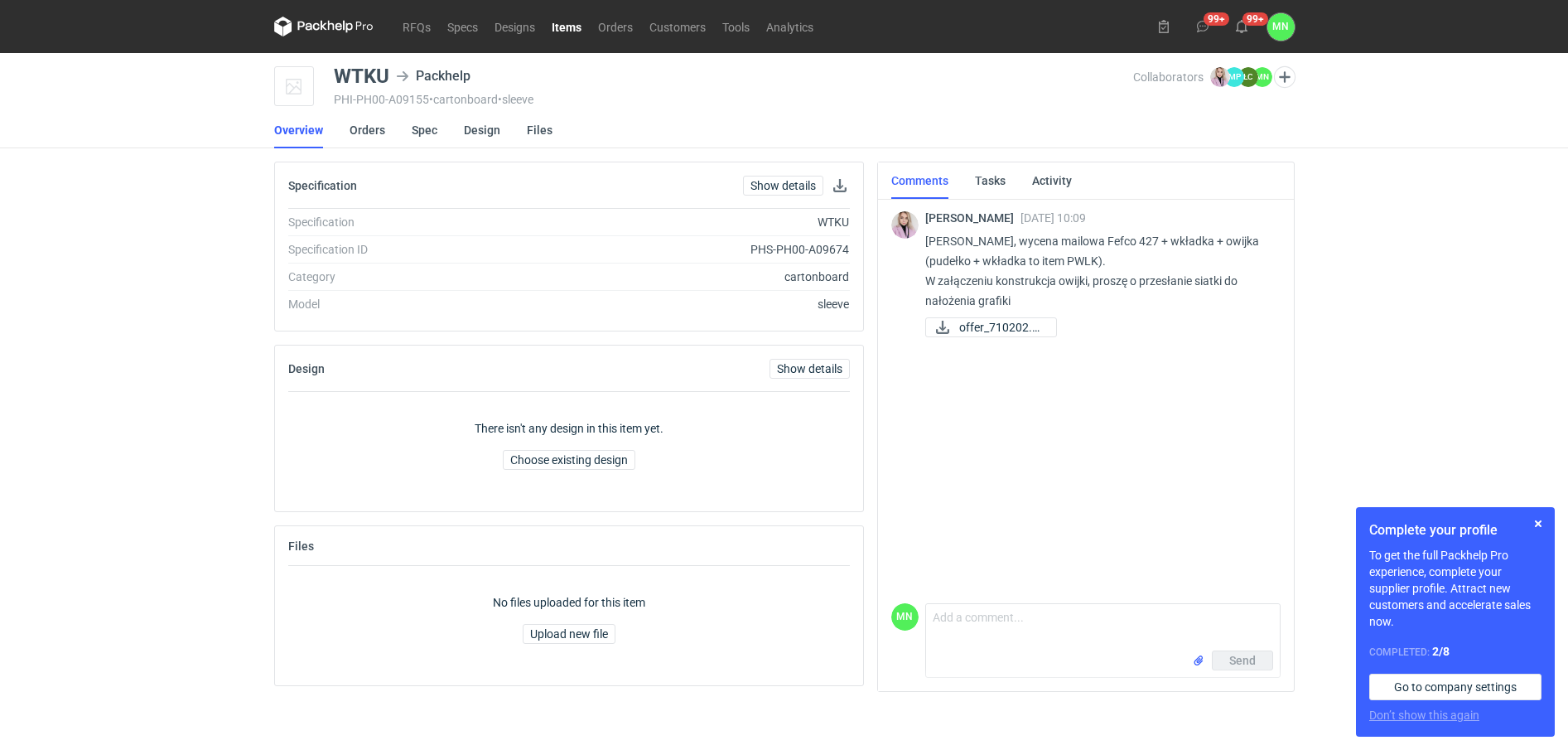
click at [549, 117] on li "Files" at bounding box center [553, 130] width 52 height 37
click at [549, 131] on li "Files" at bounding box center [553, 130] width 52 height 37
click at [527, 126] on link "Files" at bounding box center [540, 130] width 26 height 37
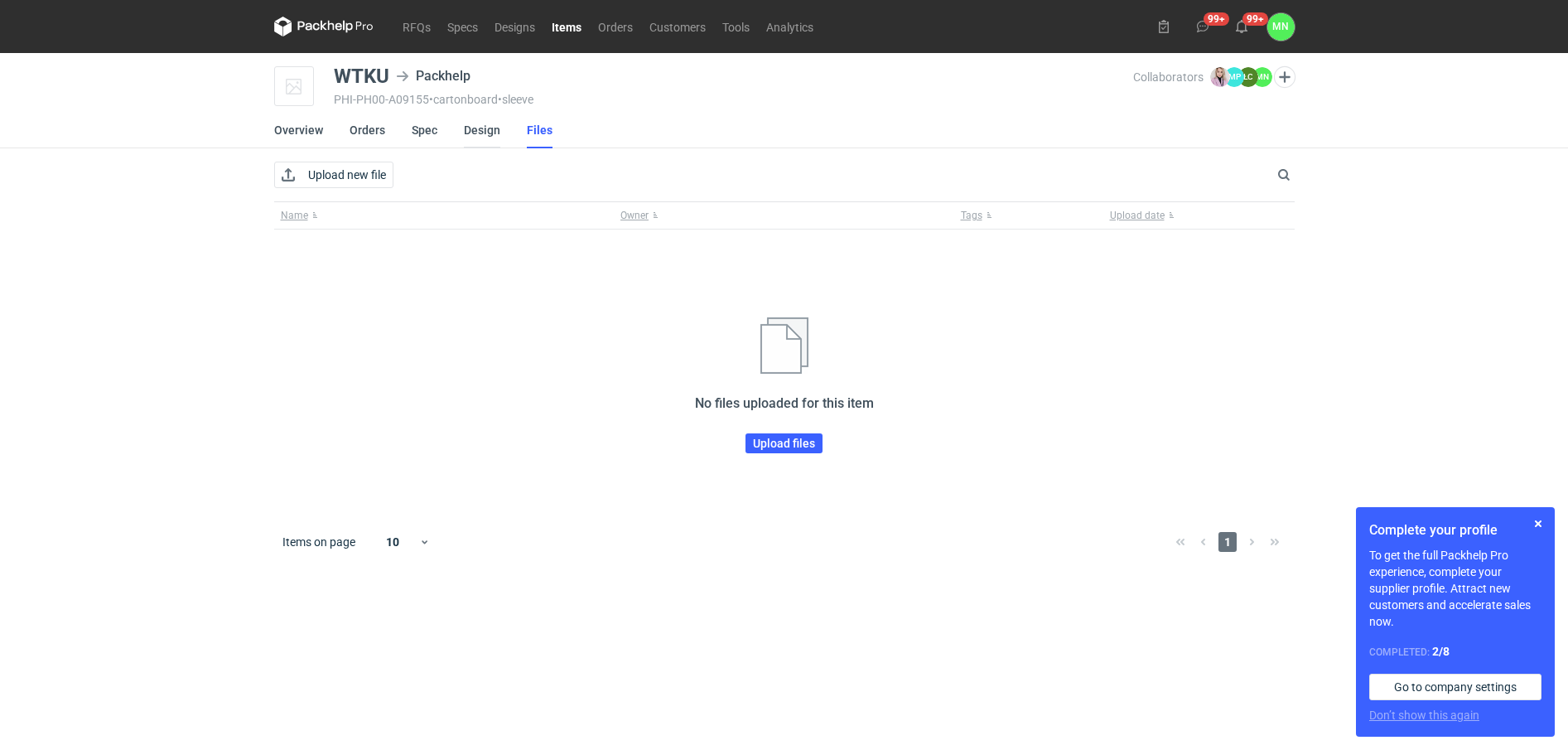
click at [475, 127] on link "Design" at bounding box center [482, 130] width 37 height 37
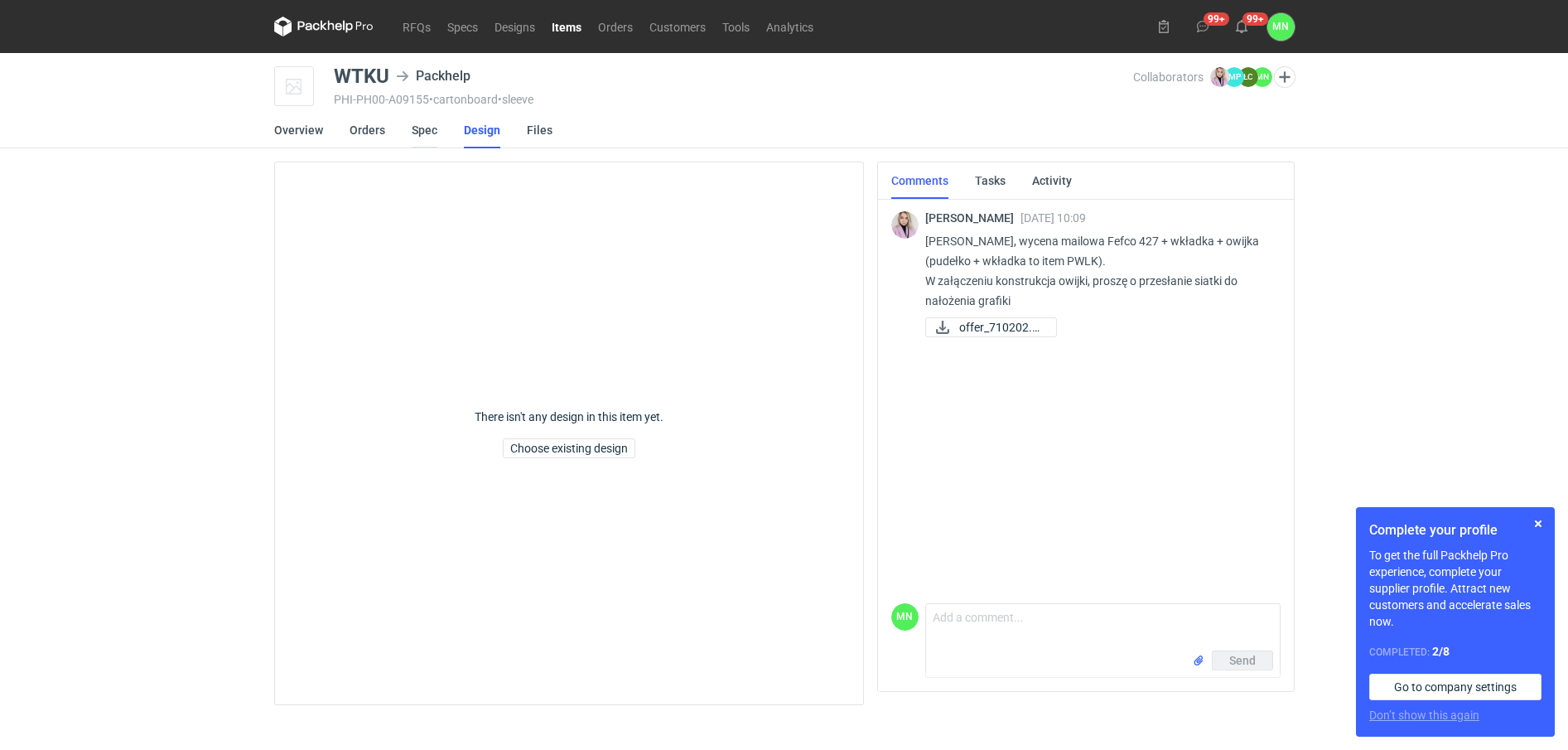
click at [411, 125] on link "Spec" at bounding box center [424, 130] width 26 height 37
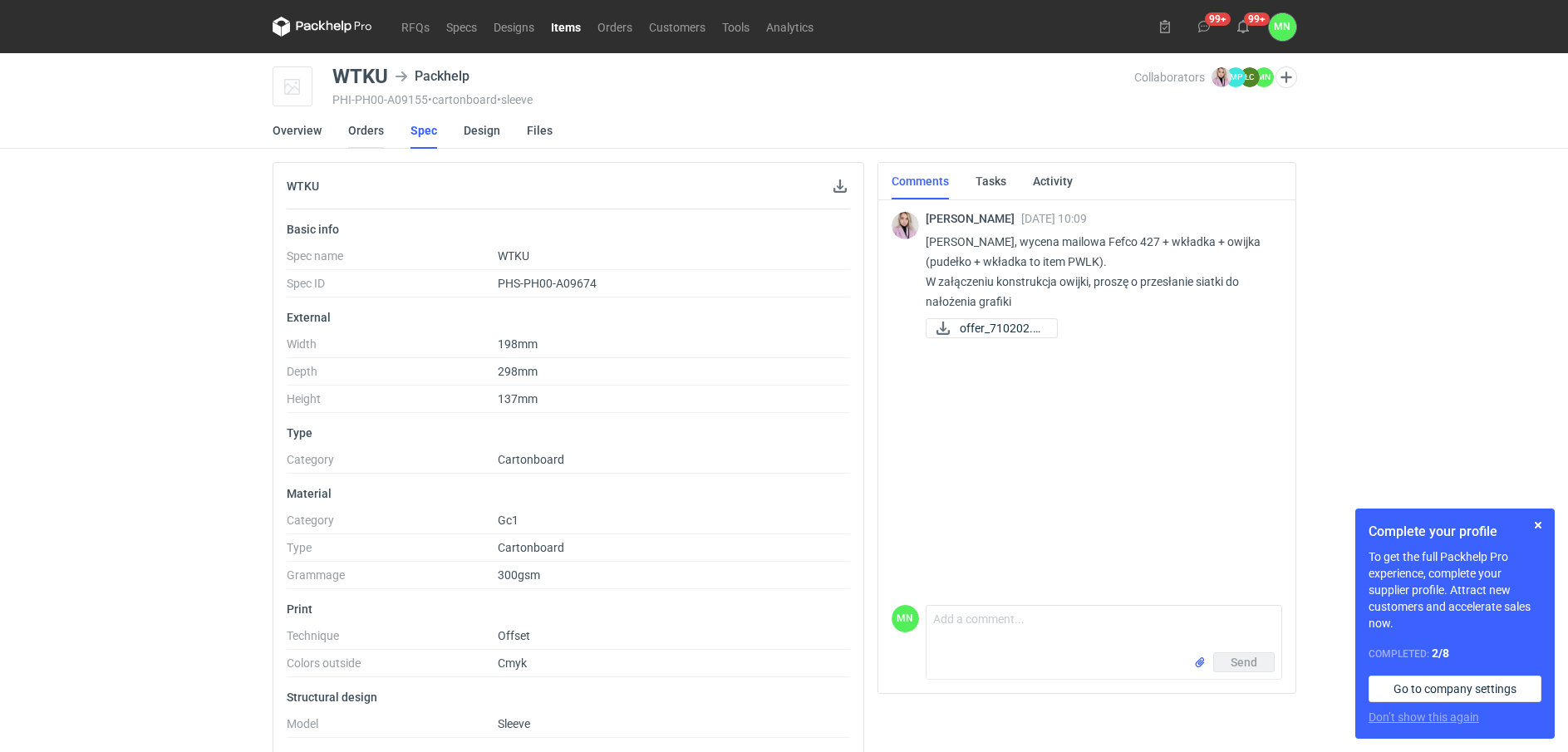
click at [361, 131] on link "Orders" at bounding box center [366, 131] width 36 height 37
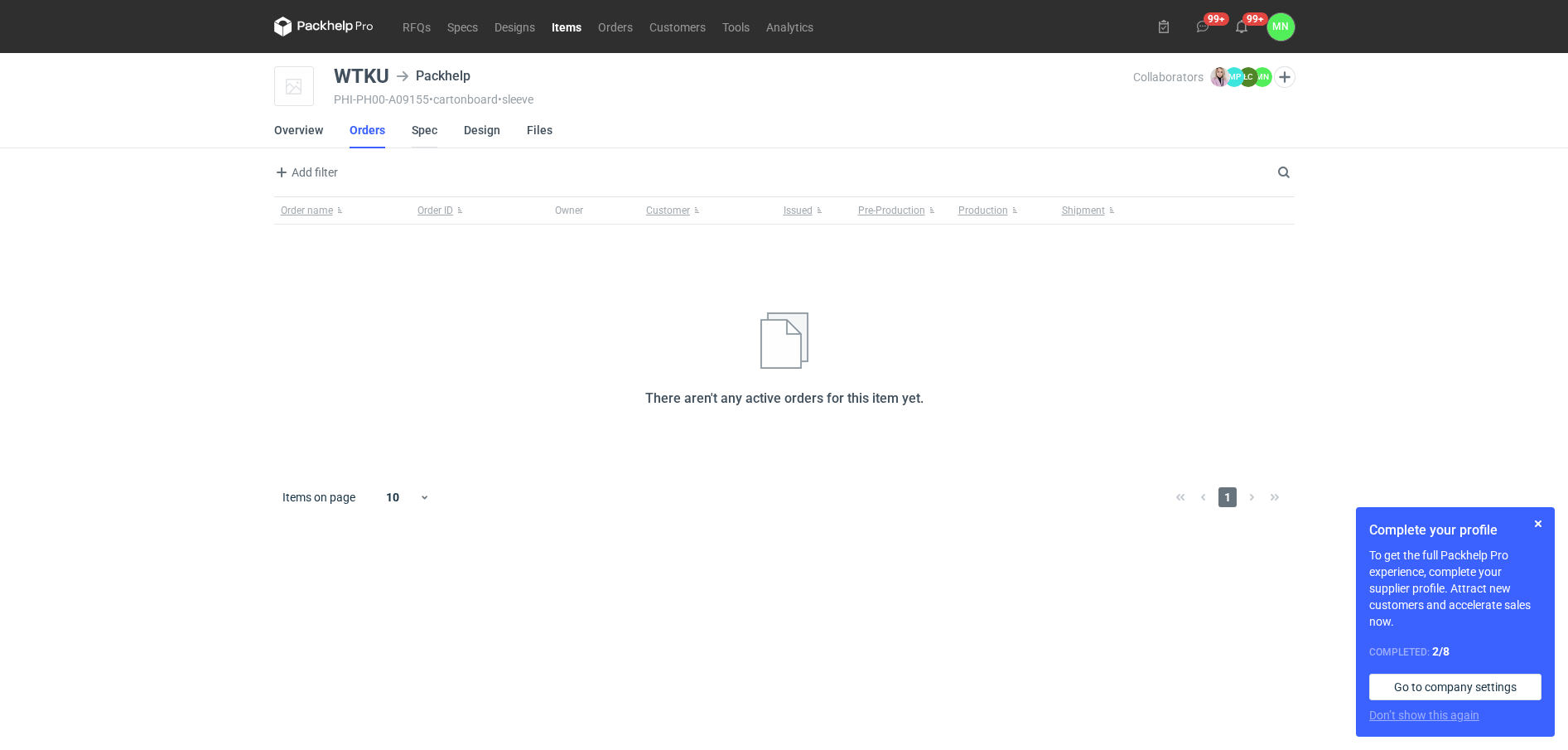
click at [433, 126] on link "Spec" at bounding box center [424, 130] width 26 height 37
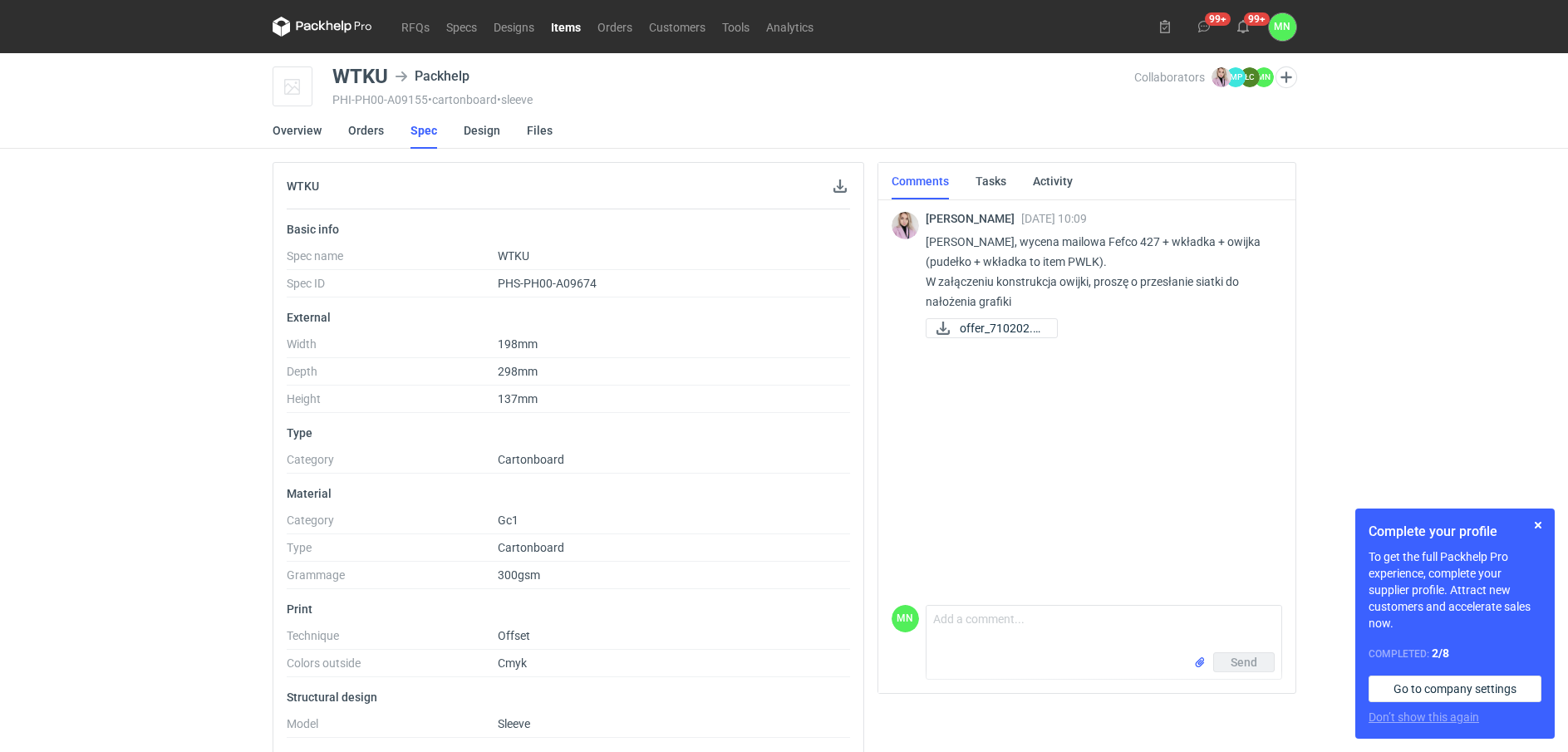
click at [565, 25] on link "Items" at bounding box center [566, 27] width 47 height 20
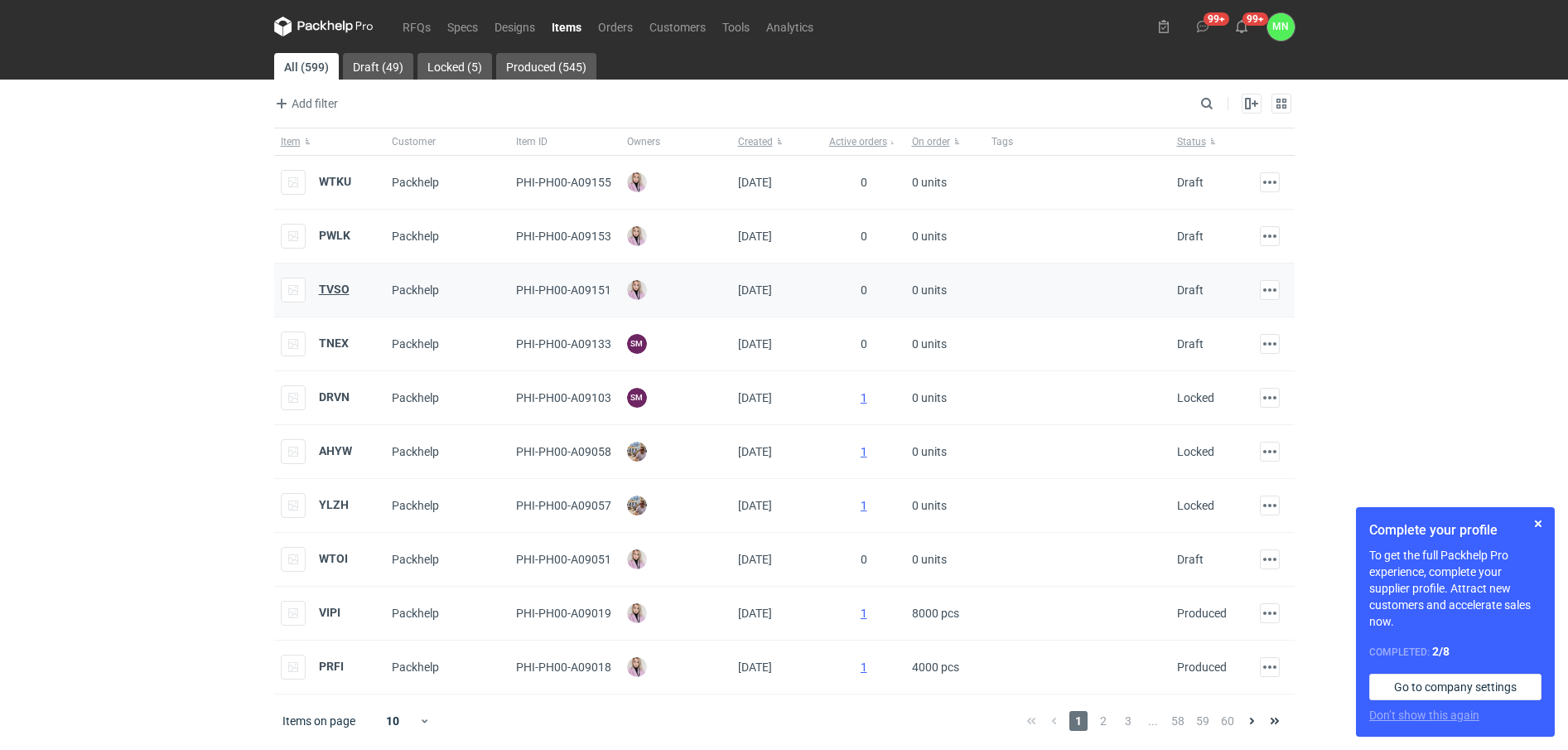
click at [344, 292] on strong "TVSO" at bounding box center [334, 289] width 30 height 13
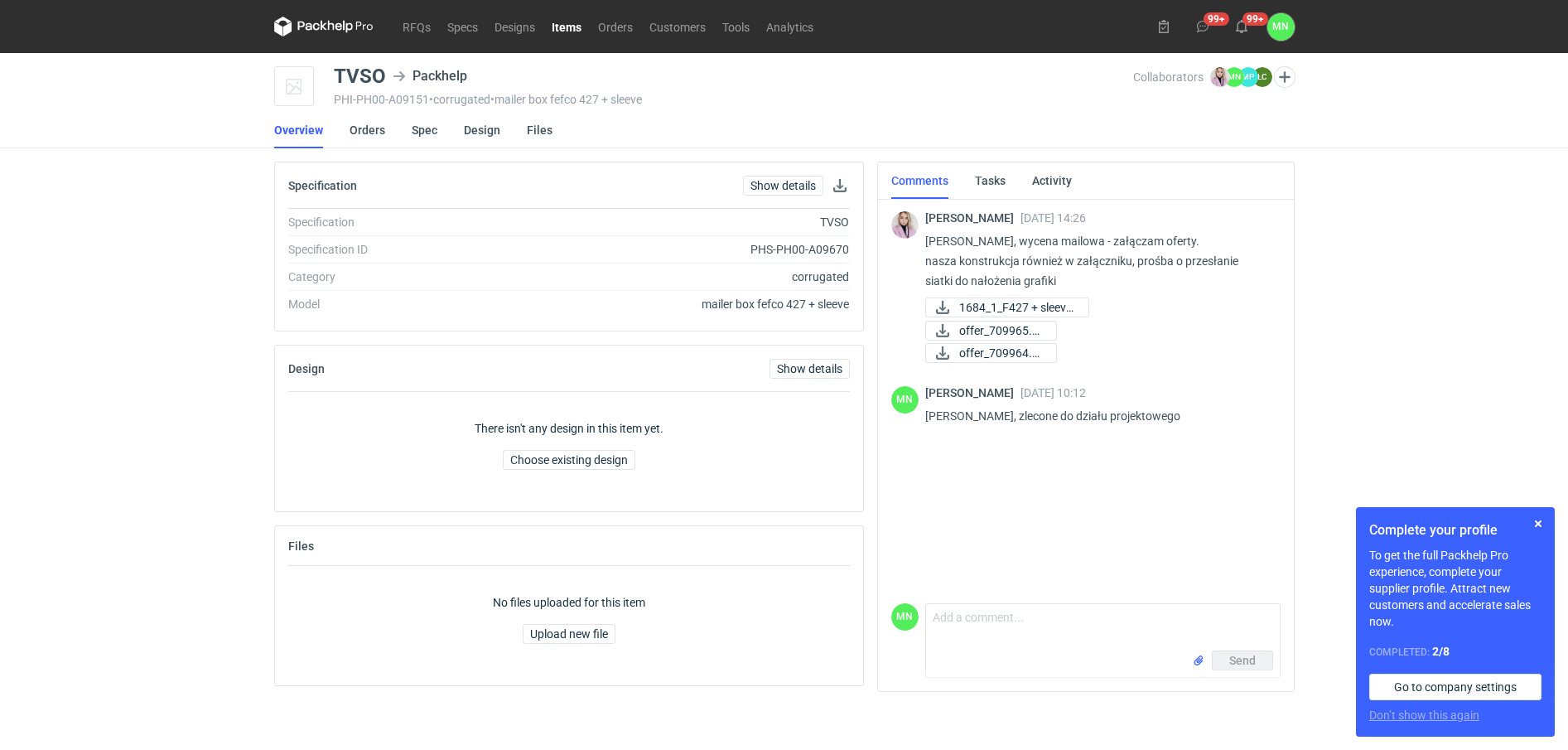
click at [561, 23] on link "Items" at bounding box center [566, 27] width 47 height 20
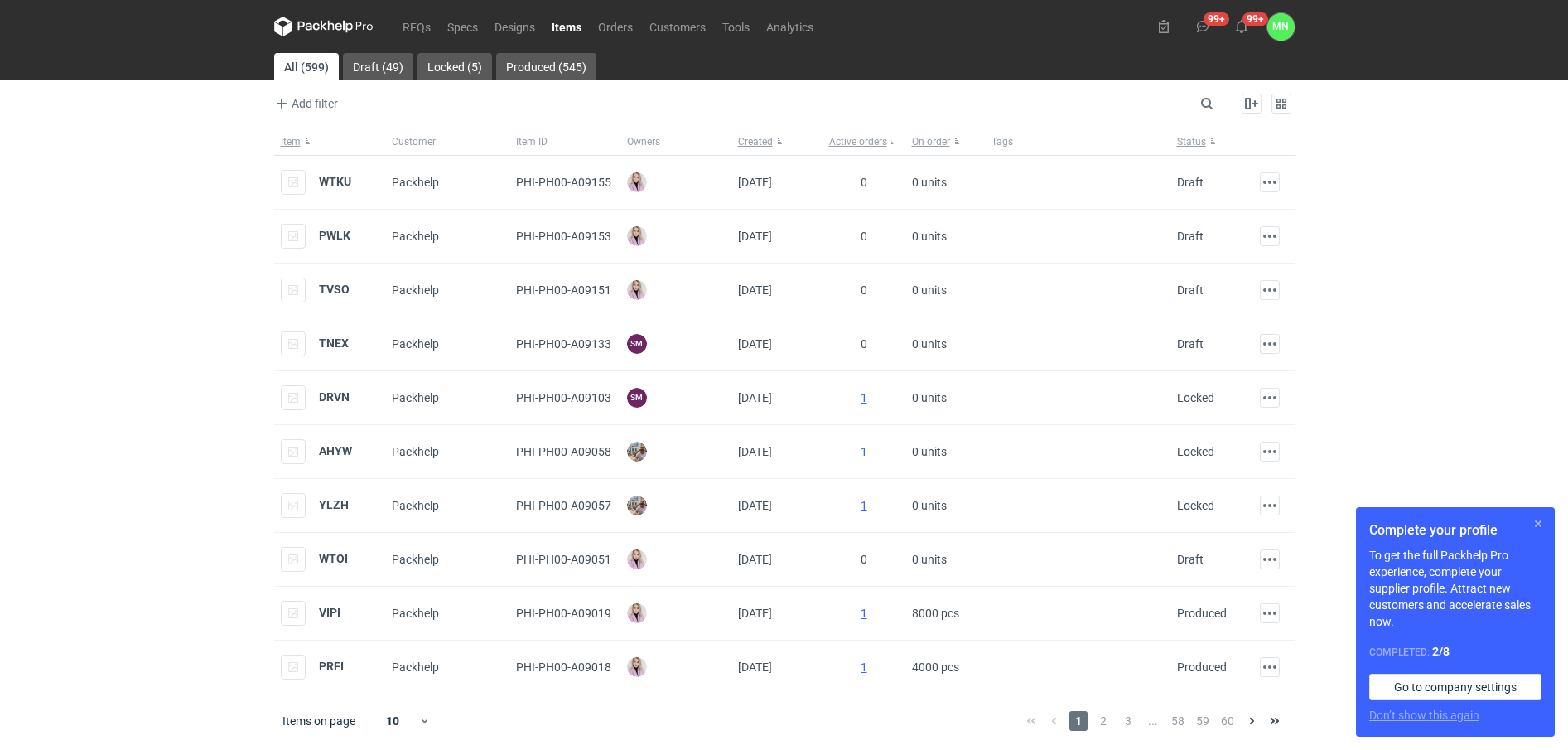
click at [1535, 522] on button "button" at bounding box center [1538, 524] width 20 height 20
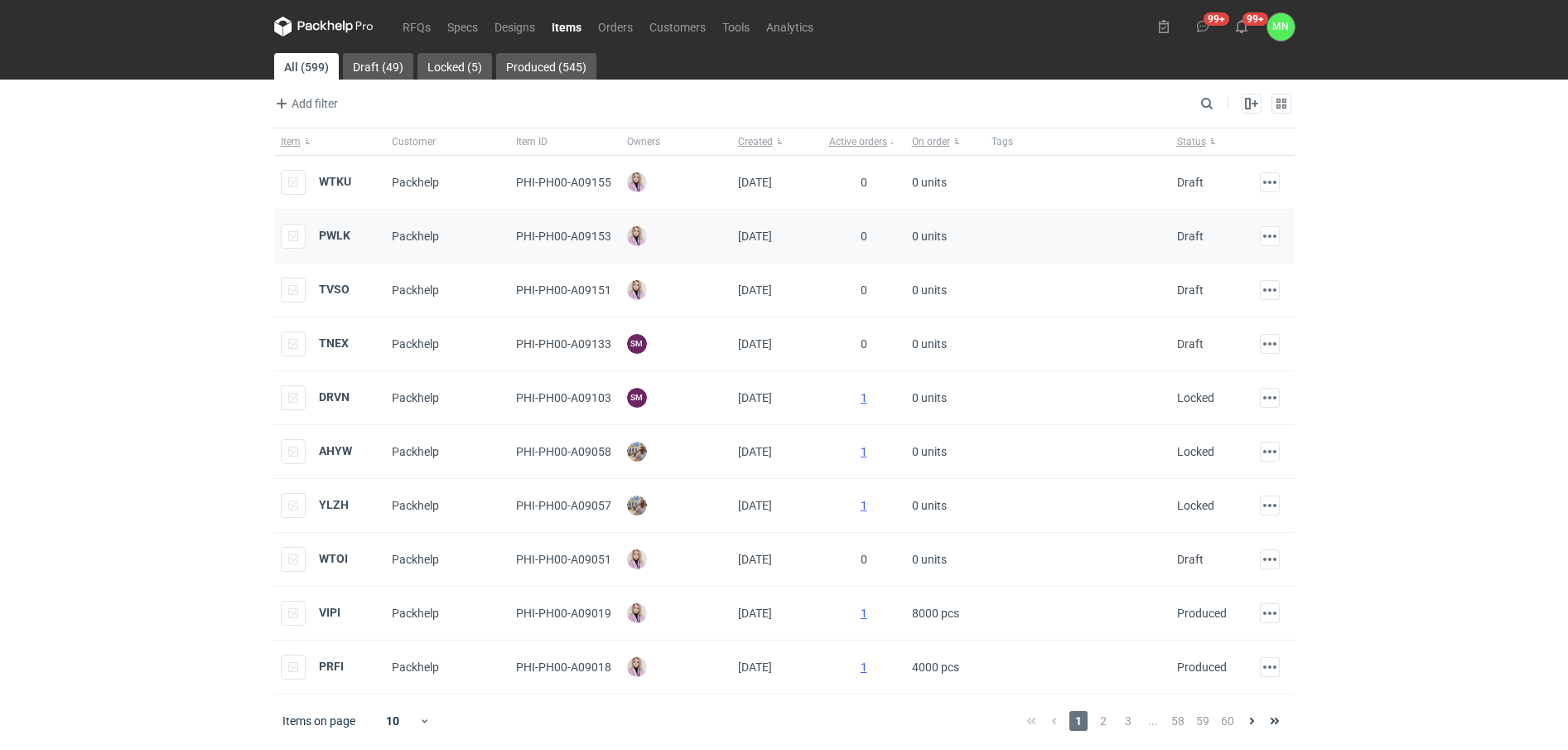
click at [291, 239] on div at bounding box center [292, 236] width 25 height 25
click at [324, 235] on strong "PWLK" at bounding box center [334, 235] width 31 height 13
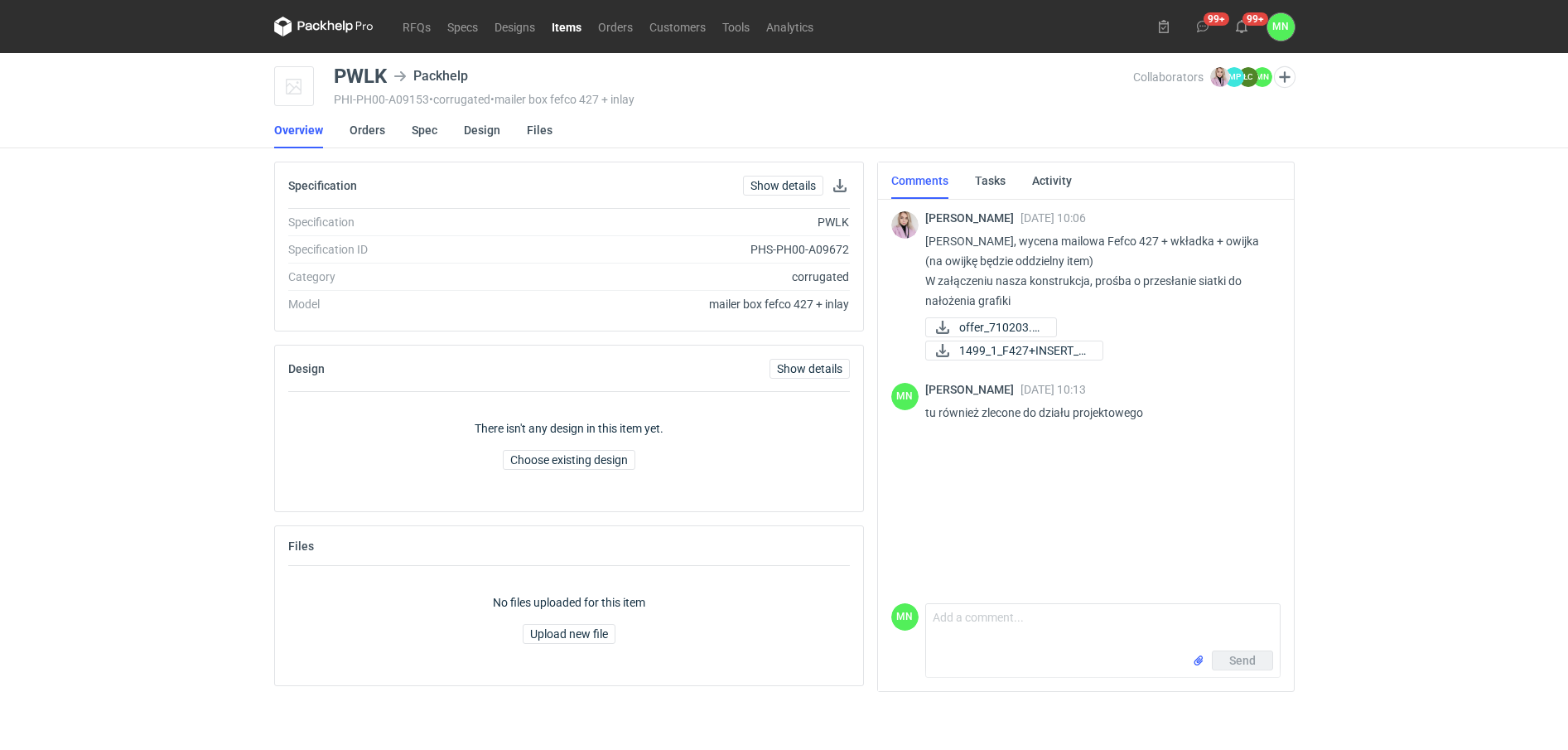
click at [561, 28] on link "Items" at bounding box center [566, 27] width 47 height 20
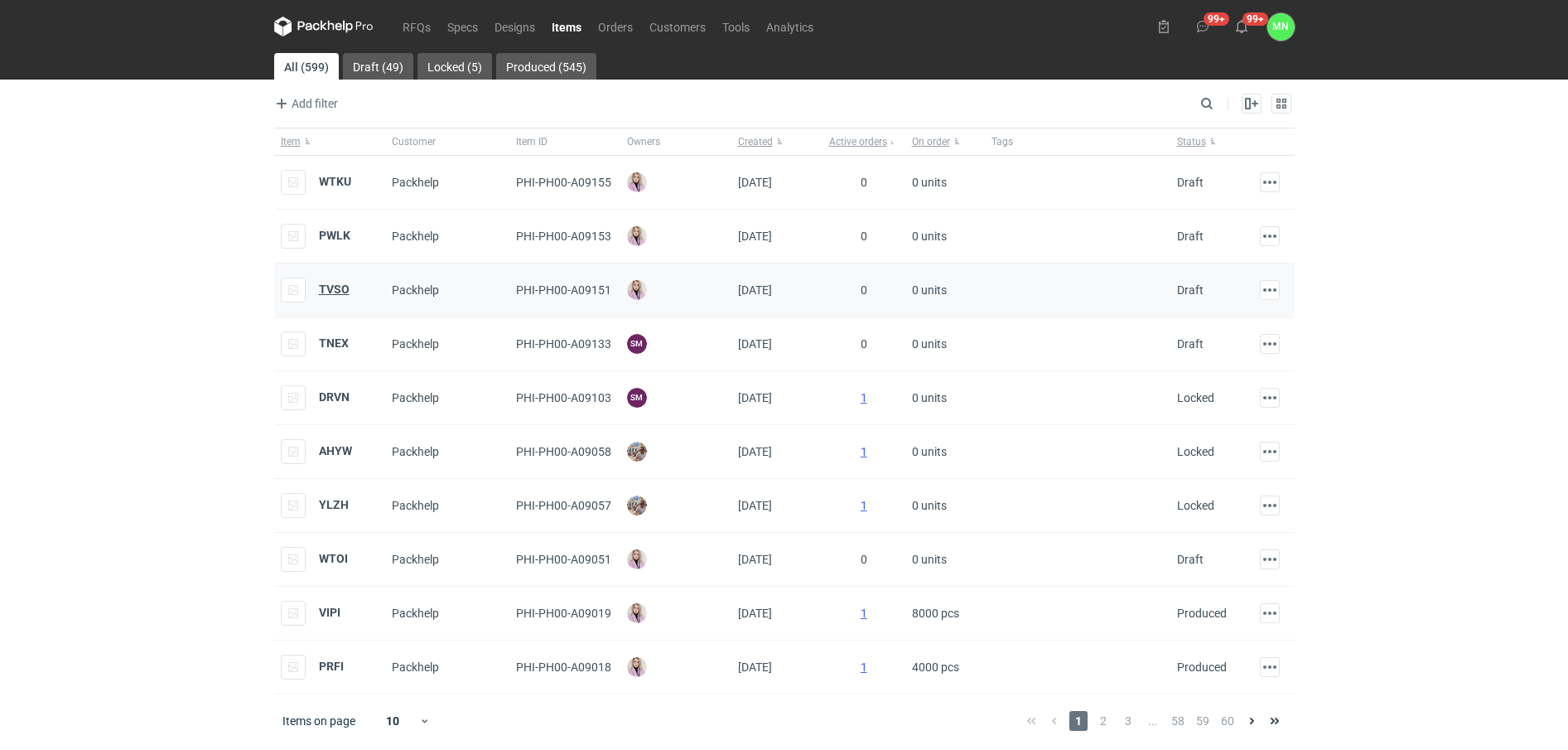
click at [339, 294] on strong "TVSO" at bounding box center [334, 289] width 30 height 13
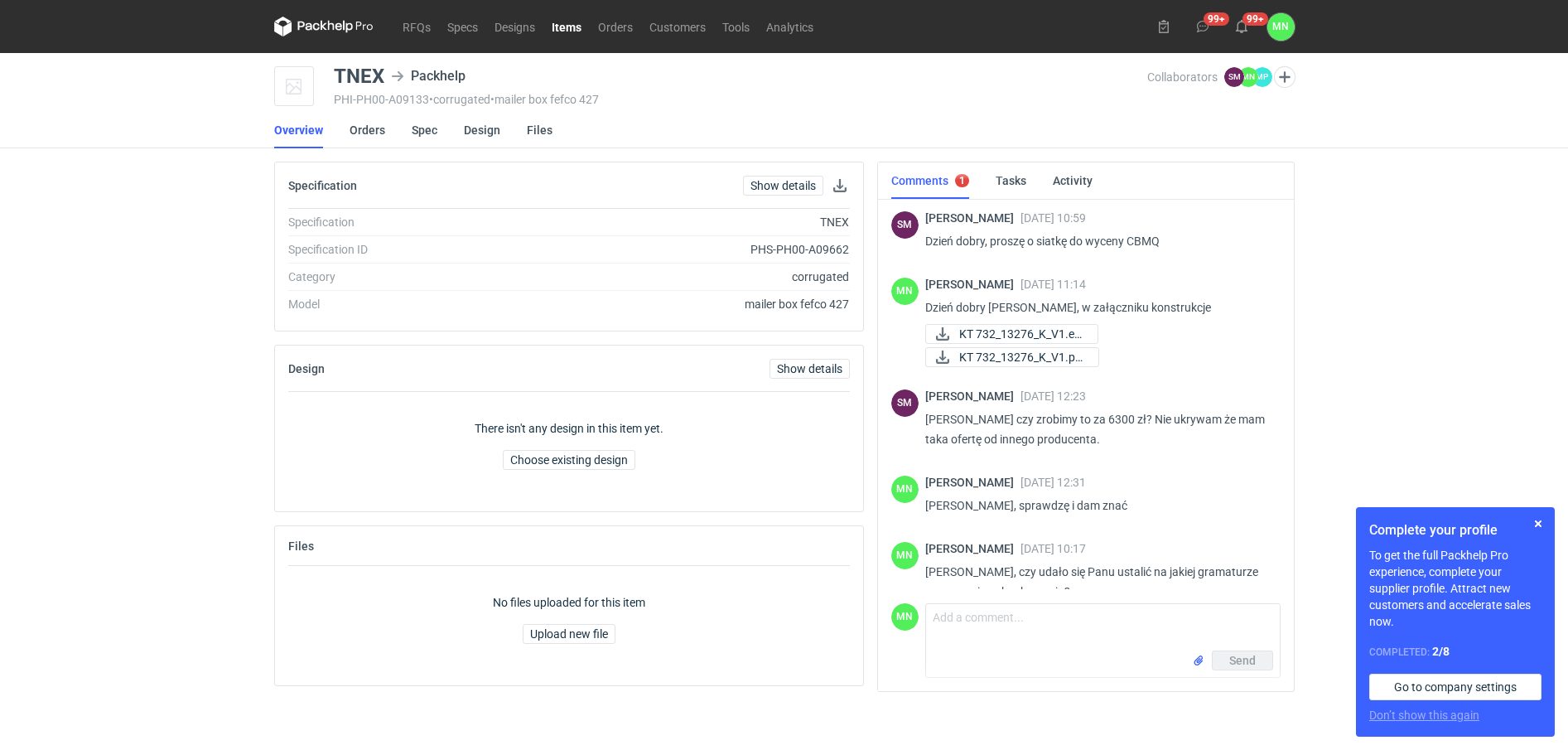
click at [1138, 243] on p "Dzień dobry, proszę o siatkę do wyceny CBMQ" at bounding box center [1095, 241] width 342 height 20
copy p "CBMQ"
click at [1538, 518] on button "button" at bounding box center [1537, 522] width 20 height 20
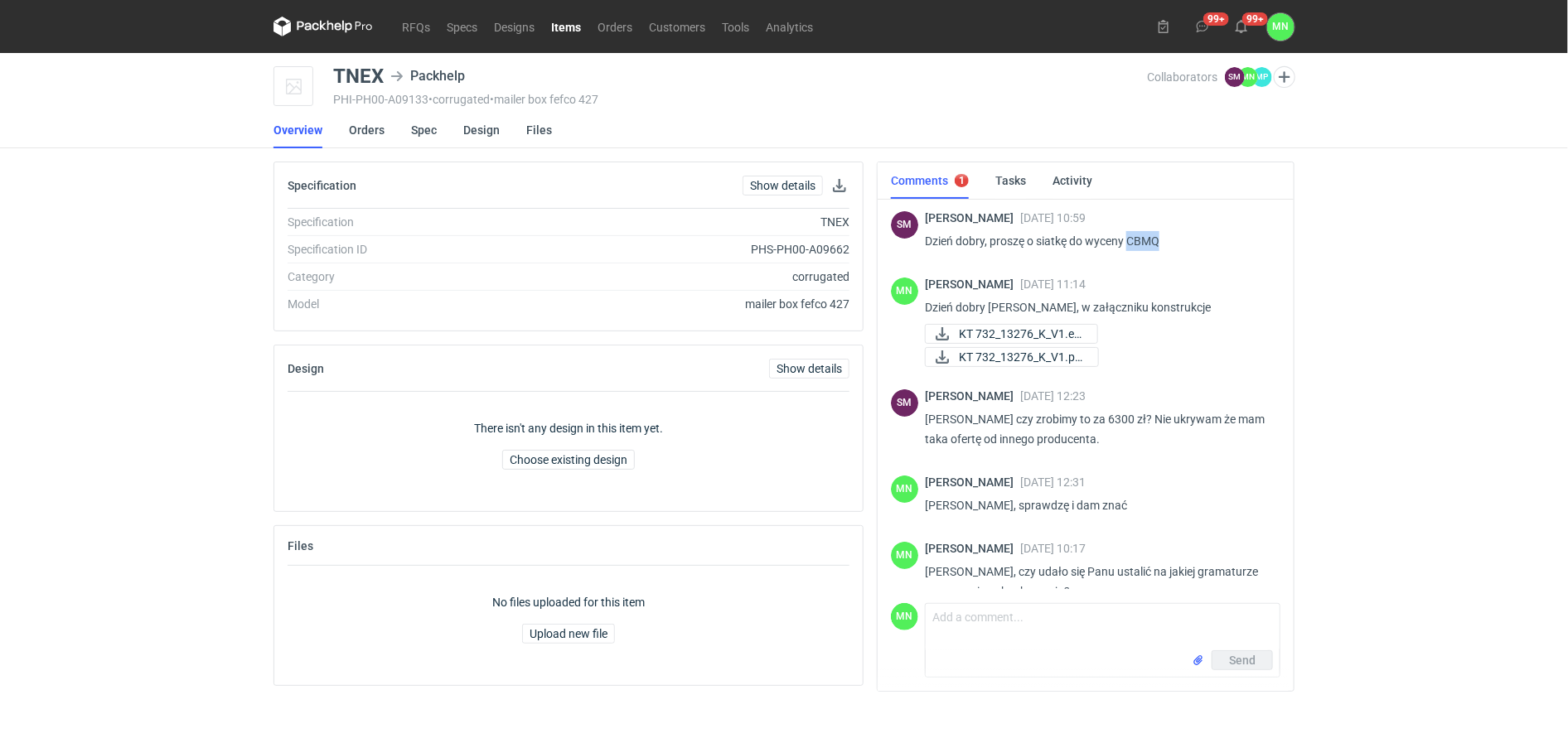
scroll to position [95, 0]
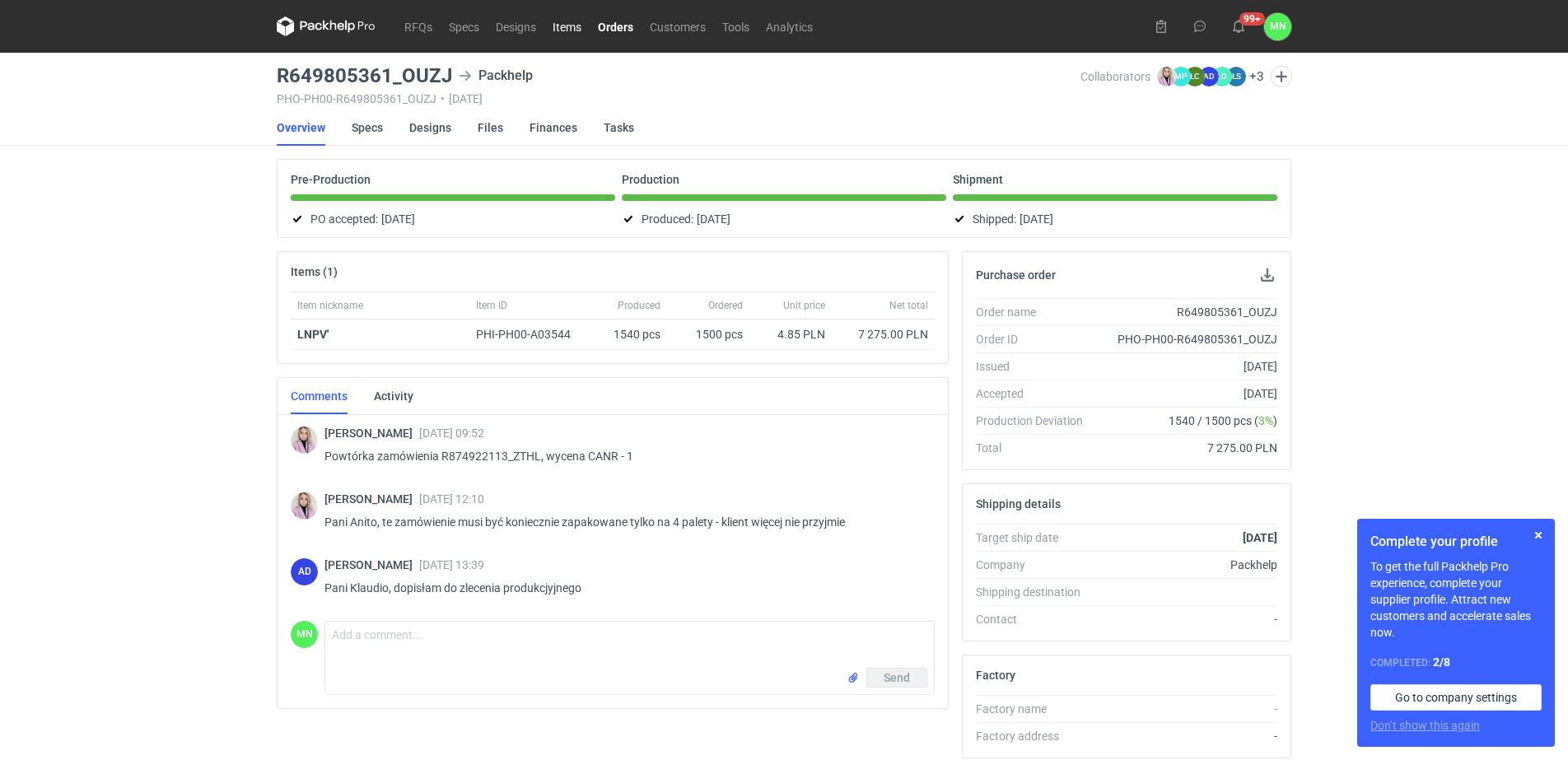
click at [565, 20] on link "Items" at bounding box center [567, 26] width 46 height 20
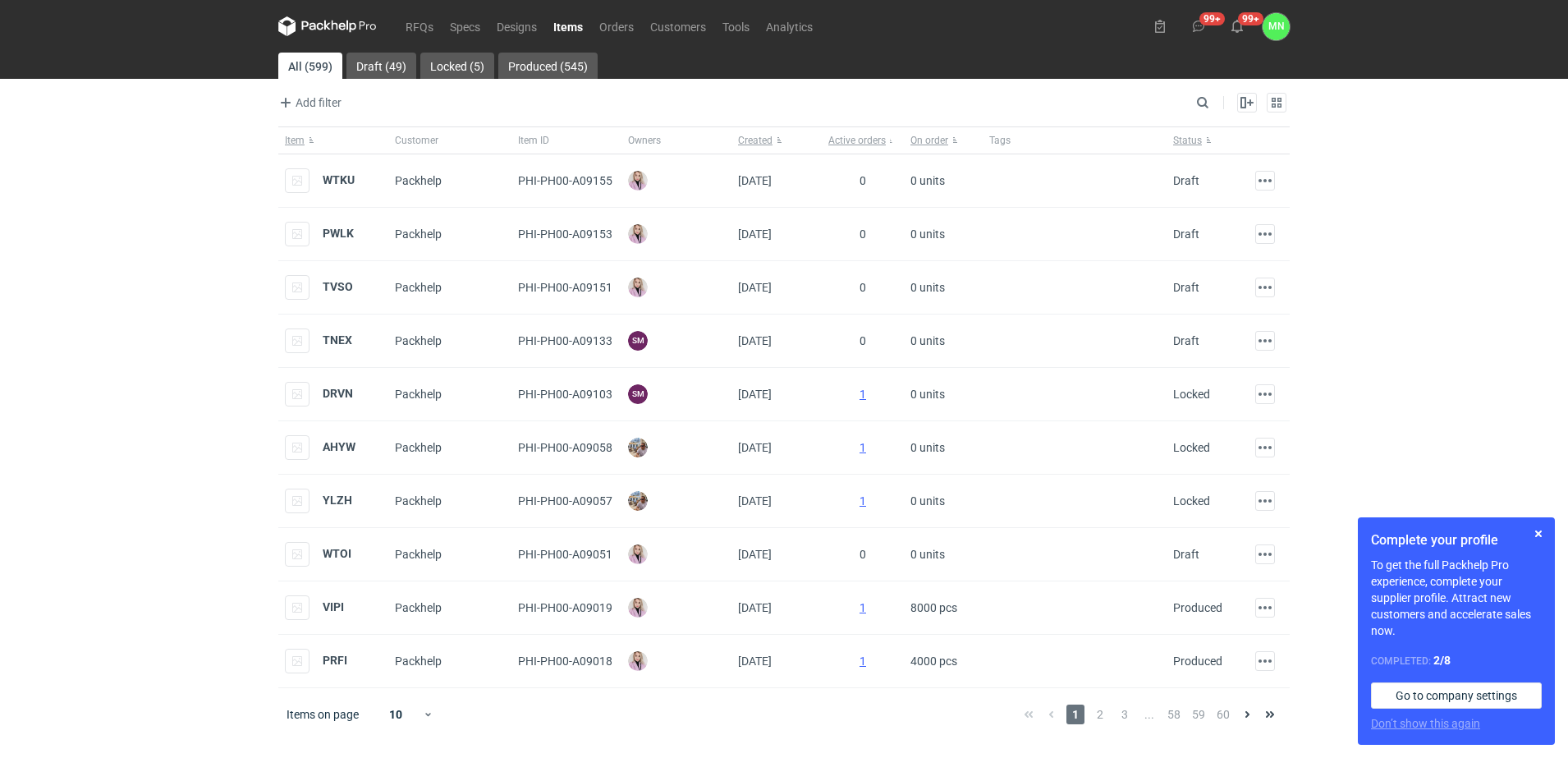
click at [582, 15] on nav "RFQs Specs Designs Items Orders Customers Tools Analytics" at bounding box center [549, 26] width 542 height 53
click at [630, 29] on link "Orders" at bounding box center [617, 26] width 51 height 20
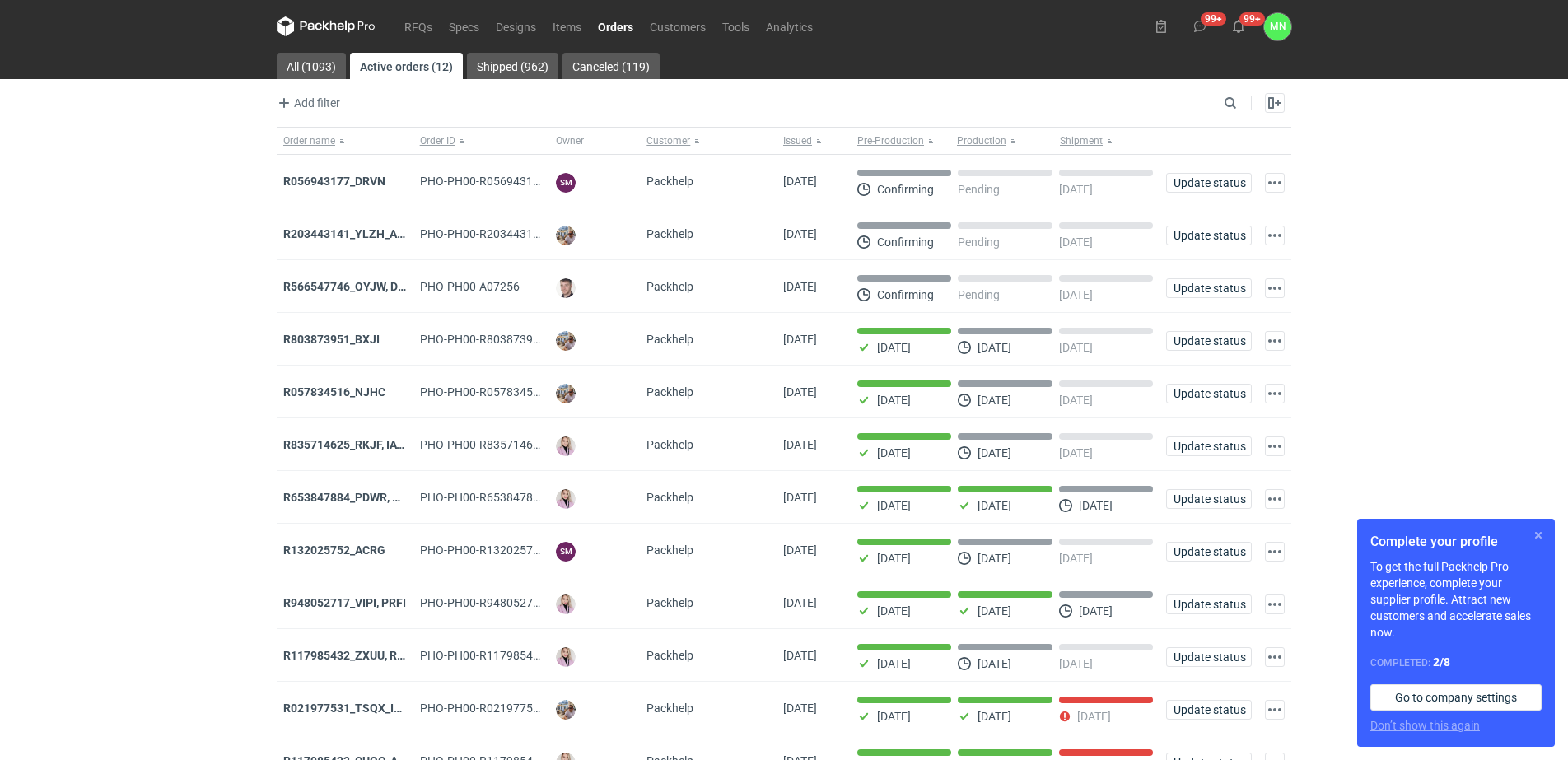
click at [1539, 532] on button "button" at bounding box center [1539, 535] width 20 height 20
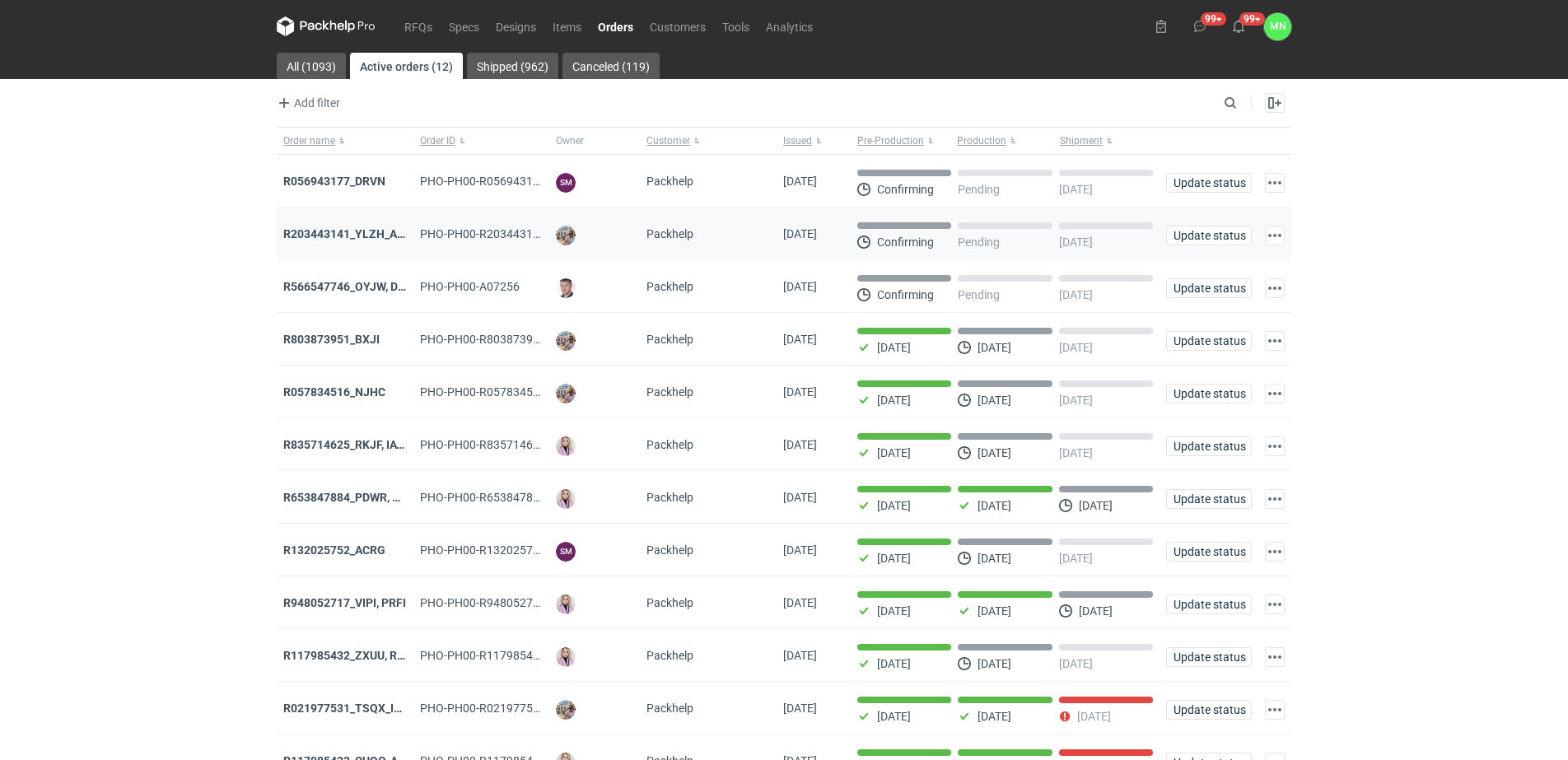
click at [335, 241] on div "R203443141_YLZH_AHYW" at bounding box center [346, 234] width 124 height 16
click at [335, 233] on strong "R203443141_YLZH_AHYW" at bounding box center [353, 233] width 139 height 13
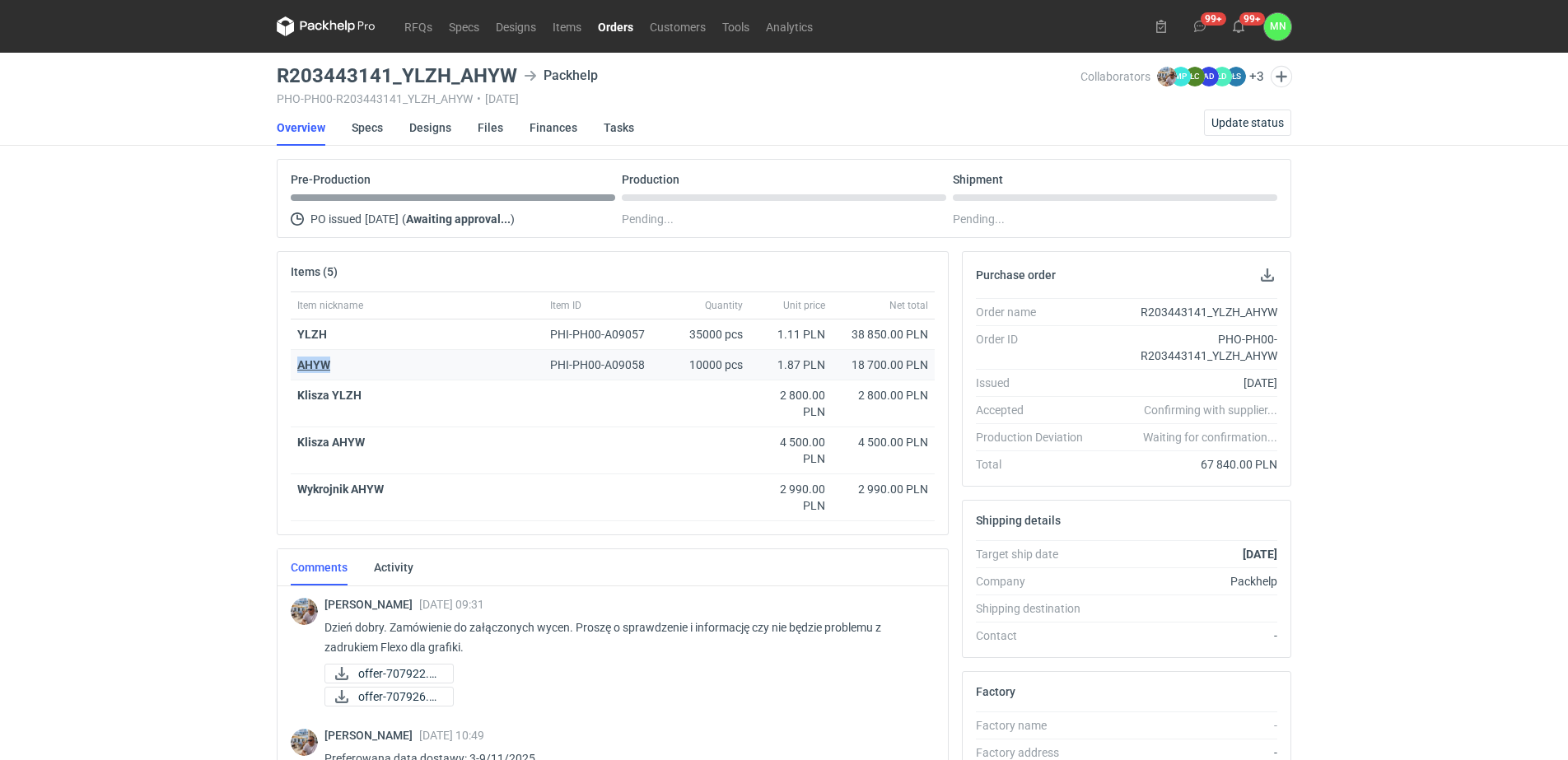
copy strong "AHYW"
drag, startPoint x: 333, startPoint y: 364, endPoint x: 203, endPoint y: 335, distance: 133.2
click at [203, 335] on div "RFQs Specs Designs Items Orders Customers Tools Analytics 99+ 99+ MN [PERSON_NA…" at bounding box center [784, 380] width 1568 height 760
drag, startPoint x: 203, startPoint y: 335, endPoint x: 210, endPoint y: 294, distance: 41.6
click at [151, 318] on div "RFQs Specs Designs Items Orders Customers Tools Analytics 99+ 99+ MN [PERSON_NA…" at bounding box center [784, 380] width 1568 height 760
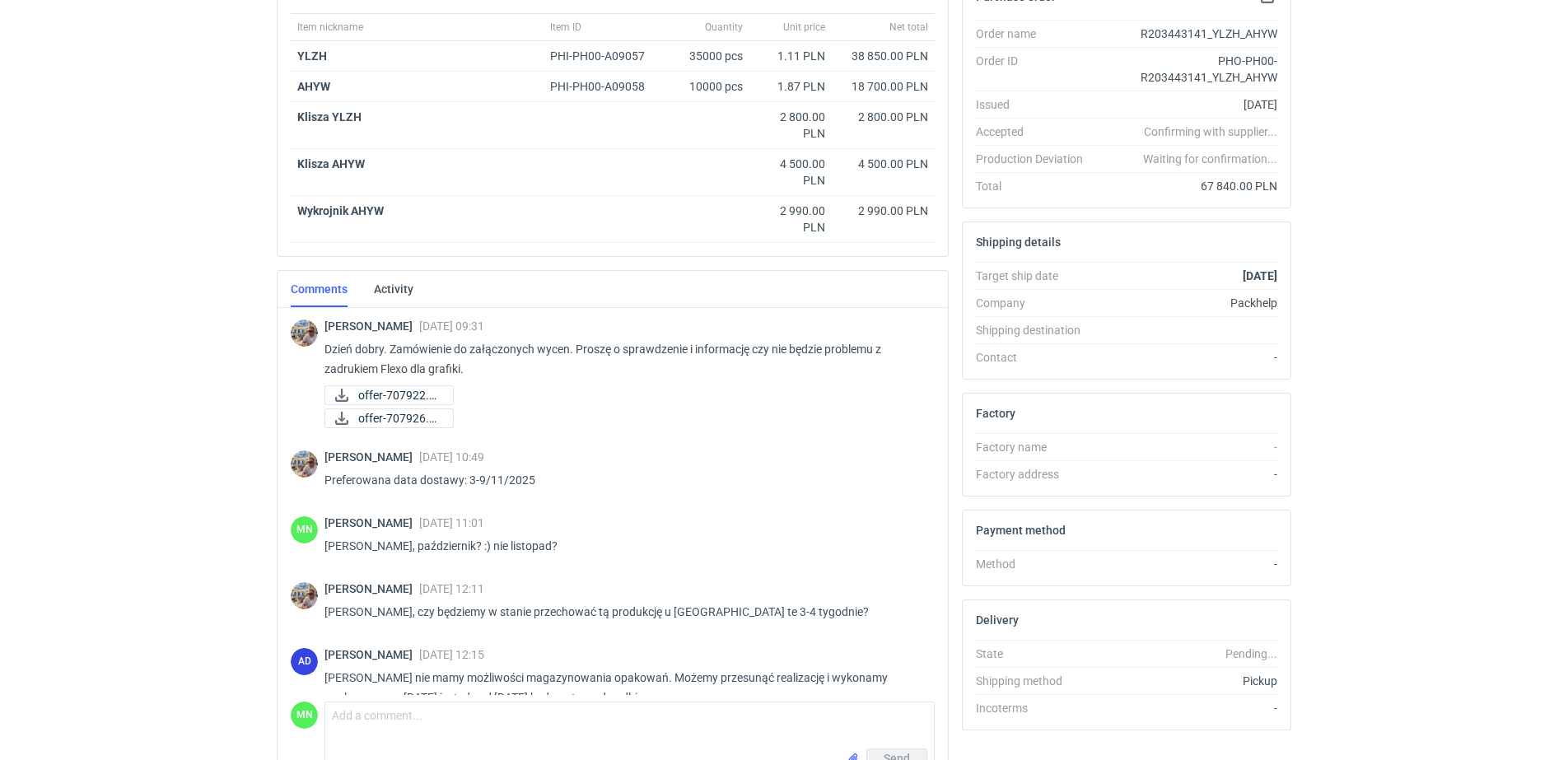
scroll to position [374, 0]
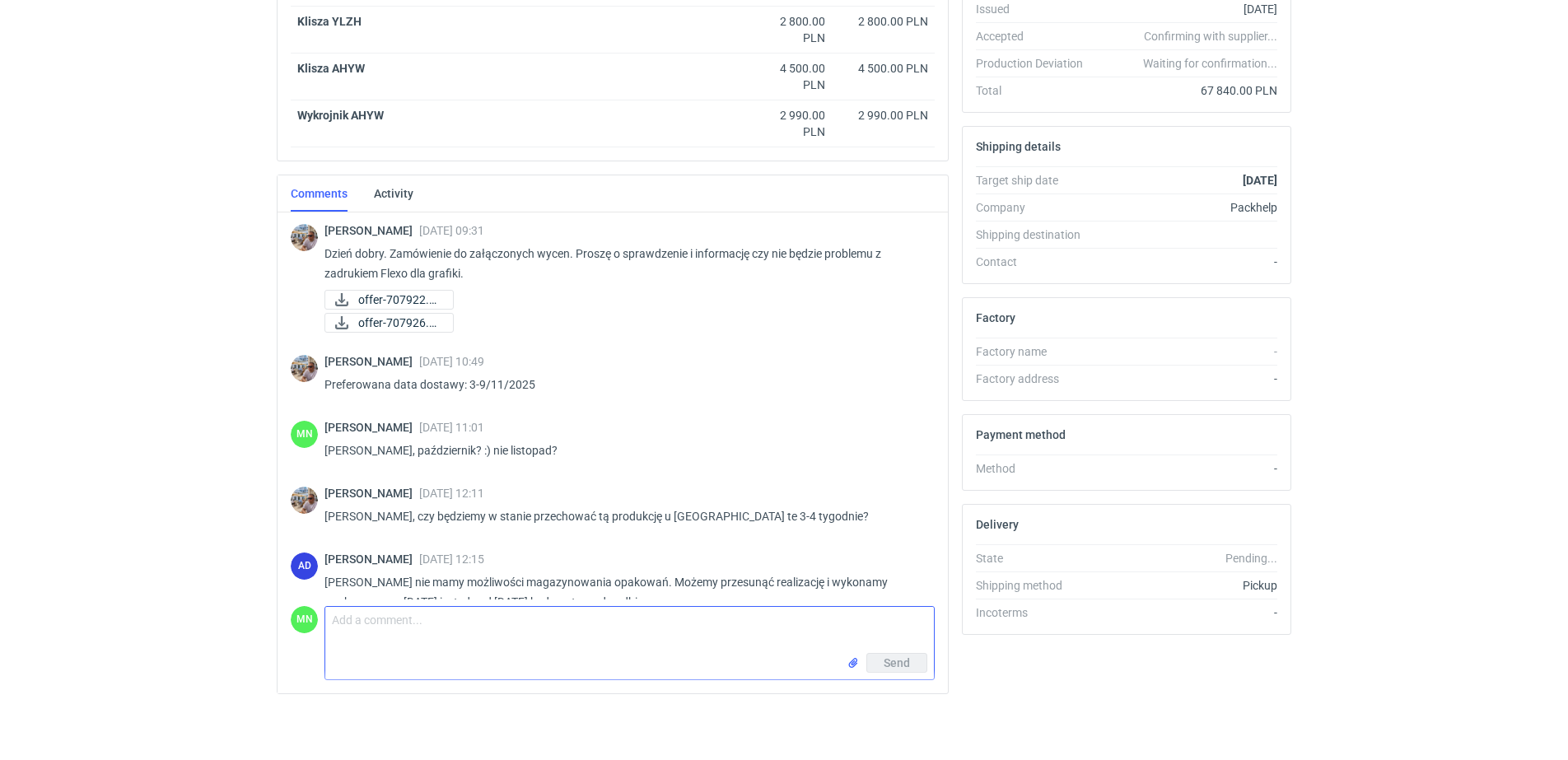
drag, startPoint x: 349, startPoint y: 625, endPoint x: 330, endPoint y: 591, distance: 38.9
click at [349, 620] on textarea "Comment message" at bounding box center [630, 630] width 609 height 46
paste textarea "KT 732_7049_K_V1"
paste textarea "KT 732_15547_G_V1_ZEW KT 732_15547_G_V1_WEW"
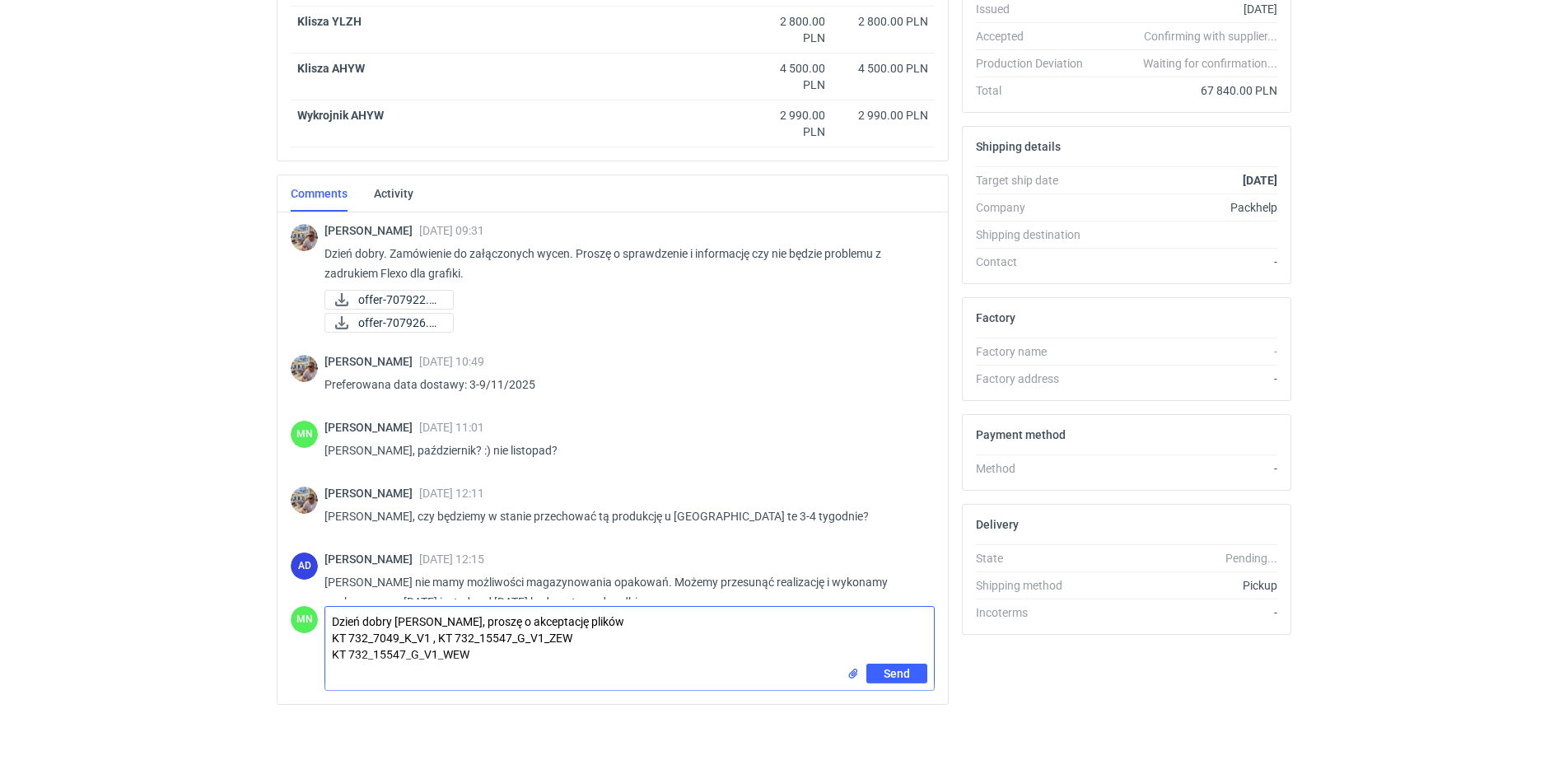
click at [851, 665] on input "file" at bounding box center [853, 673] width 13 height 17
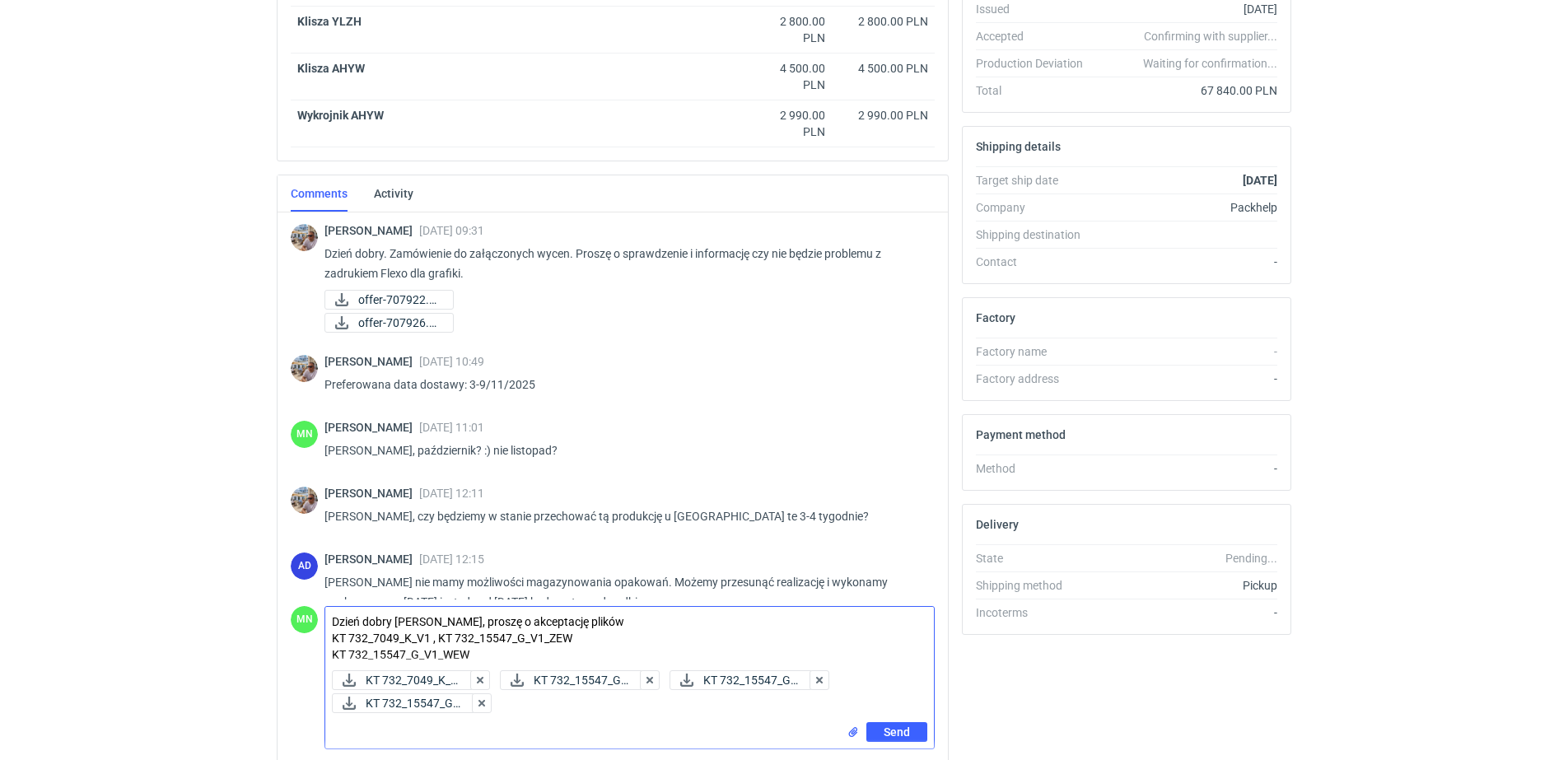
click at [688, 614] on textarea "Dzień dobry Panie Michale, proszę o akceptację plików KT 732_7049_K_V1 , KT 732…" at bounding box center [630, 635] width 609 height 56
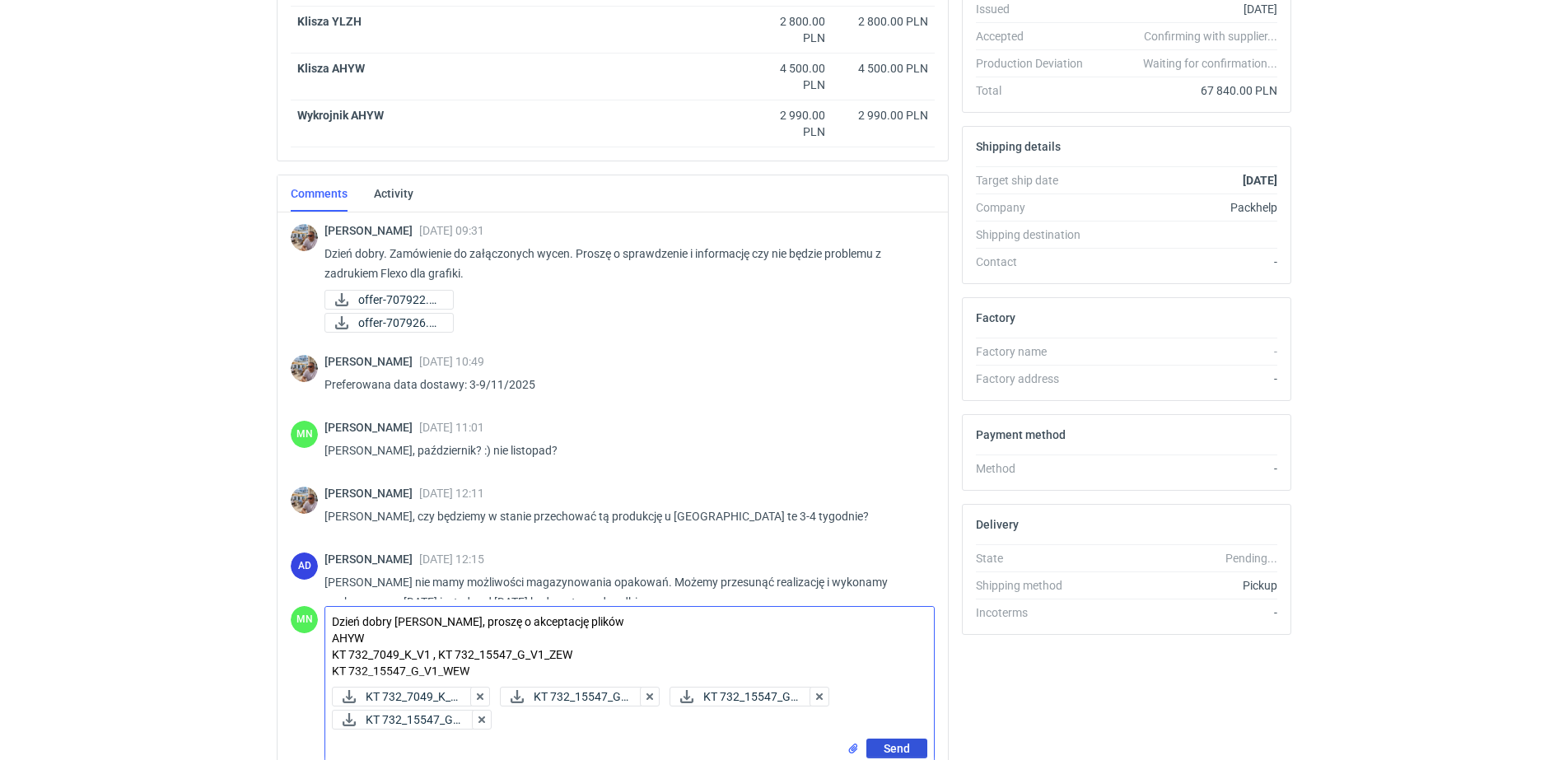
type textarea "Dzień dobry Panie Michale, proszę o akceptację plików AHYW KT 732_7049_K_V1 , K…"
click at [892, 743] on span "Send" at bounding box center [897, 748] width 26 height 12
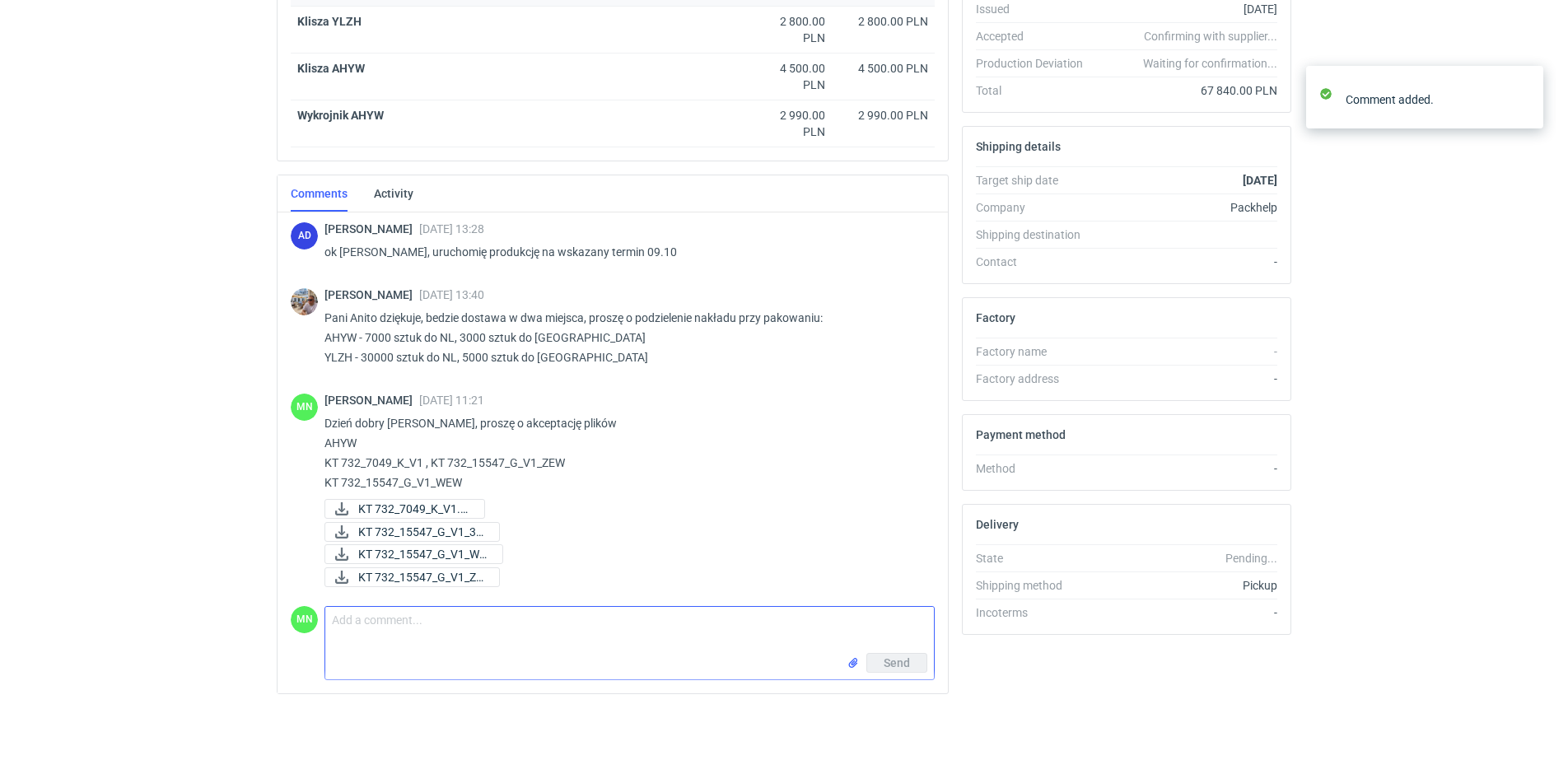
scroll to position [613, 0]
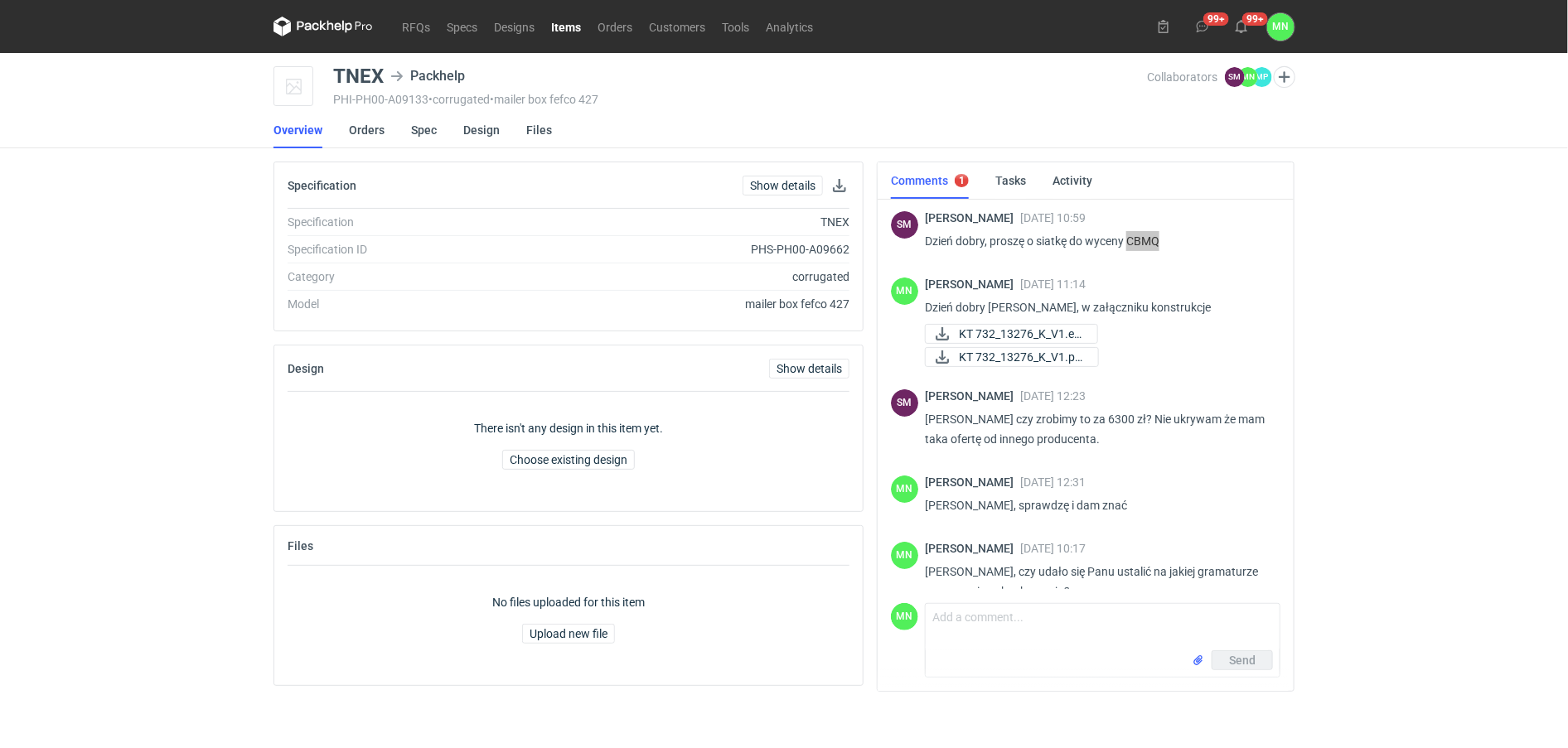
scroll to position [224, 0]
